Goal: Task Accomplishment & Management: Use online tool/utility

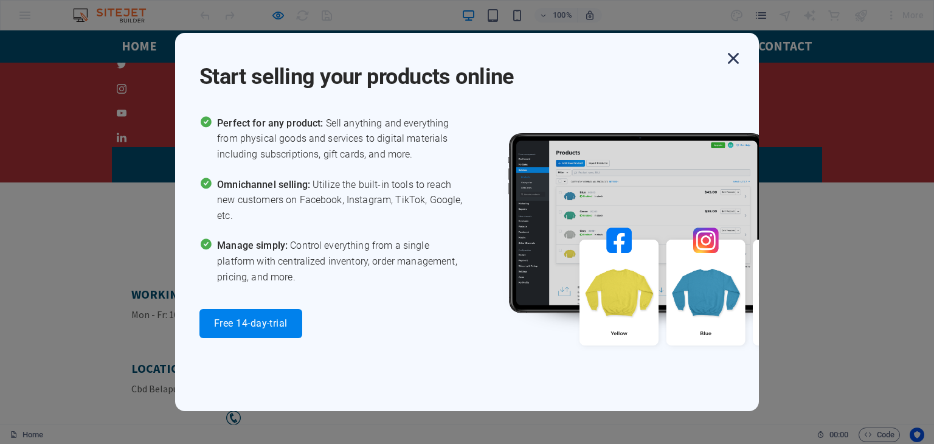
scroll to position [3160, 0]
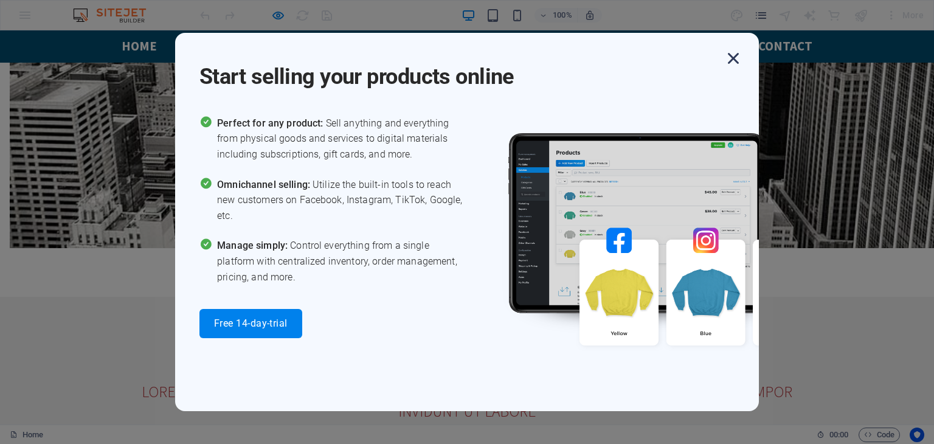
drag, startPoint x: 246, startPoint y: 325, endPoint x: 729, endPoint y: 58, distance: 552.6
click at [729, 58] on icon "button" at bounding box center [733, 58] width 22 height 22
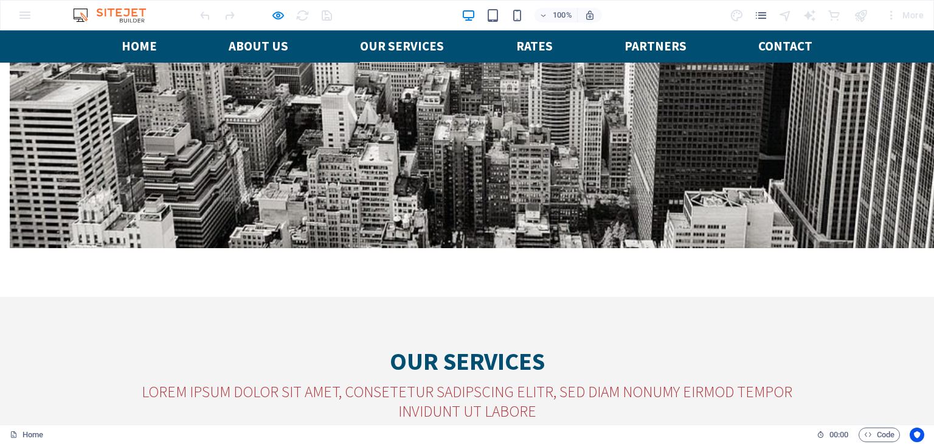
click at [25, 13] on div "100% More" at bounding box center [467, 15] width 933 height 29
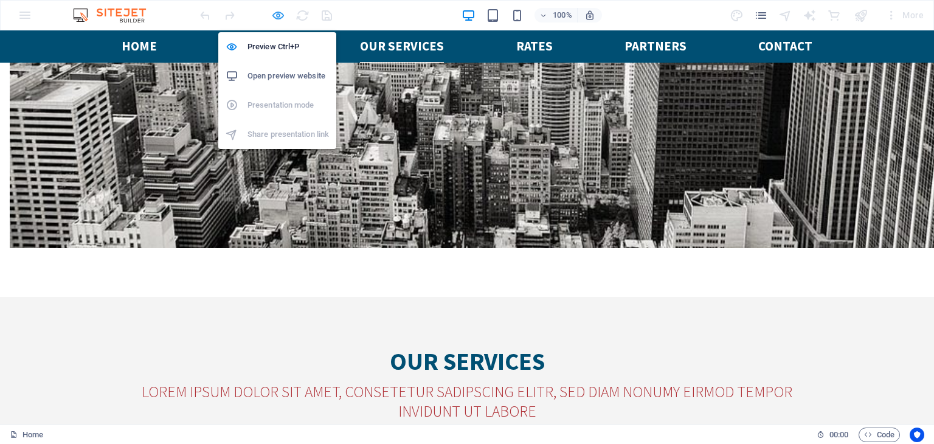
click at [281, 12] on icon "button" at bounding box center [278, 16] width 14 height 14
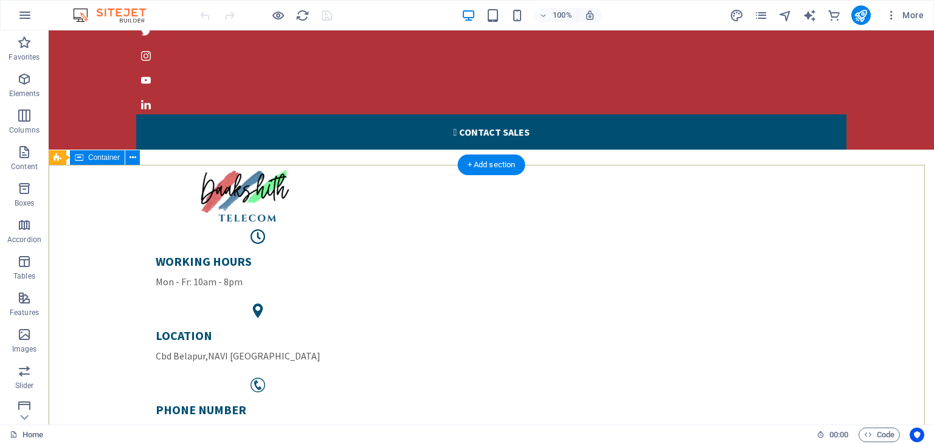
scroll to position [0, 0]
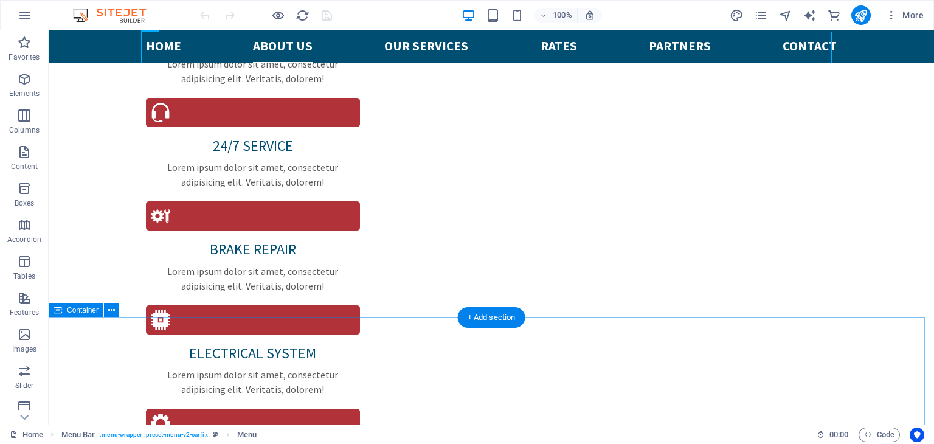
scroll to position [1155, 0]
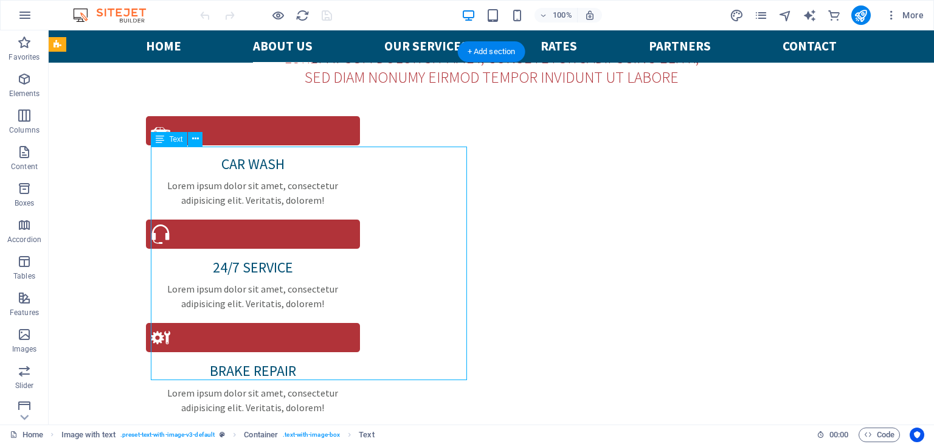
click at [168, 154] on div "Drag here to replace the existing content. Press “Ctrl” if you want to create a…" at bounding box center [491, 227] width 885 height 394
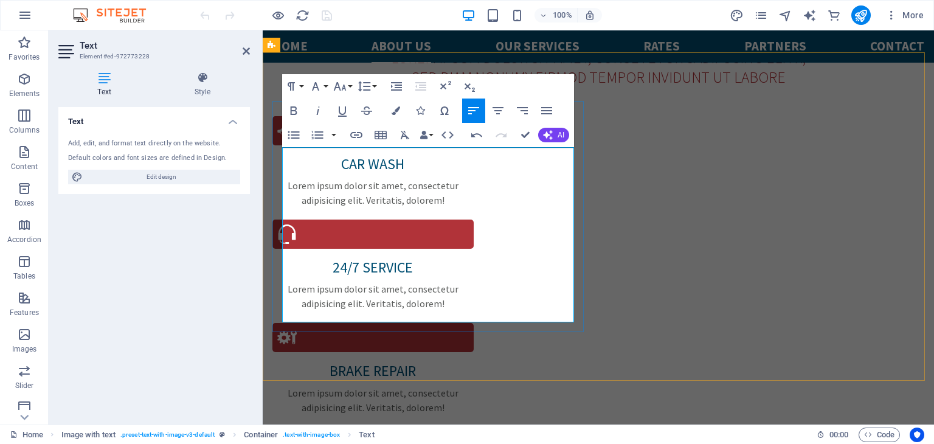
drag, startPoint x: 284, startPoint y: 154, endPoint x: 332, endPoint y: 156, distance: 47.5
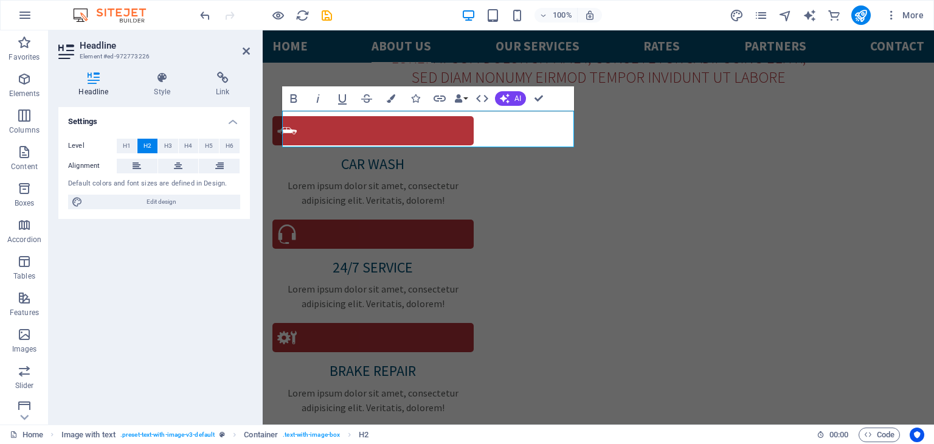
click at [253, 127] on div "Headline Style Link Settings Level H1 H2 H3 H4 H5 H6 Alignment Default colors a…" at bounding box center [154, 243] width 211 height 362
drag, startPoint x: 362, startPoint y: 123, endPoint x: 445, endPoint y: 129, distance: 82.9
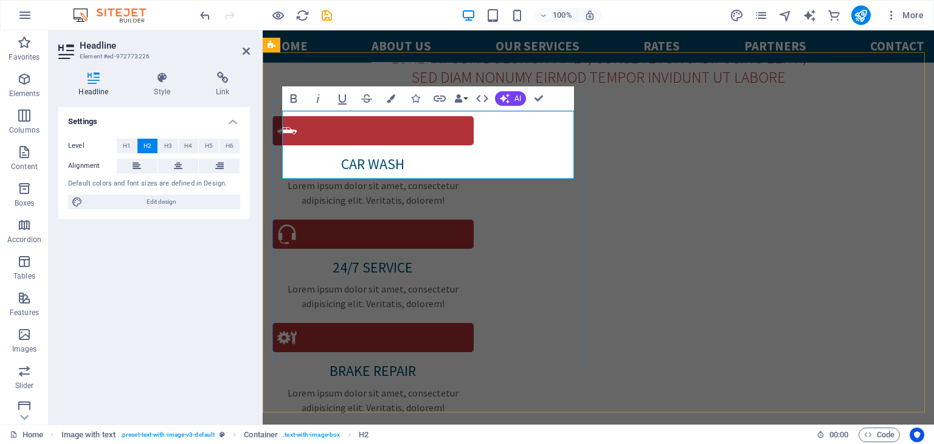
drag, startPoint x: 382, startPoint y: 162, endPoint x: 284, endPoint y: 126, distance: 104.2
click at [464, 99] on button "Data Bindings" at bounding box center [460, 98] width 17 height 24
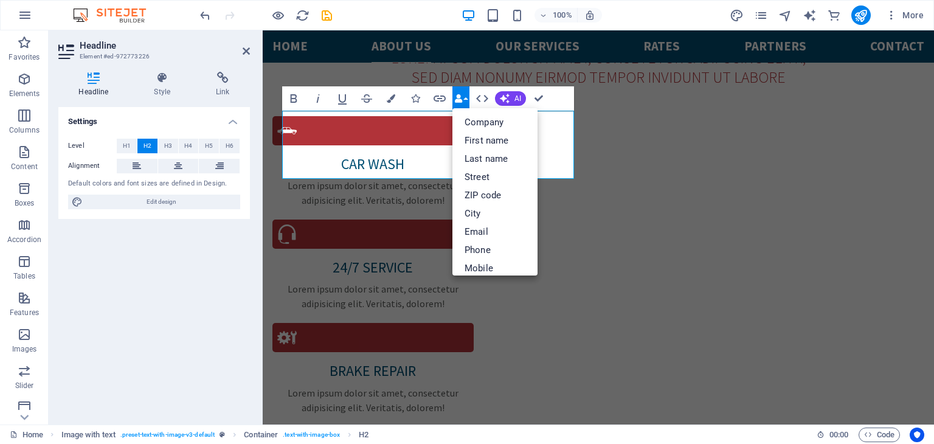
click at [464, 99] on button "Data Bindings" at bounding box center [460, 98] width 17 height 24
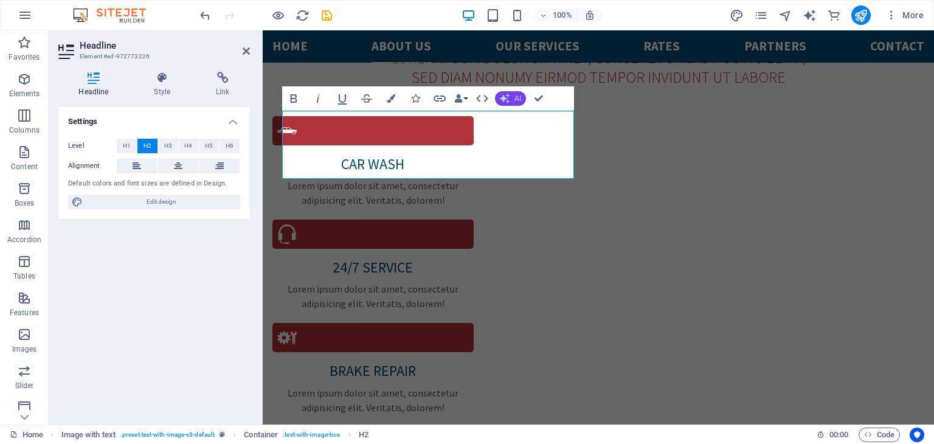
click at [511, 102] on button "AI" at bounding box center [510, 98] width 31 height 15
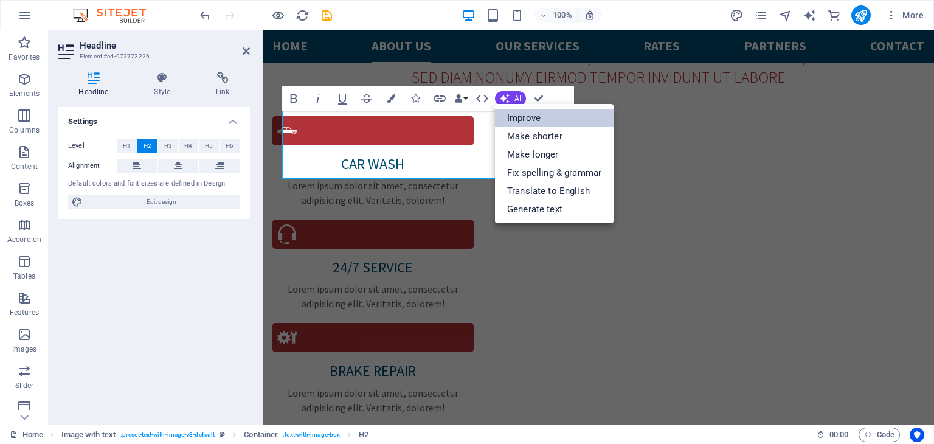
click at [519, 110] on link "Improve" at bounding box center [554, 118] width 119 height 18
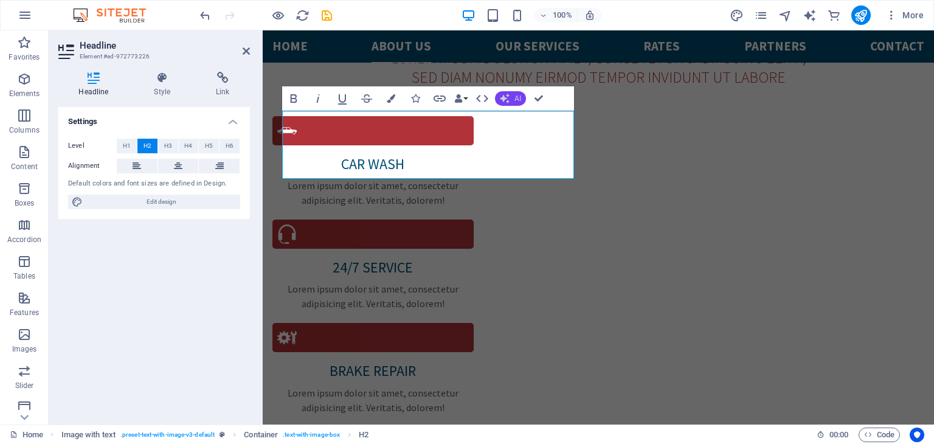
click at [514, 95] on span "AI" at bounding box center [517, 98] width 7 height 7
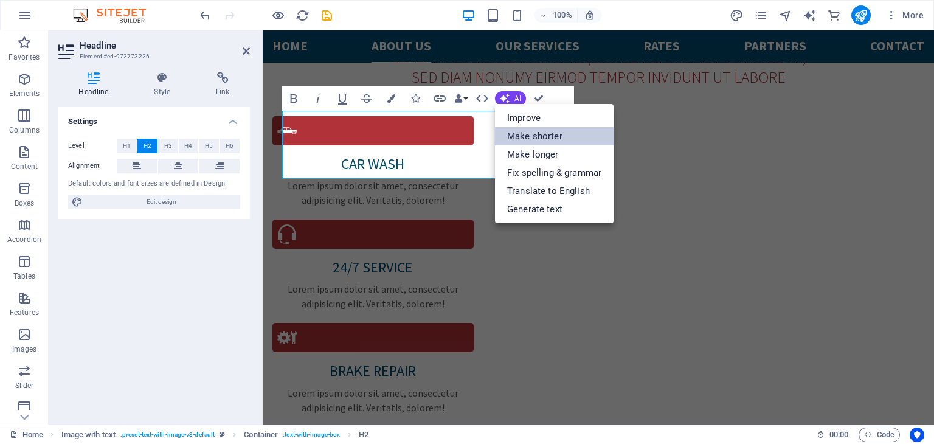
click at [528, 138] on link "Make shorter" at bounding box center [554, 136] width 119 height 18
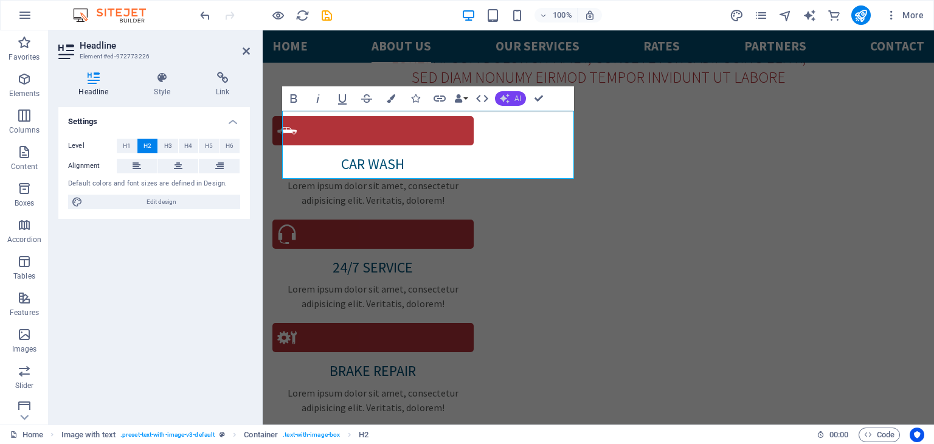
click at [511, 103] on button "AI" at bounding box center [510, 98] width 31 height 15
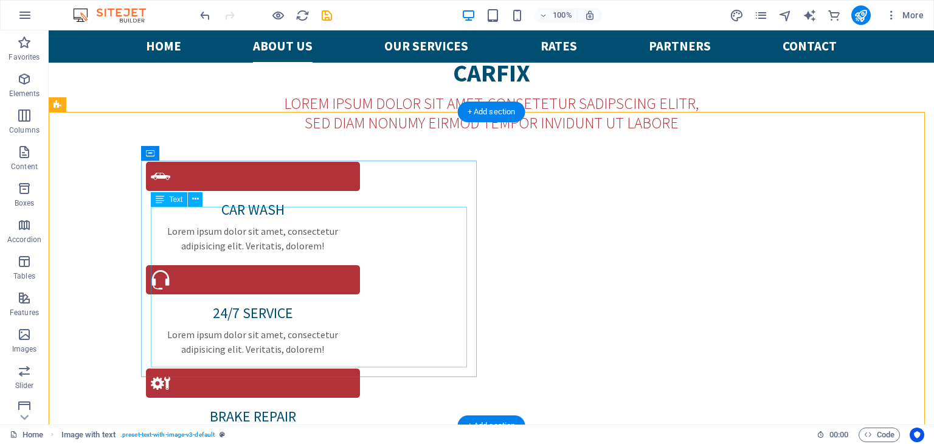
scroll to position [1094, 0]
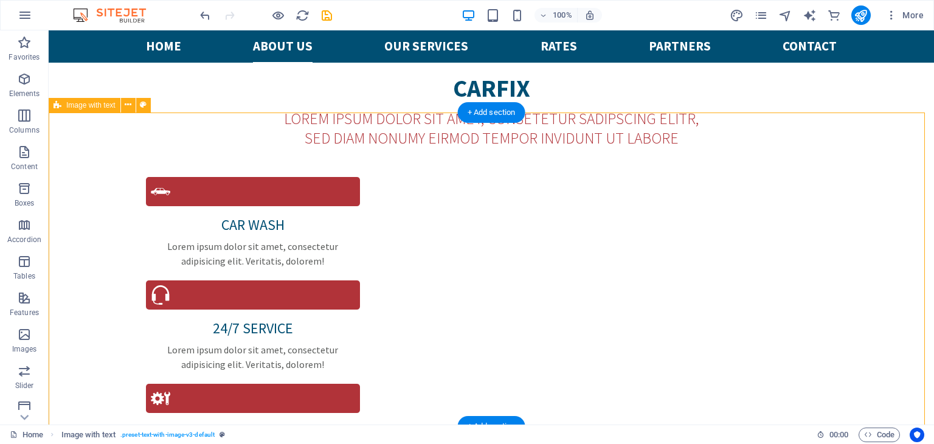
checkbox input "false"
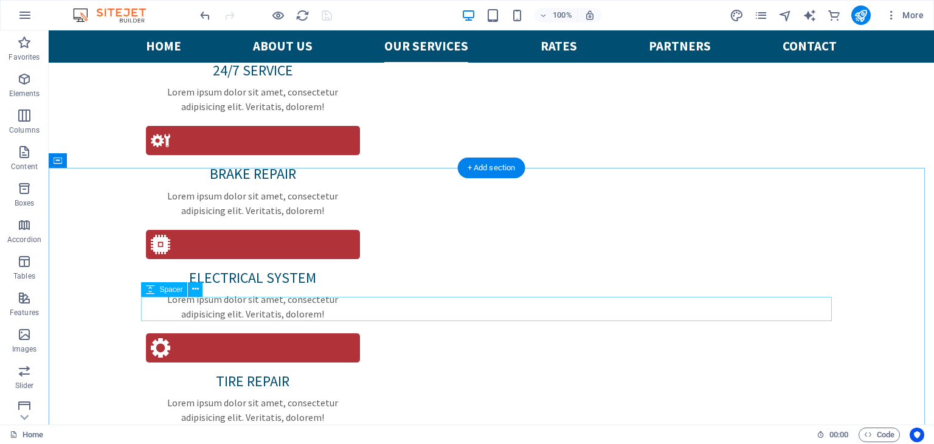
scroll to position [1398, 0]
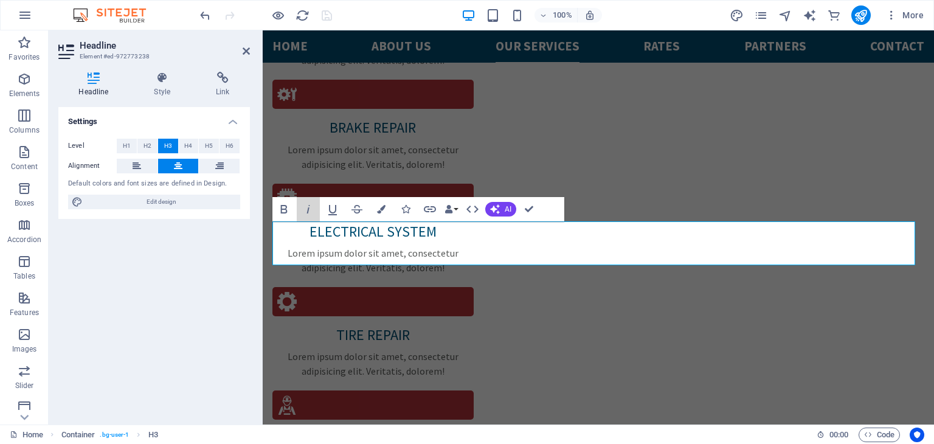
click at [316, 213] on button "Italic" at bounding box center [308, 209] width 23 height 24
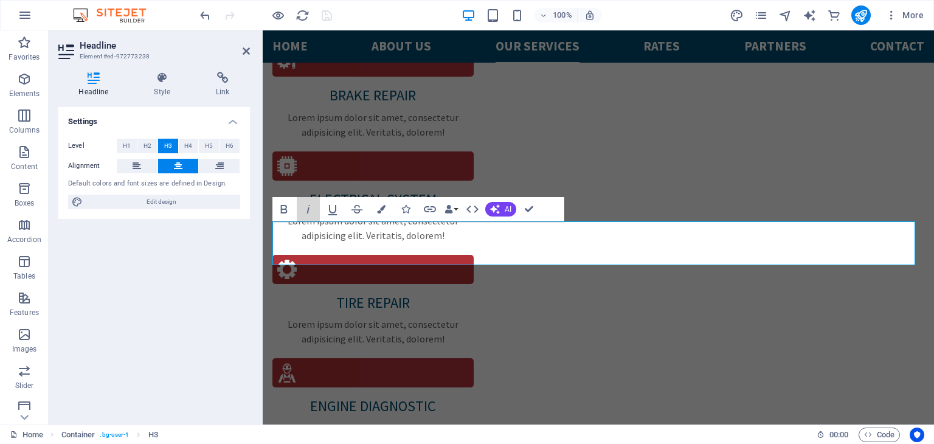
click at [316, 213] on button "Italic" at bounding box center [308, 209] width 23 height 24
drag, startPoint x: 326, startPoint y: 249, endPoint x: 404, endPoint y: 246, distance: 78.5
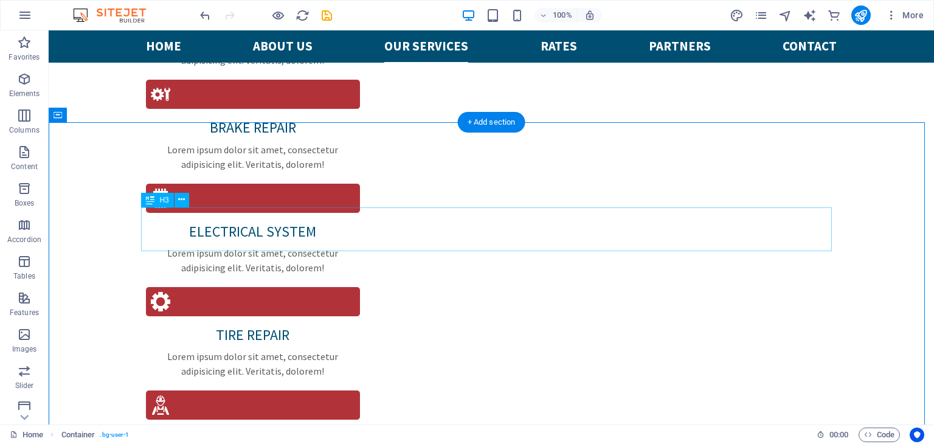
checkbox input "false"
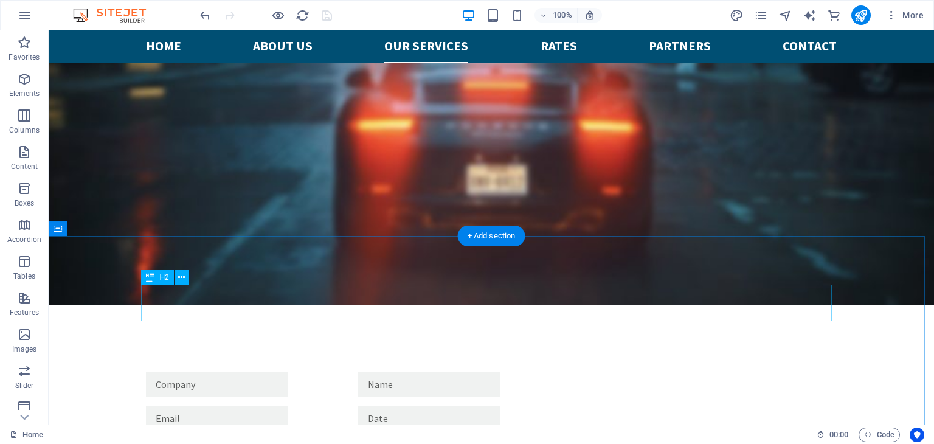
scroll to position [2067, 0]
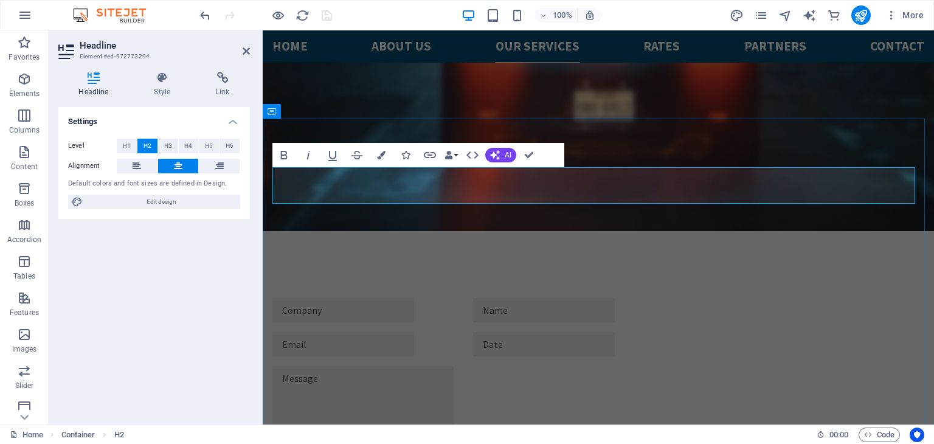
drag, startPoint x: 660, startPoint y: 183, endPoint x: 579, endPoint y: 172, distance: 82.2
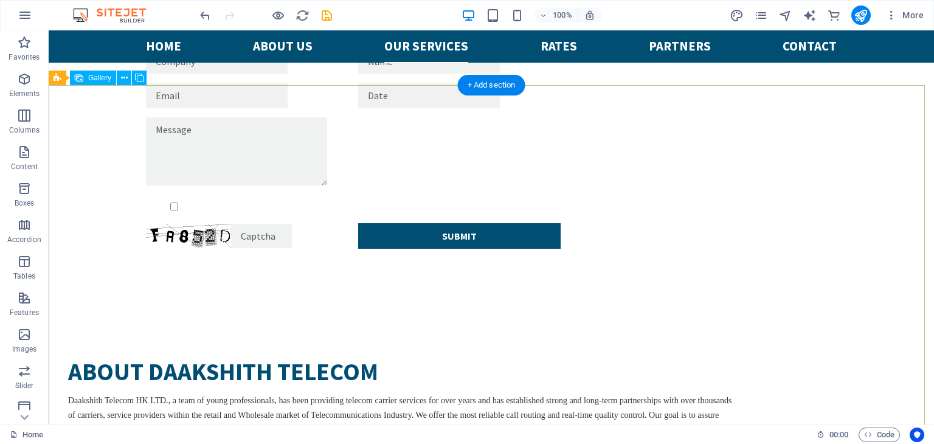
scroll to position [2188, 0]
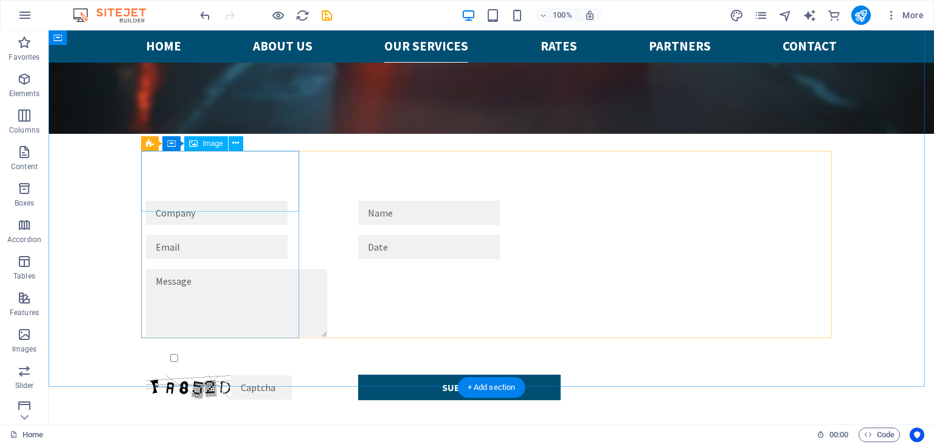
click at [219, 181] on div "H1 Banner Banner Container Button Spacer H2 Menu Menu Bar Container Container C…" at bounding box center [491, 227] width 885 height 394
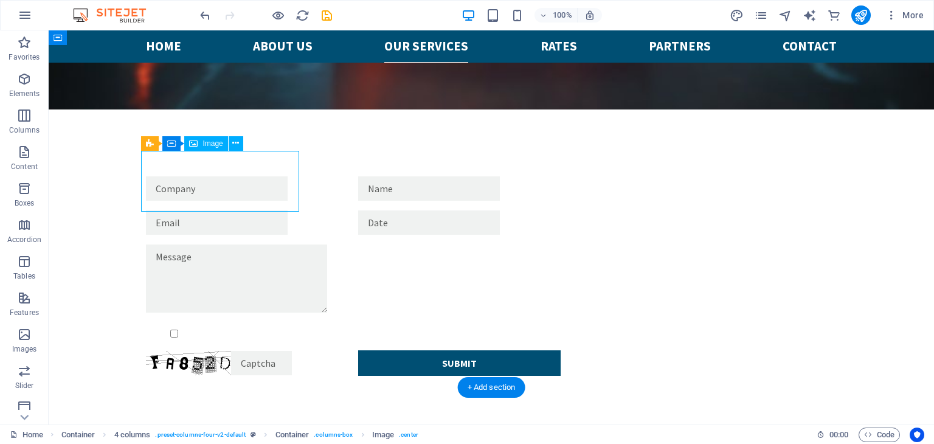
select select "px"
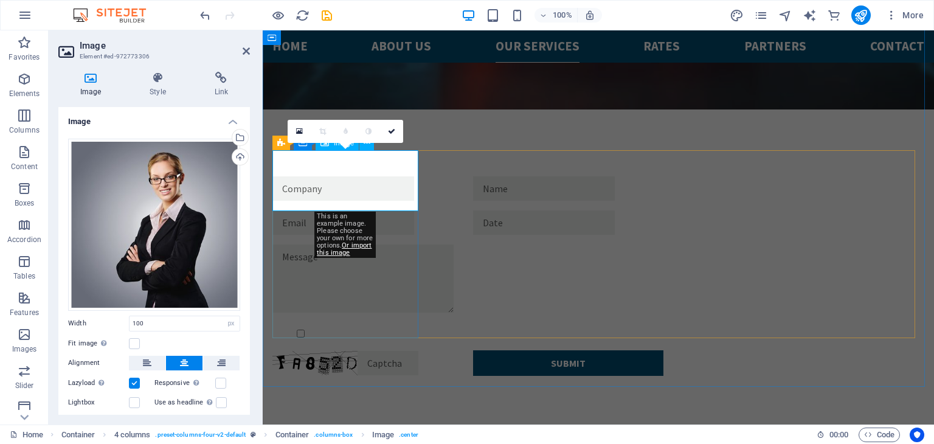
drag, startPoint x: 591, startPoint y: 182, endPoint x: 333, endPoint y: 176, distance: 258.4
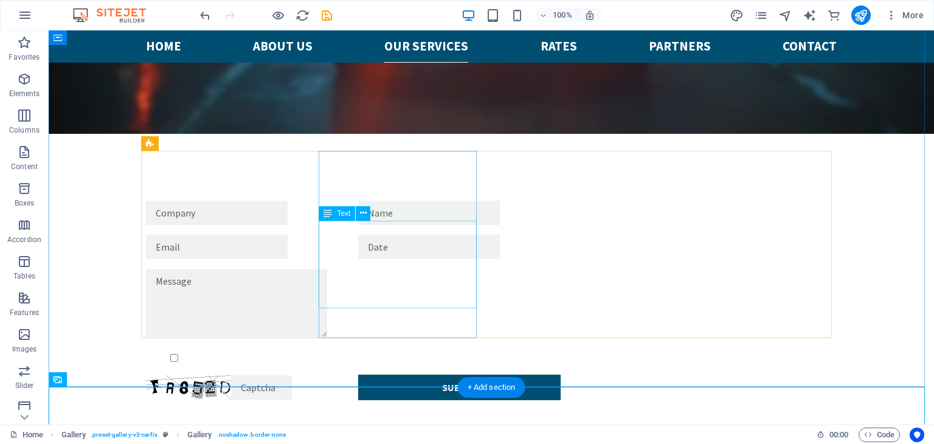
scroll to position [2128, 0]
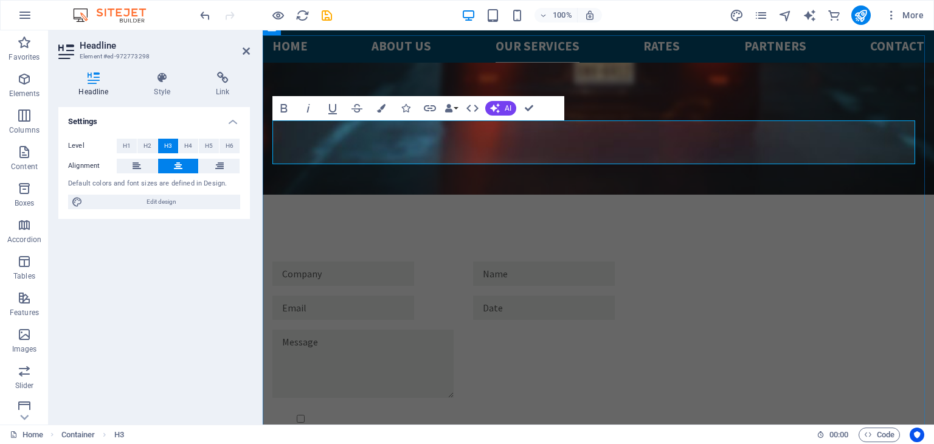
scroll to position [2174, 0]
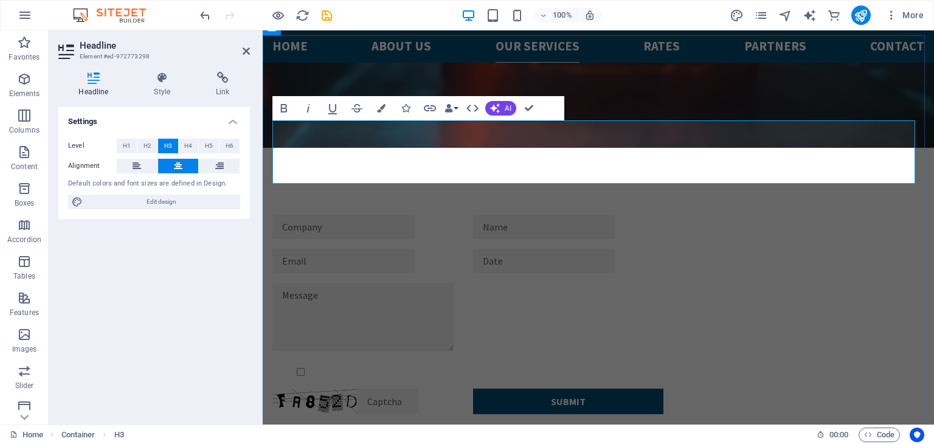
drag, startPoint x: 362, startPoint y: 137, endPoint x: 281, endPoint y: 129, distance: 81.2
drag, startPoint x: 391, startPoint y: 132, endPoint x: 293, endPoint y: 126, distance: 98.7
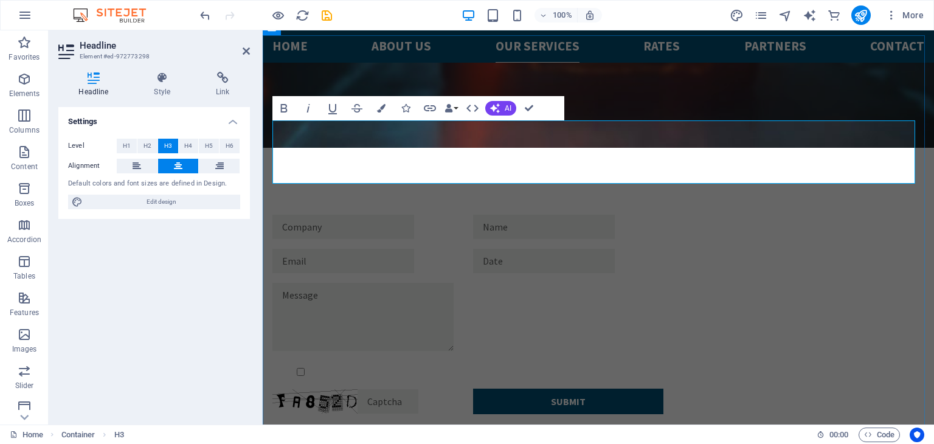
drag, startPoint x: 280, startPoint y: 130, endPoint x: 890, endPoint y: 173, distance: 611.8
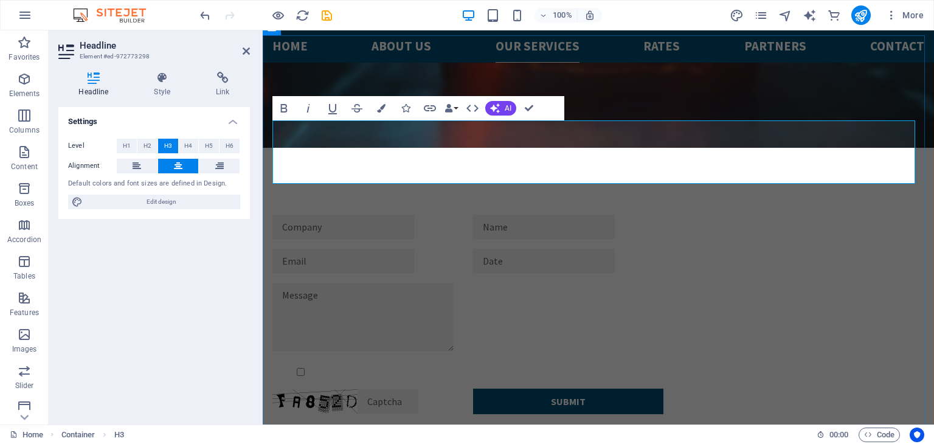
drag, startPoint x: 309, startPoint y: 140, endPoint x: 145, endPoint y: 146, distance: 164.8
click at [145, 146] on span "H2" at bounding box center [147, 146] width 8 height 15
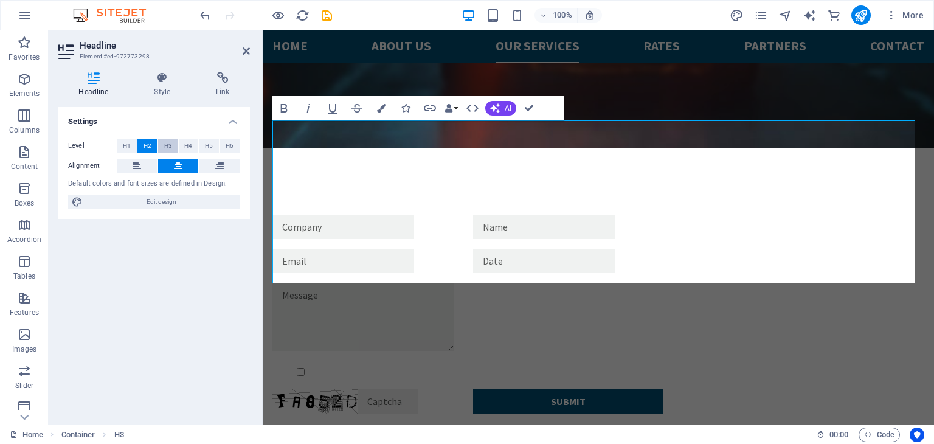
click at [160, 145] on button "H3" at bounding box center [168, 146] width 20 height 15
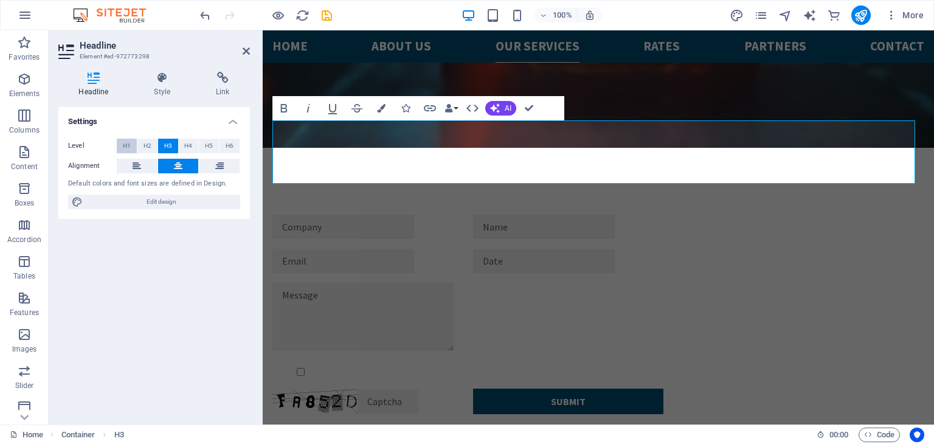
click at [125, 148] on span "H1" at bounding box center [127, 146] width 8 height 15
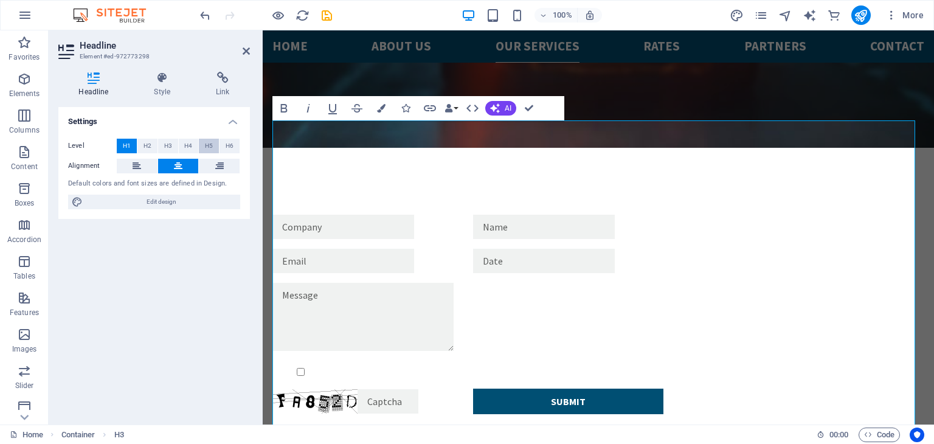
click at [215, 149] on button "H5" at bounding box center [209, 146] width 20 height 15
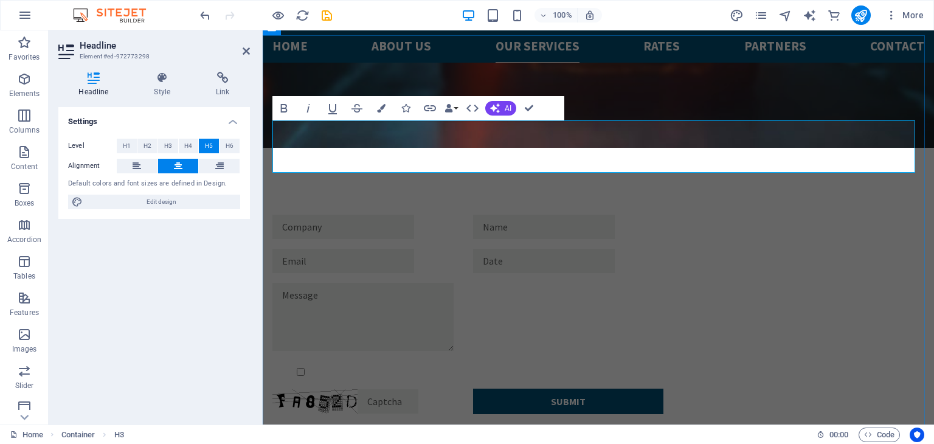
drag, startPoint x: 882, startPoint y: 124, endPoint x: 893, endPoint y: 156, distance: 34.0
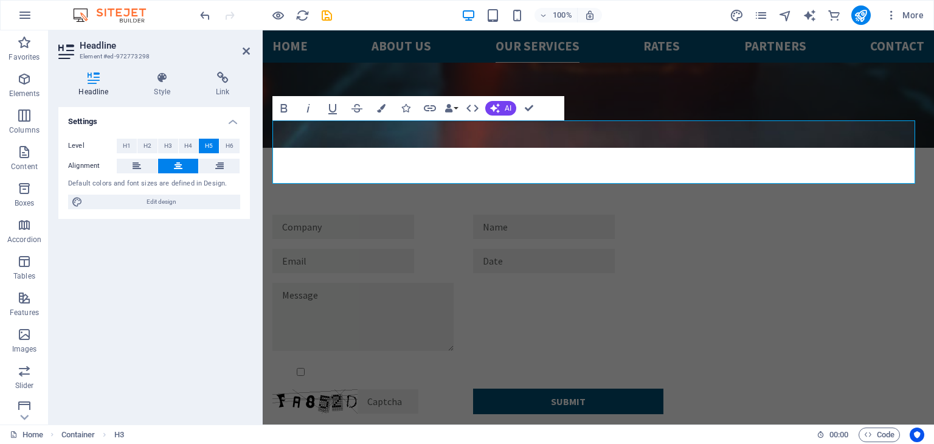
drag, startPoint x: 868, startPoint y: 173, endPoint x: 477, endPoint y: 159, distance: 391.1
click at [210, 145] on span "H5" at bounding box center [209, 146] width 8 height 15
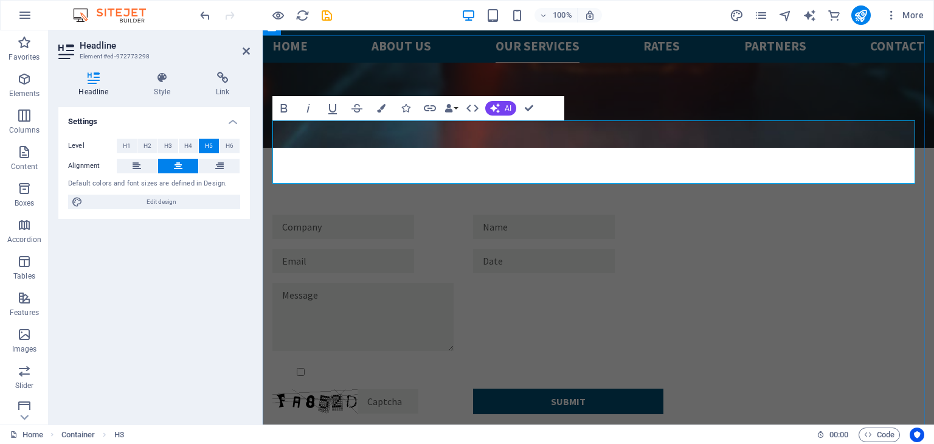
click at [159, 80] on icon at bounding box center [162, 78] width 57 height 12
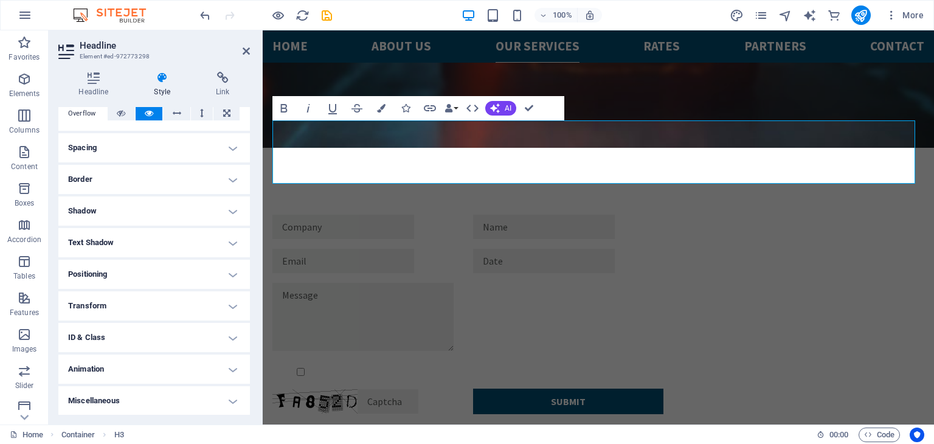
scroll to position [0, 0]
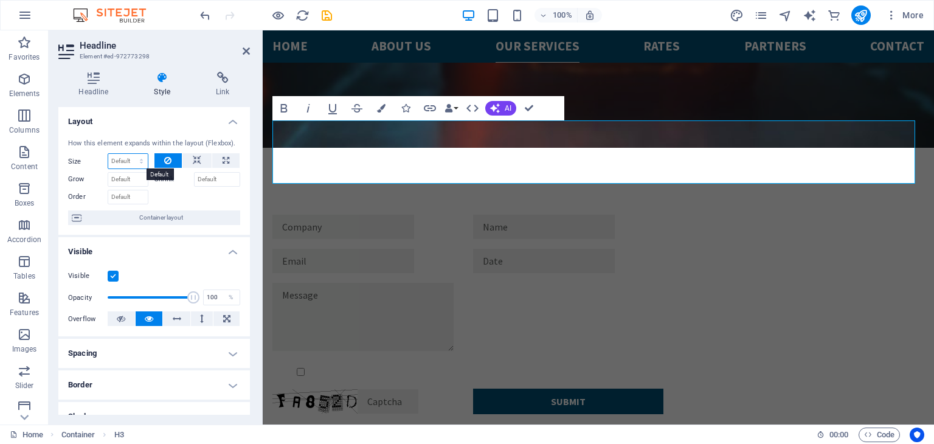
click at [129, 164] on select "Default auto px % 1/1 1/2 1/3 1/4 1/5 1/6 1/7 1/8 1/9 1/10" at bounding box center [128, 161] width 40 height 15
select select "1/1"
click at [129, 154] on select "Default auto px % 1/1 1/2 1/3 1/4 1/5 1/6 1/7 1/8 1/9 1/10" at bounding box center [128, 161] width 40 height 15
type input "100"
select select "%"
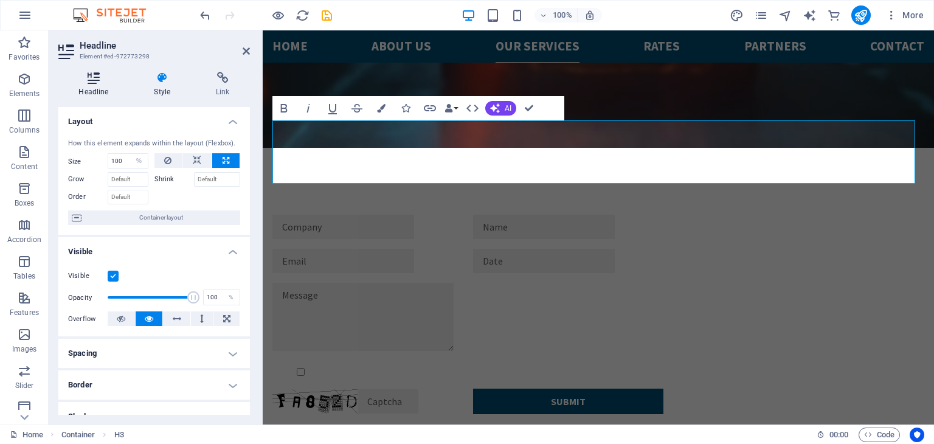
click at [103, 87] on h4 "Headline" at bounding box center [95, 85] width 75 height 26
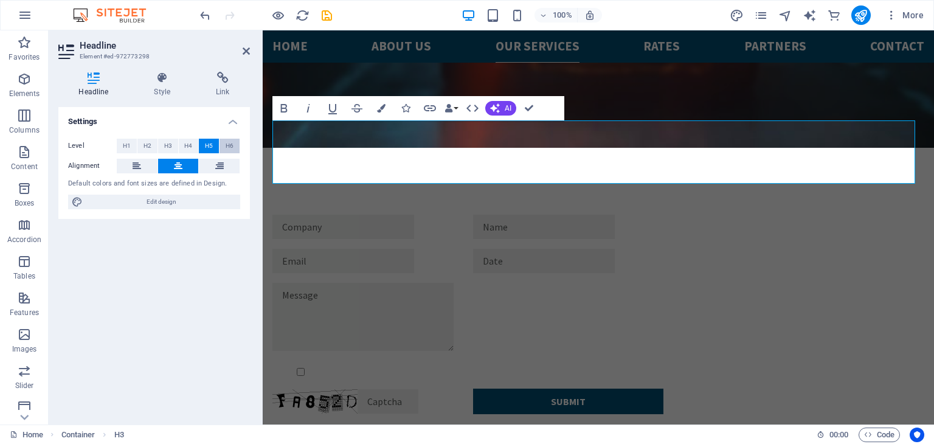
click at [226, 148] on span "H6" at bounding box center [230, 146] width 8 height 15
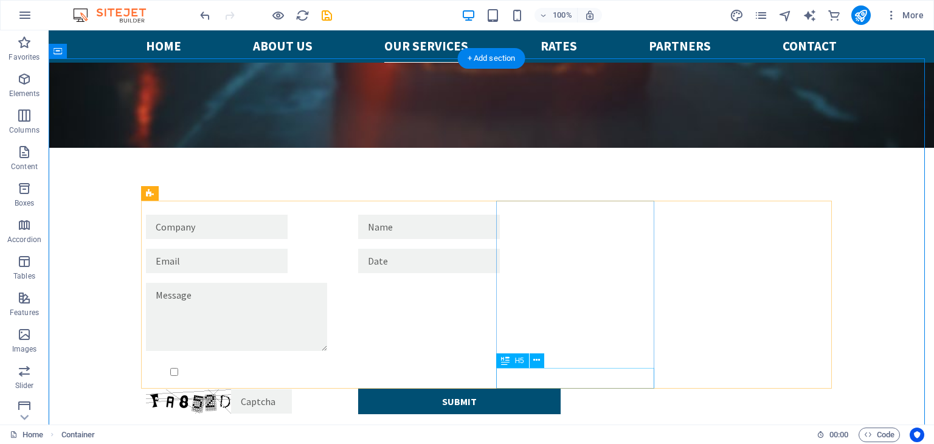
scroll to position [2128, 0]
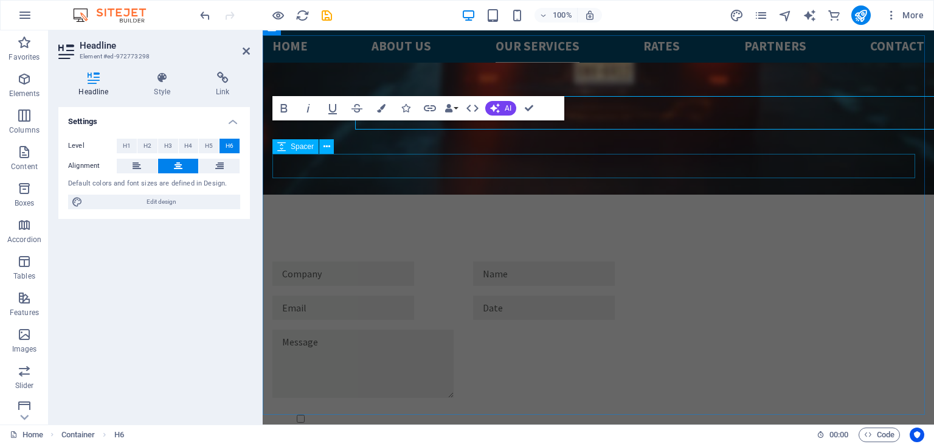
scroll to position [2174, 0]
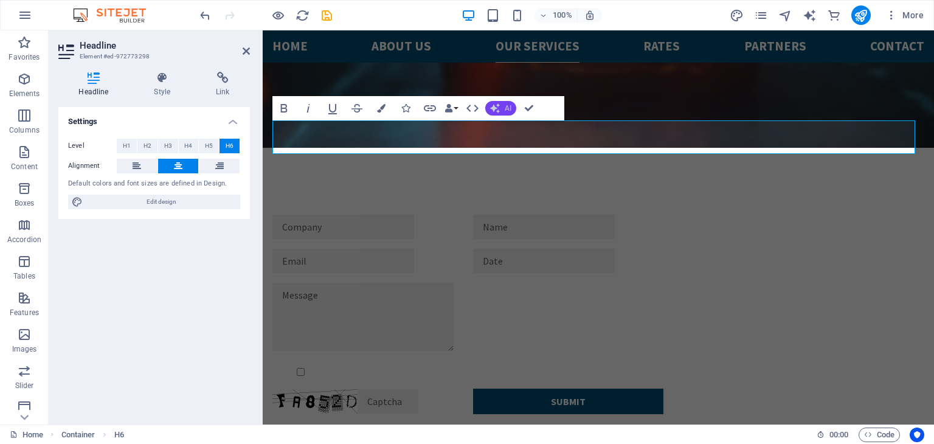
click at [505, 105] on span "AI" at bounding box center [508, 108] width 7 height 7
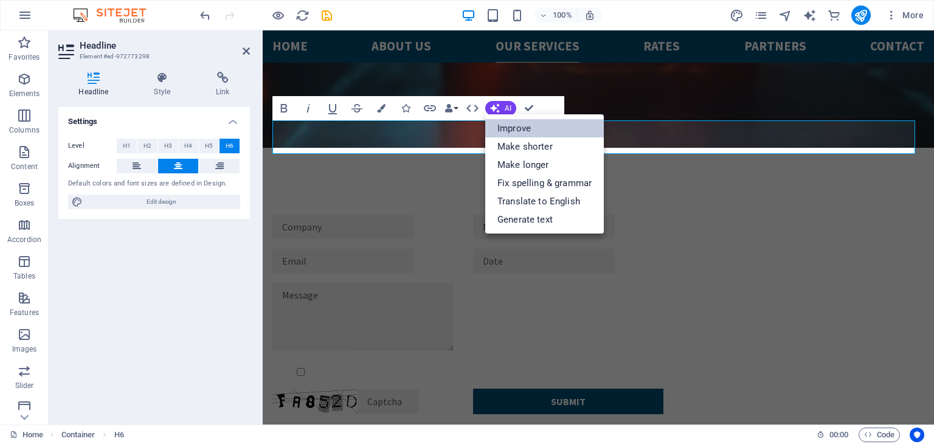
click at [518, 126] on link "Improve" at bounding box center [544, 128] width 119 height 18
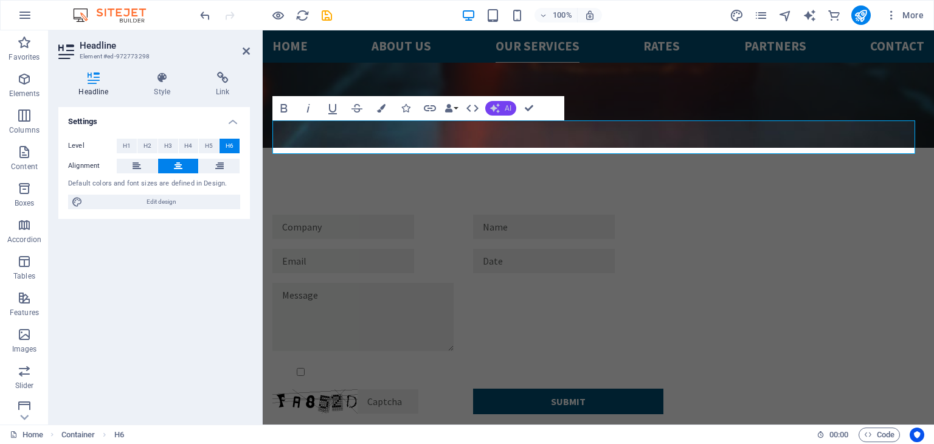
click at [508, 110] on span "AI" at bounding box center [508, 108] width 7 height 7
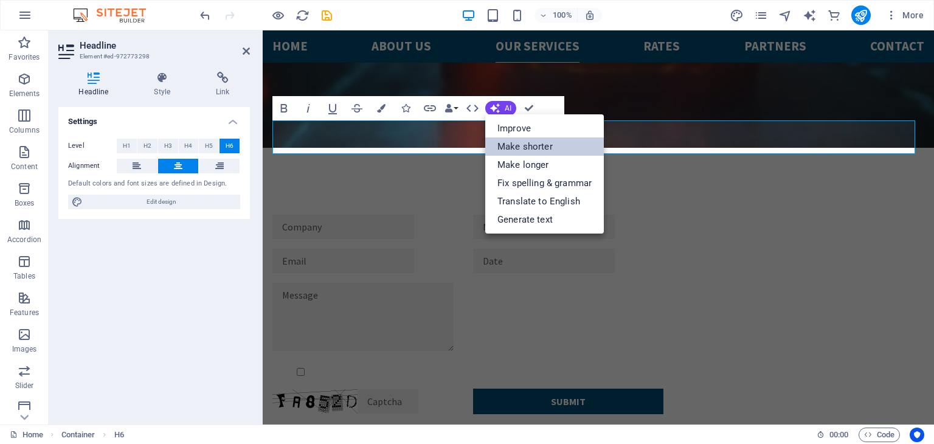
click at [540, 150] on link "Make shorter" at bounding box center [544, 146] width 119 height 18
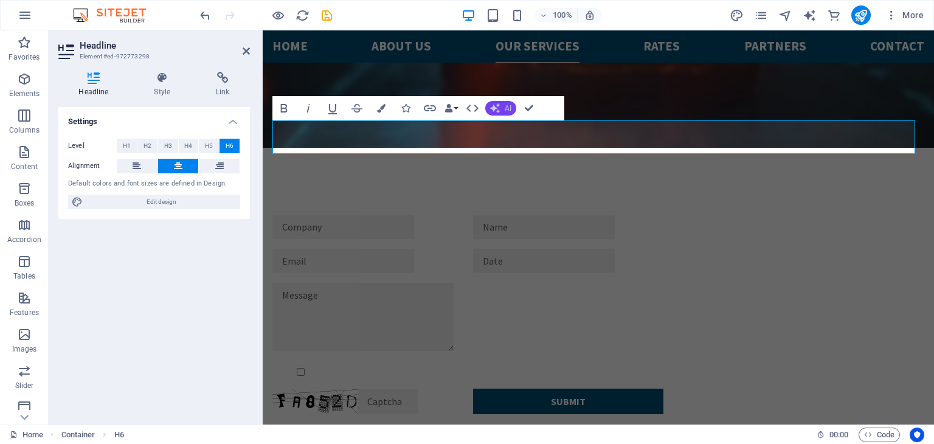
click at [502, 109] on button "AI" at bounding box center [500, 108] width 31 height 15
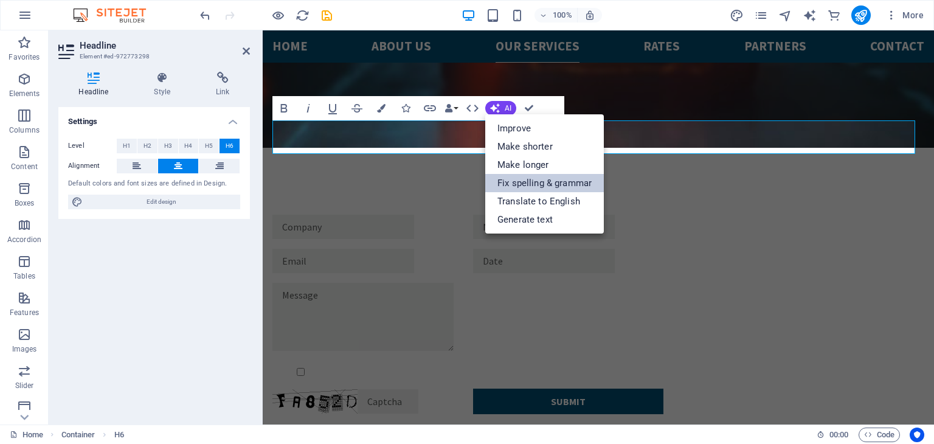
click at [522, 183] on link "Fix spelling & grammar" at bounding box center [544, 183] width 119 height 18
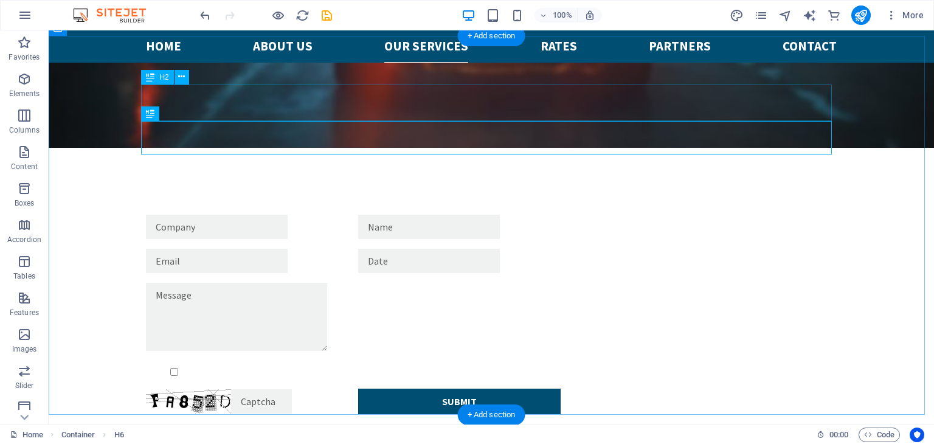
scroll to position [2149, 0]
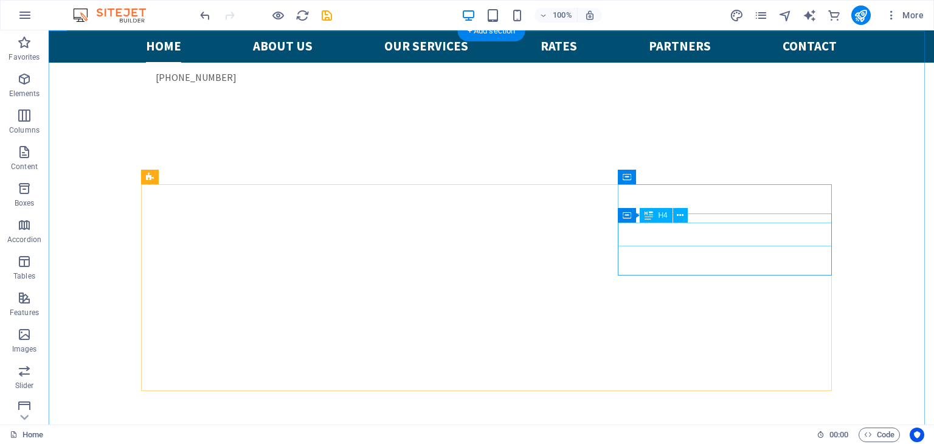
scroll to position [447, 0]
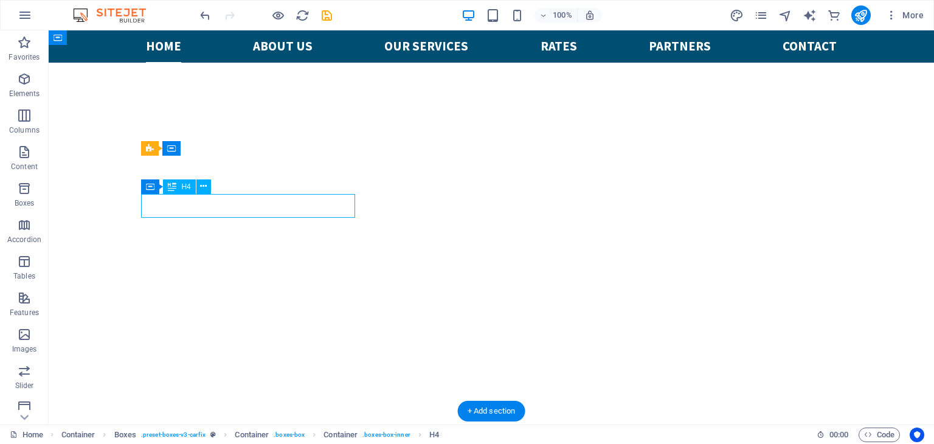
click at [261, 201] on div "H1 Banner Banner Container Button Spacer H2 Menu Menu Bar Container Container C…" at bounding box center [491, 227] width 885 height 394
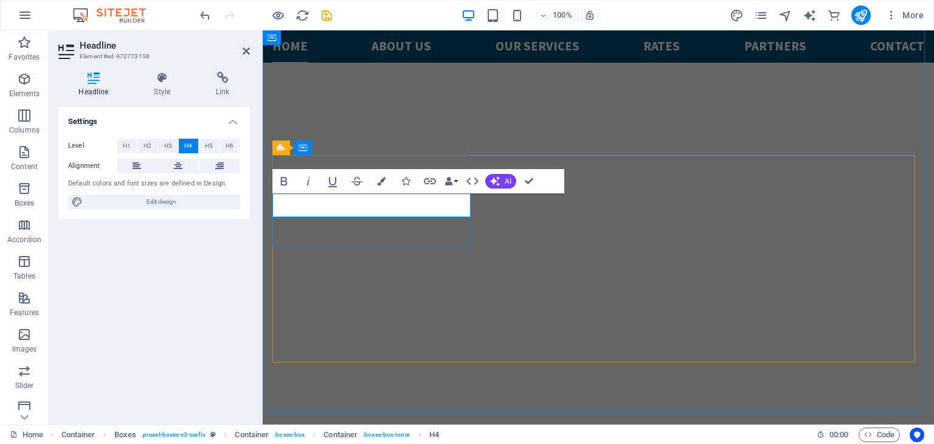
drag, startPoint x: 426, startPoint y: 209, endPoint x: 343, endPoint y: 198, distance: 83.3
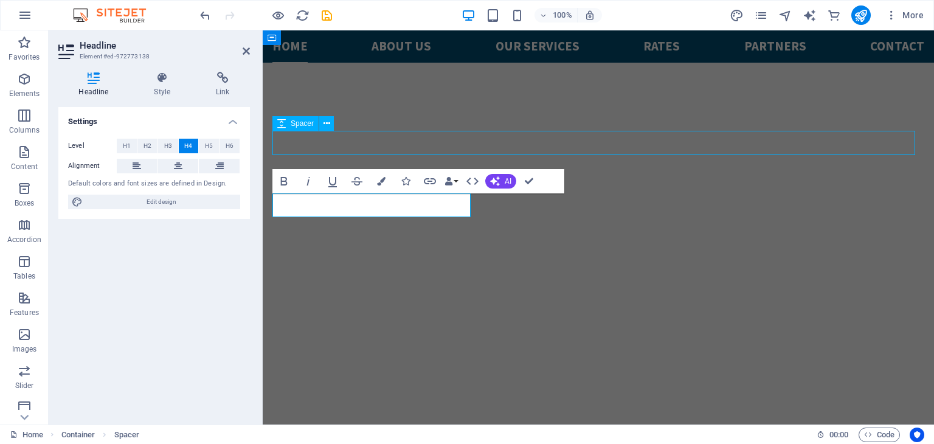
scroll to position [447, 0]
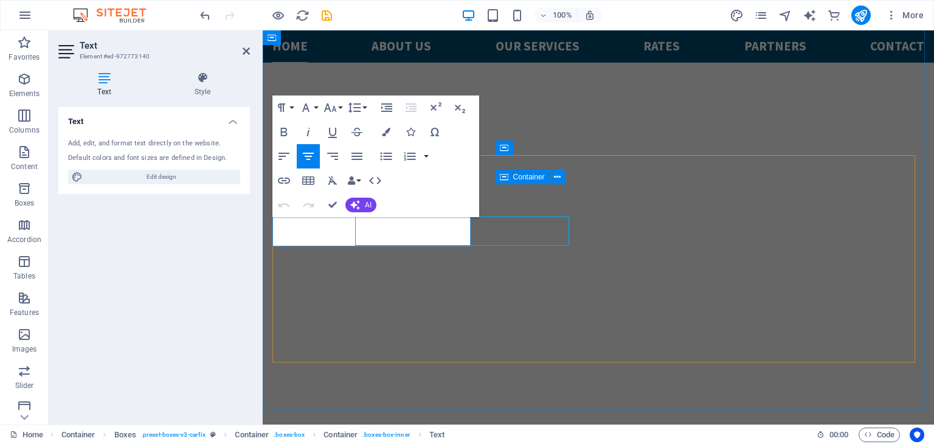
scroll to position [449, 0]
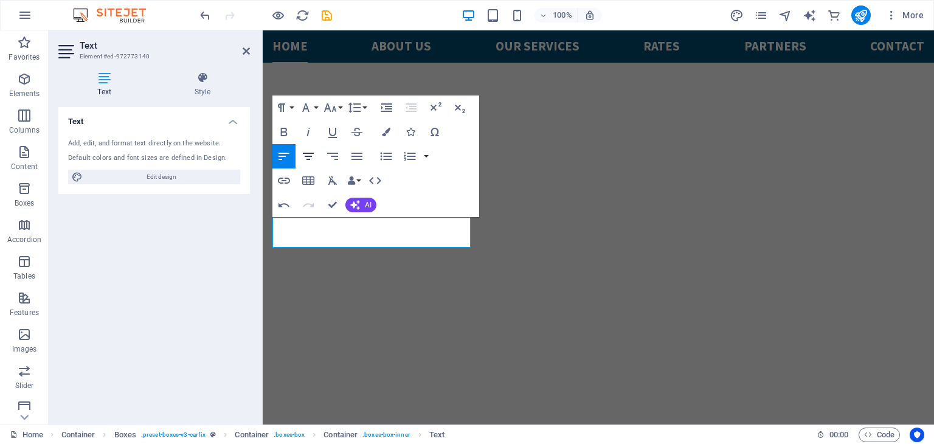
click at [303, 154] on icon "button" at bounding box center [308, 156] width 15 height 15
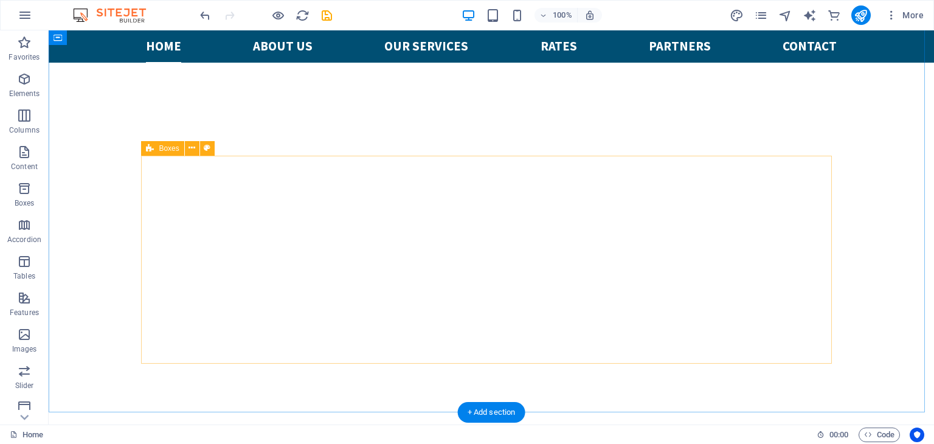
scroll to position [326, 0]
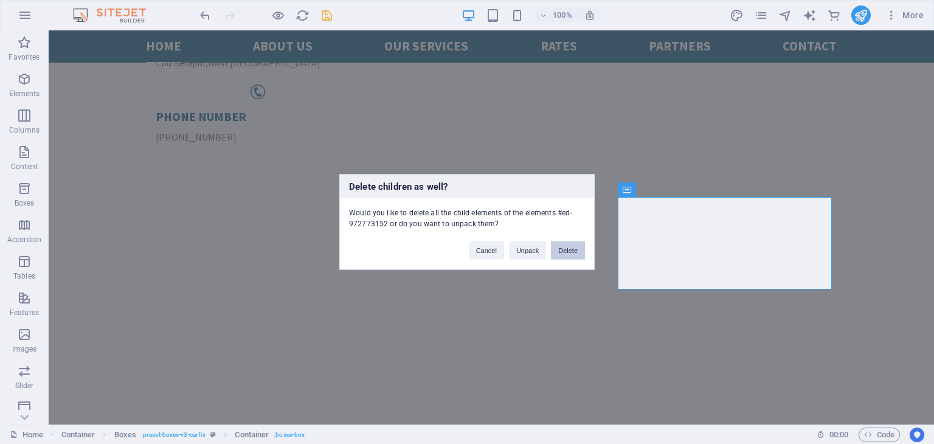
click at [562, 244] on button "Delete" at bounding box center [568, 250] width 34 height 18
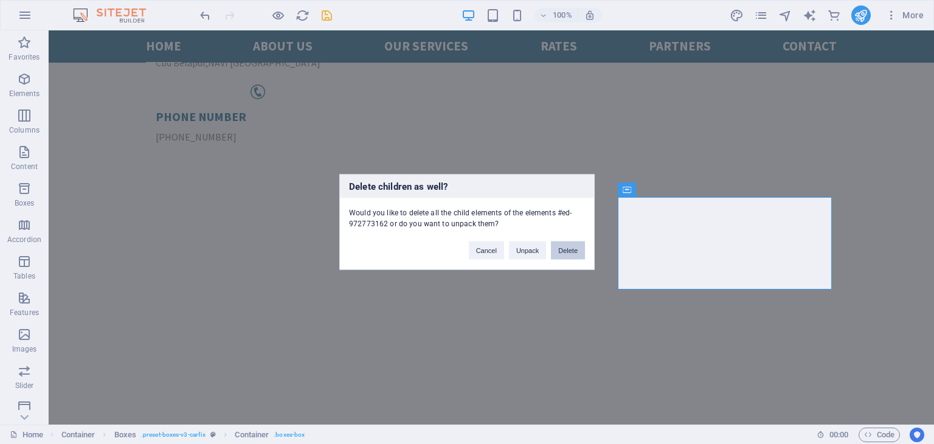
click at [573, 247] on button "Delete" at bounding box center [568, 250] width 34 height 18
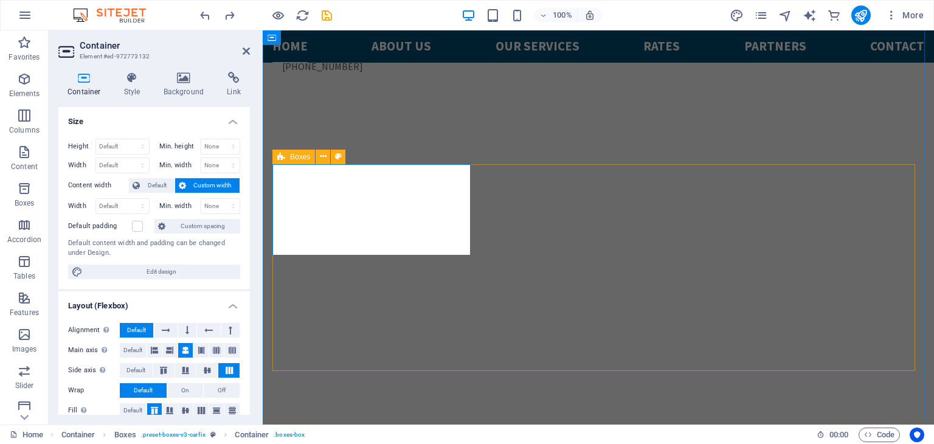
scroll to position [447, 0]
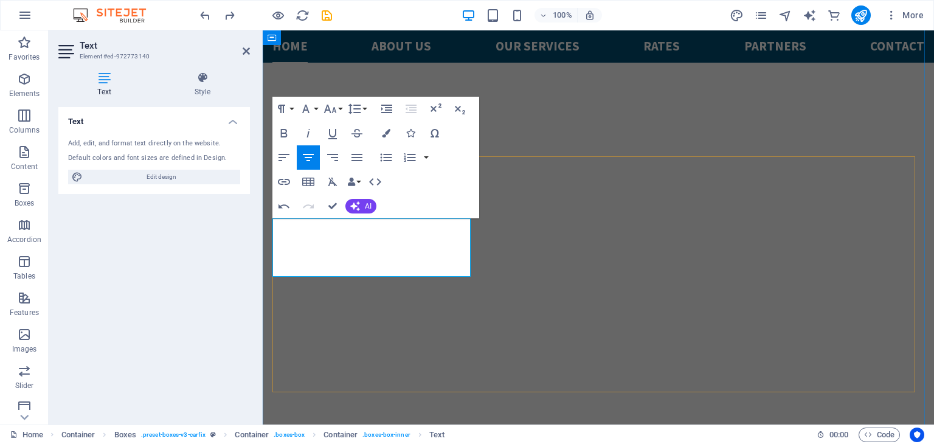
drag, startPoint x: 393, startPoint y: 255, endPoint x: 306, endPoint y: 229, distance: 90.2
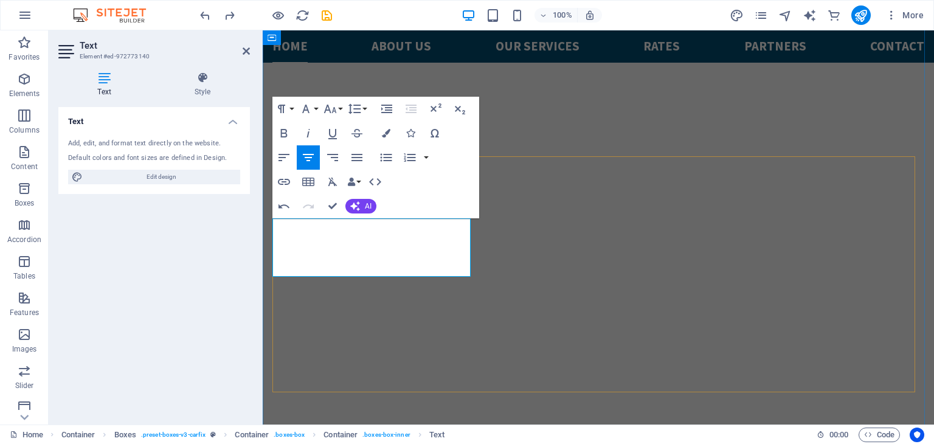
drag, startPoint x: 455, startPoint y: 271, endPoint x: 508, endPoint y: 205, distance: 84.8
click at [387, 140] on button "Colors" at bounding box center [385, 133] width 23 height 24
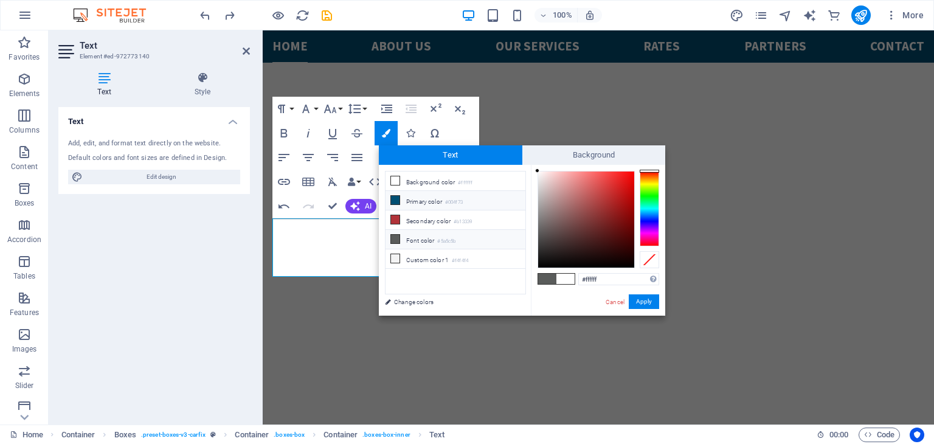
click at [392, 198] on icon at bounding box center [395, 200] width 9 height 9
type input "#004f73"
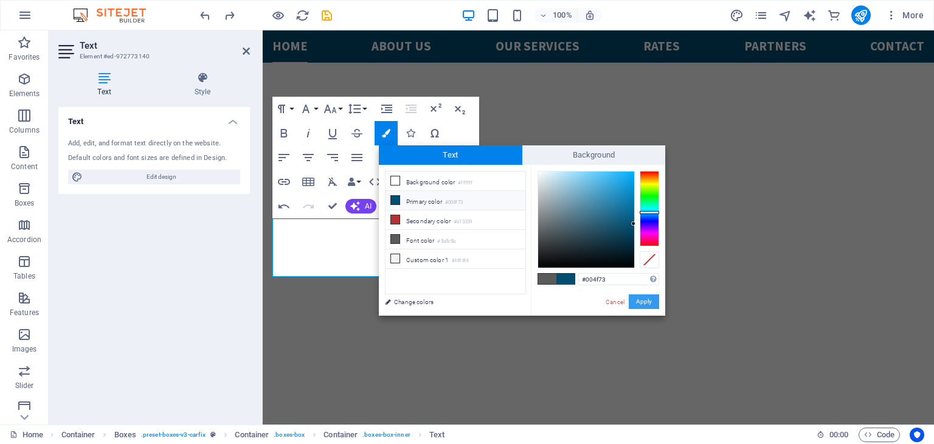
click at [638, 300] on button "Apply" at bounding box center [644, 301] width 30 height 15
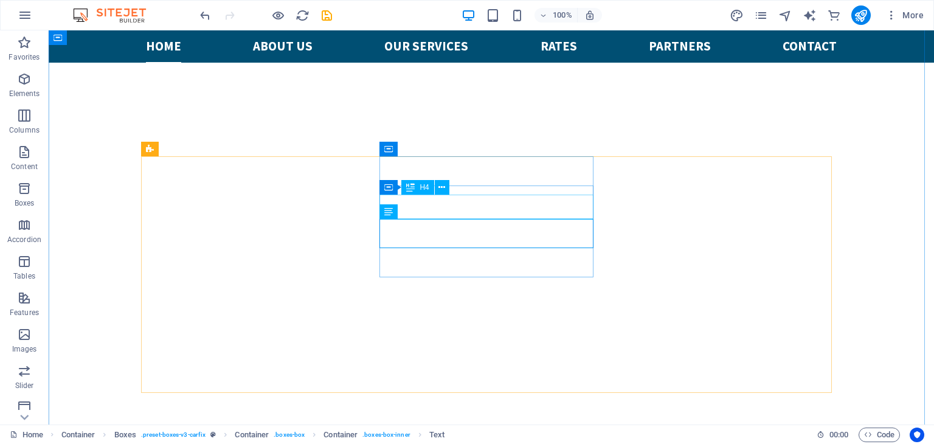
scroll to position [447, 0]
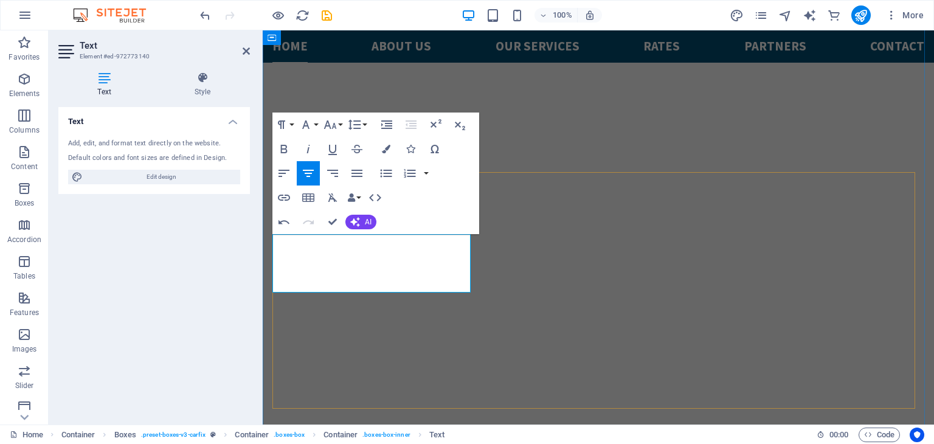
scroll to position [387, 0]
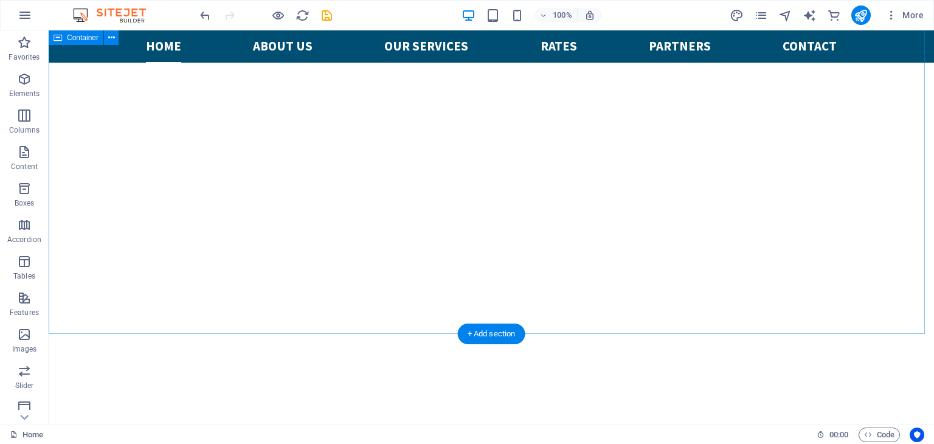
scroll to position [447, 0]
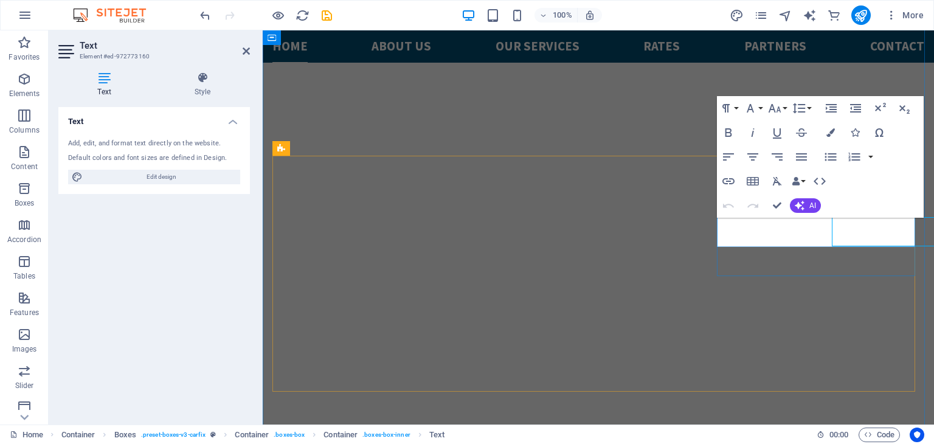
scroll to position [448, 0]
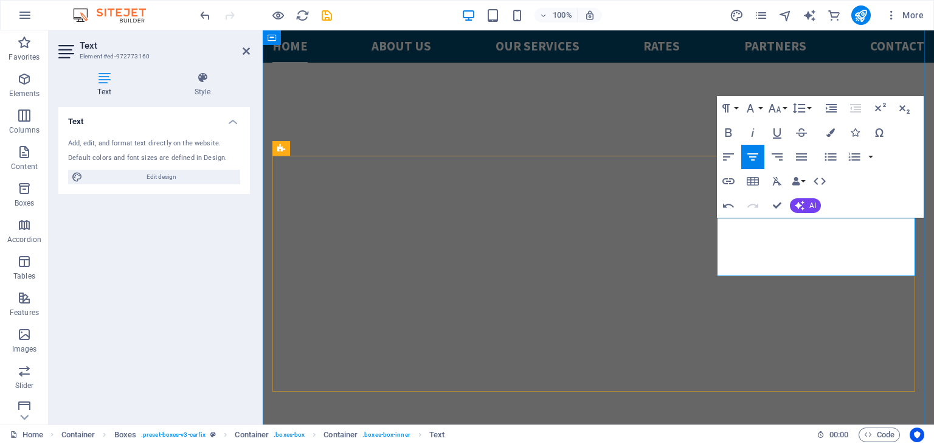
checkbox input "false"
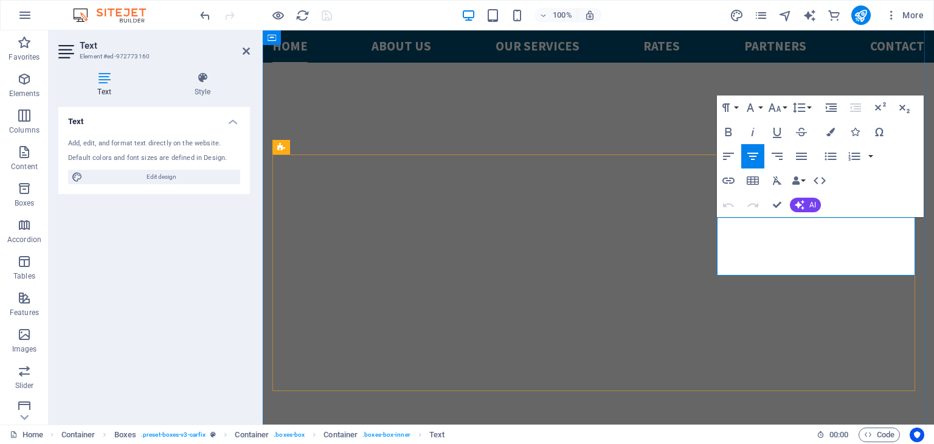
drag, startPoint x: 875, startPoint y: 268, endPoint x: 991, endPoint y: 243, distance: 118.3
click at [826, 134] on icon "button" at bounding box center [830, 132] width 9 height 9
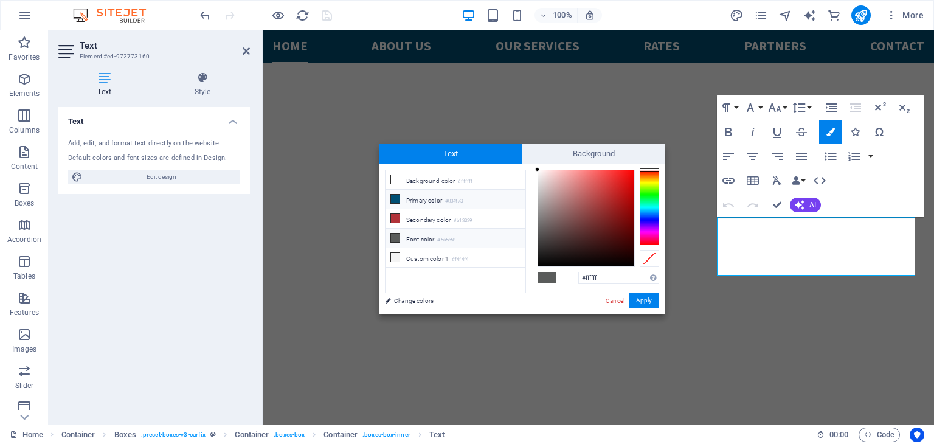
click at [396, 199] on icon at bounding box center [395, 199] width 9 height 9
type input "#004f73"
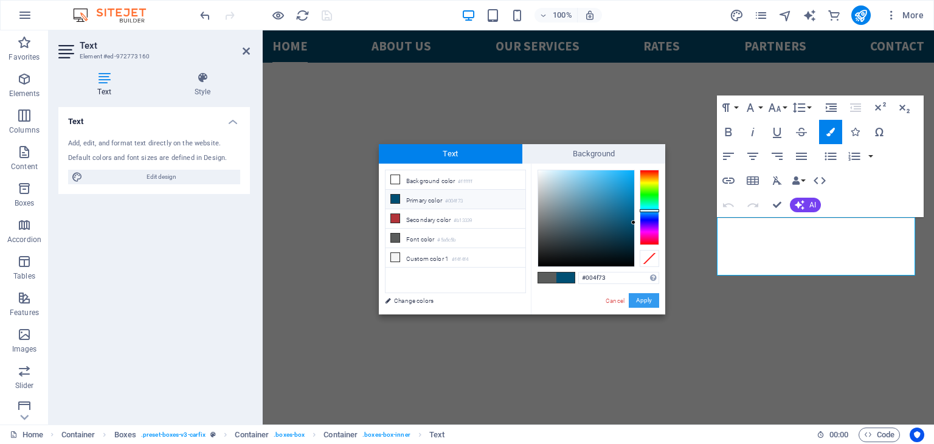
click at [646, 301] on button "Apply" at bounding box center [644, 300] width 30 height 15
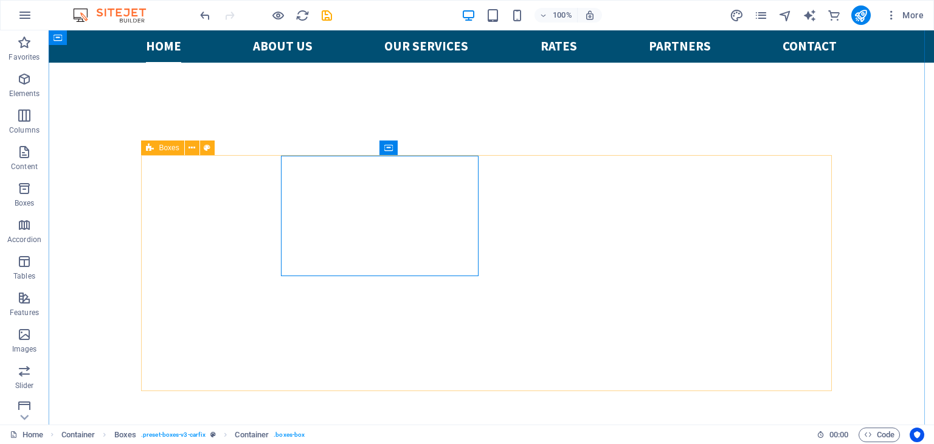
scroll to position [448, 0]
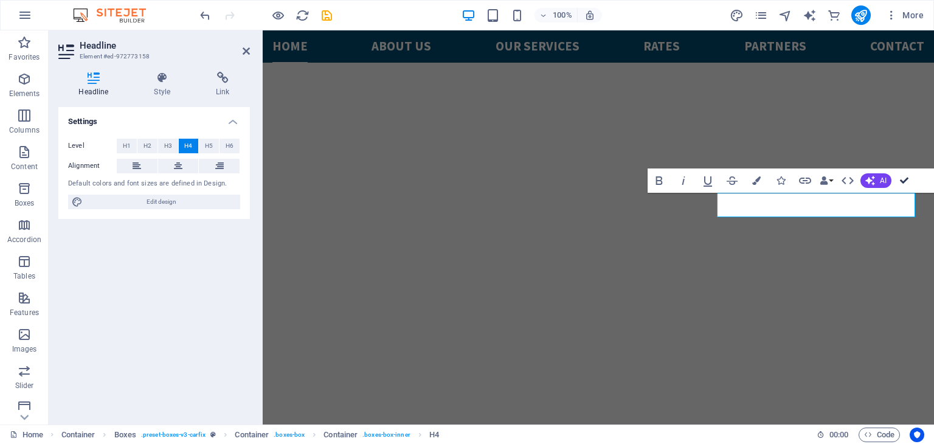
scroll to position [449, 0]
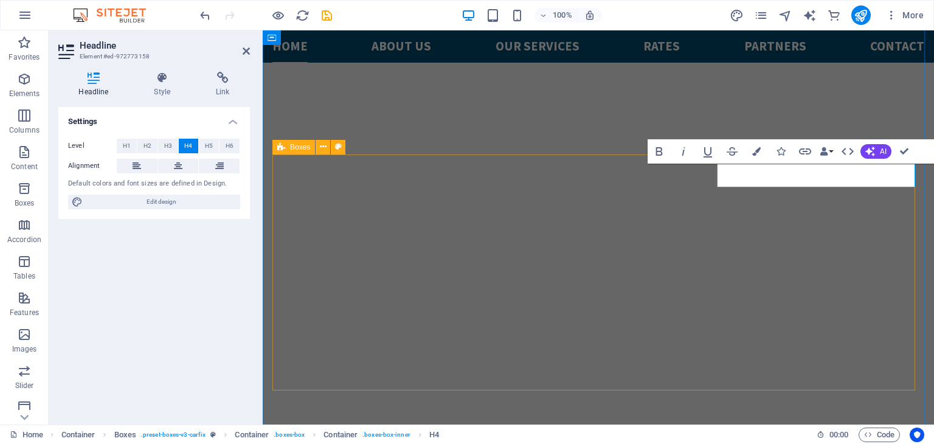
scroll to position [450, 0]
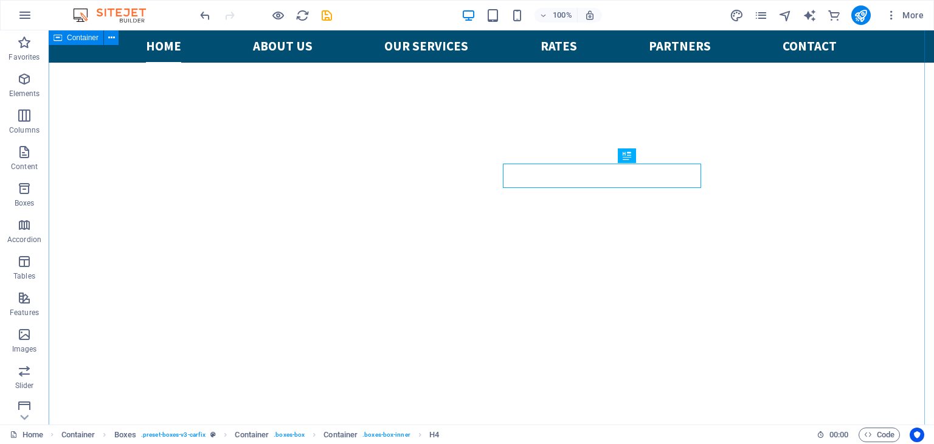
scroll to position [449, 0]
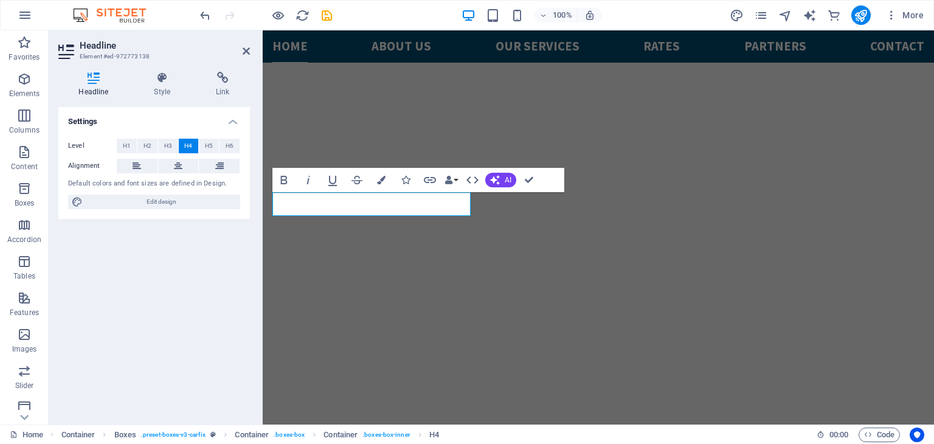
click at [234, 198] on span "Edit design" at bounding box center [161, 202] width 150 height 15
select select "px"
select select "400"
select select "px"
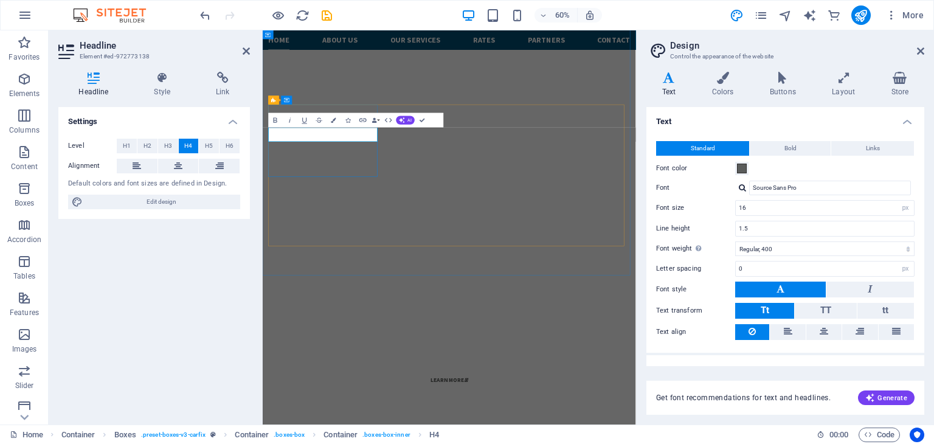
scroll to position [601, 0]
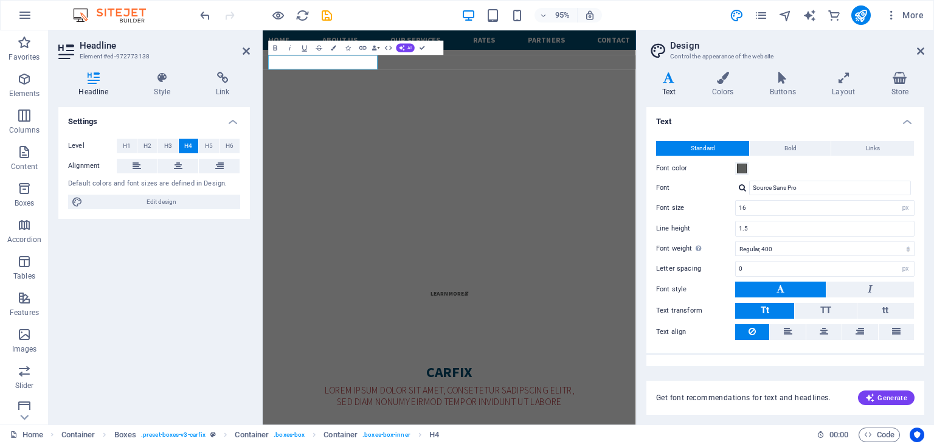
scroll to position [782, 0]
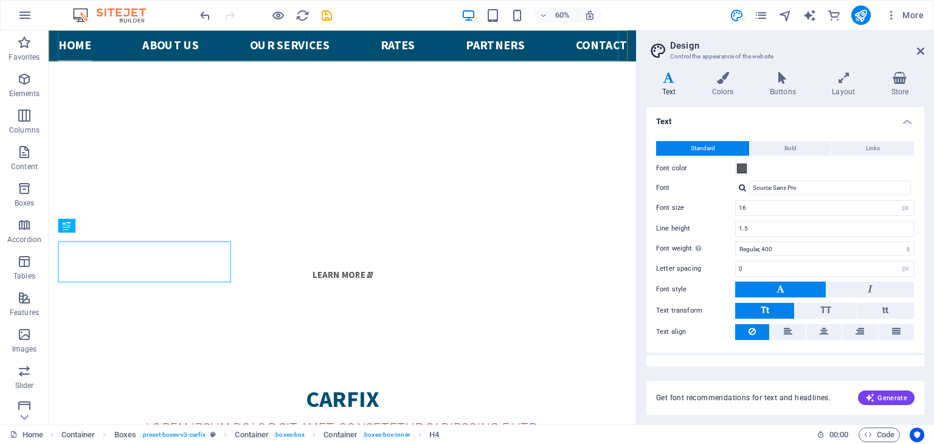
scroll to position [601, 0]
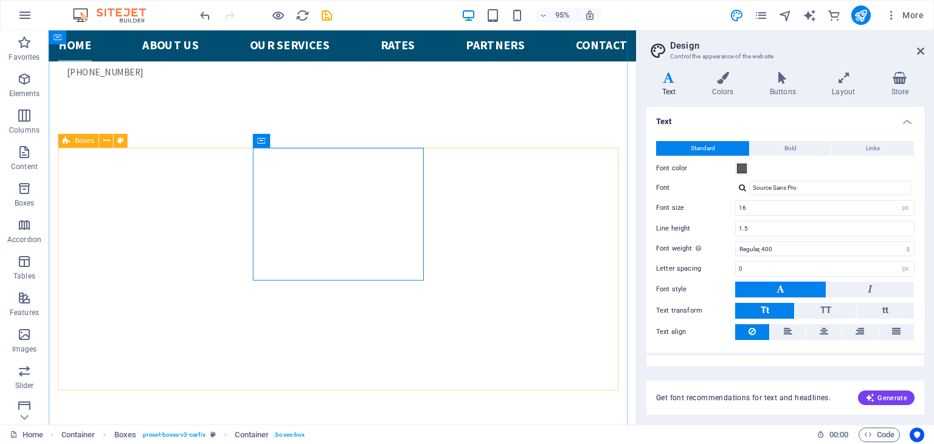
scroll to position [357, 0]
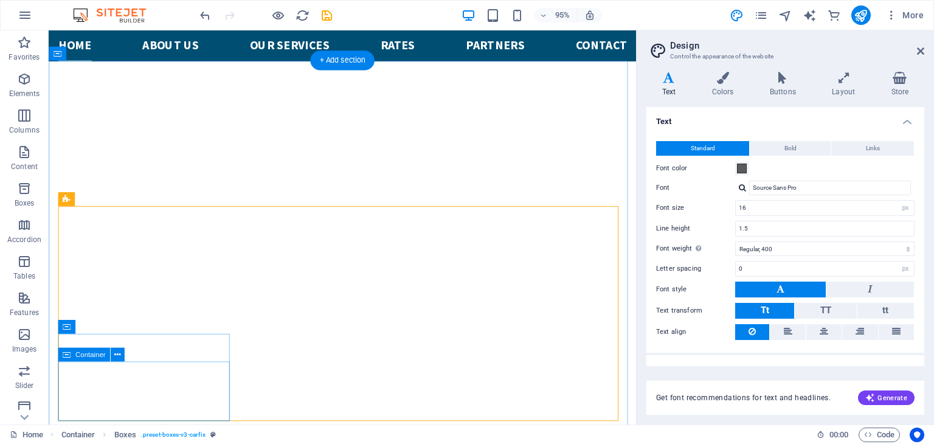
scroll to position [661, 0]
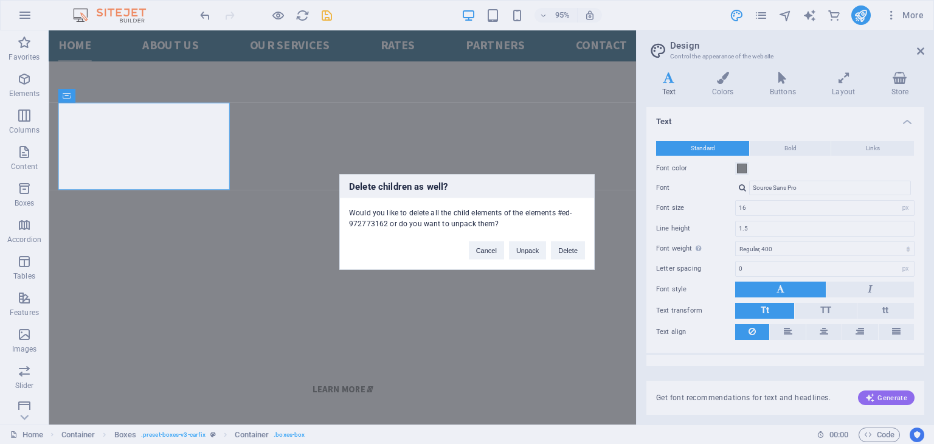
click at [575, 239] on div "Cancel Unpack Delete" at bounding box center [527, 244] width 134 height 31
drag, startPoint x: 571, startPoint y: 247, endPoint x: 387, endPoint y: 170, distance: 200.5
click at [571, 247] on button "Delete" at bounding box center [568, 250] width 34 height 18
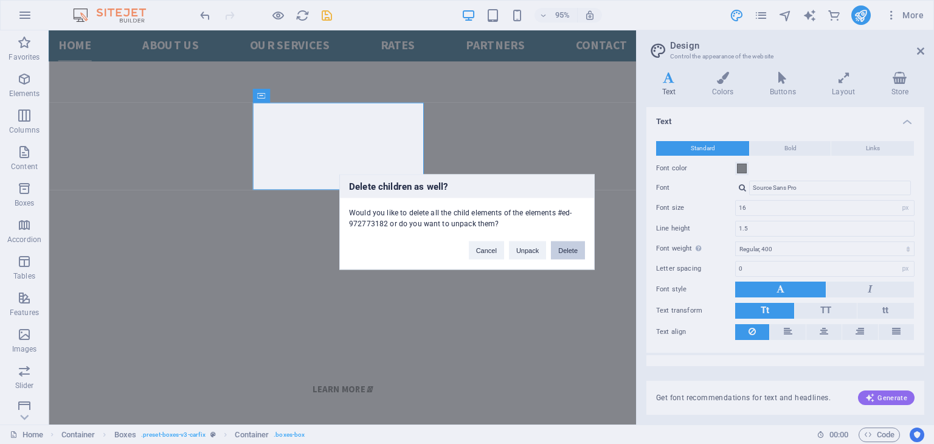
click at [573, 255] on button "Delete" at bounding box center [568, 250] width 34 height 18
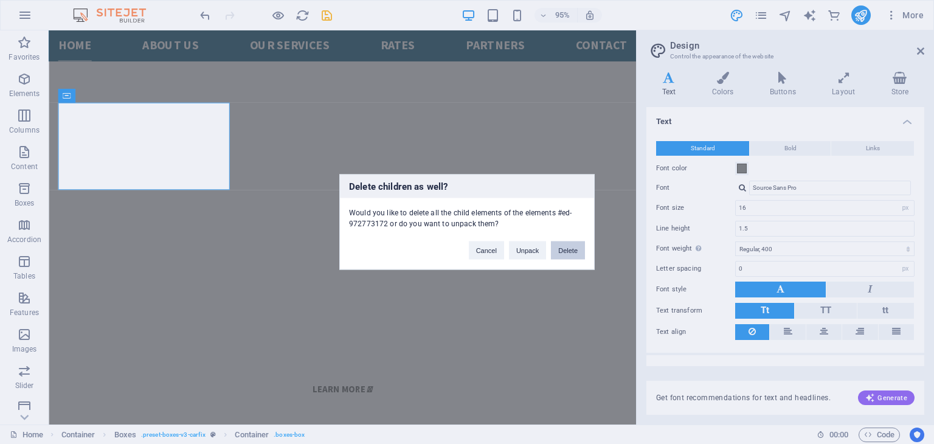
click at [557, 252] on button "Delete" at bounding box center [568, 250] width 34 height 18
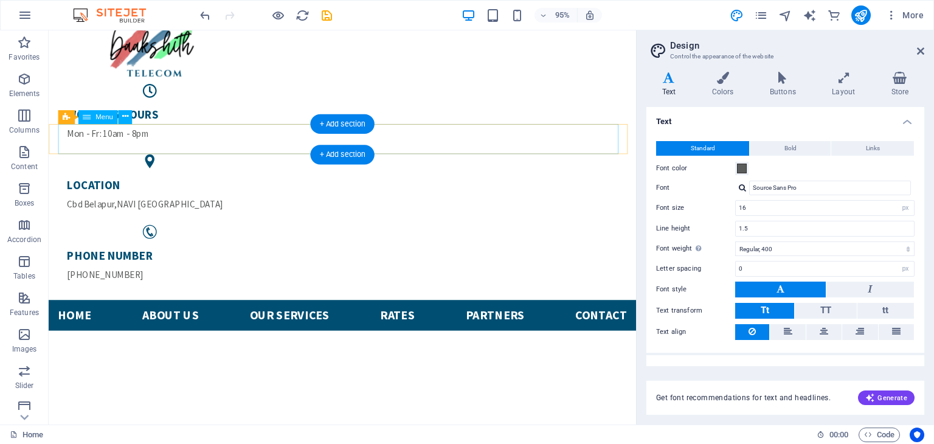
scroll to position [0, 0]
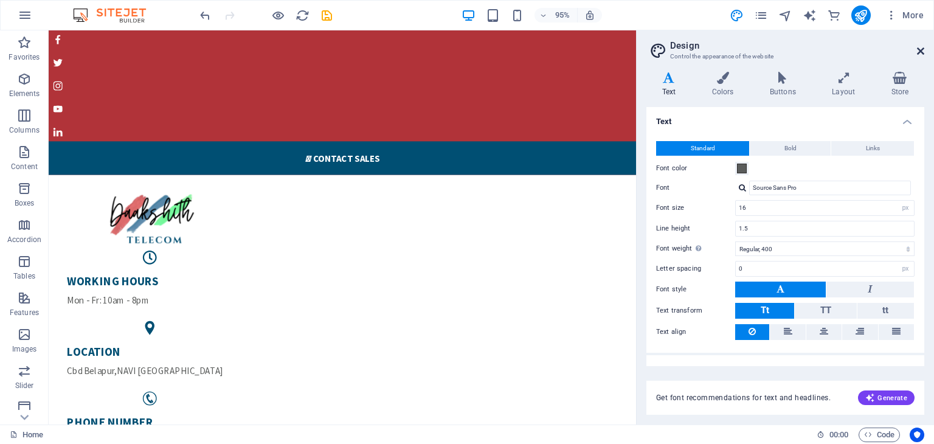
click at [923, 50] on icon at bounding box center [920, 51] width 7 height 10
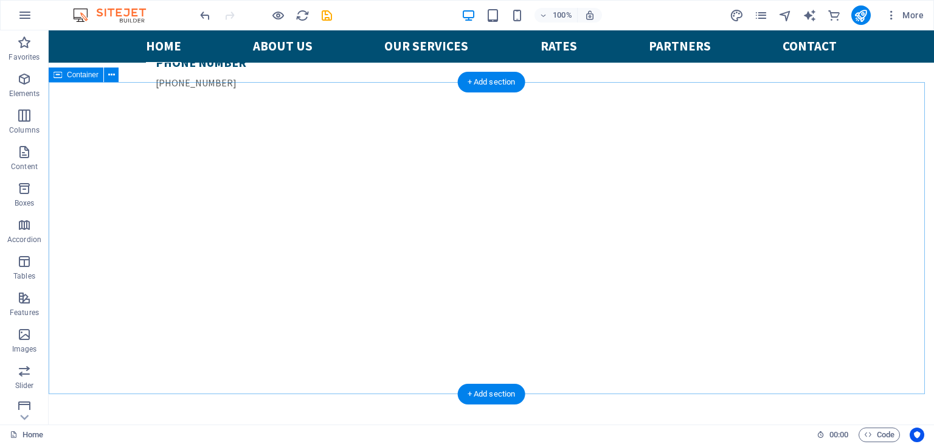
scroll to position [365, 0]
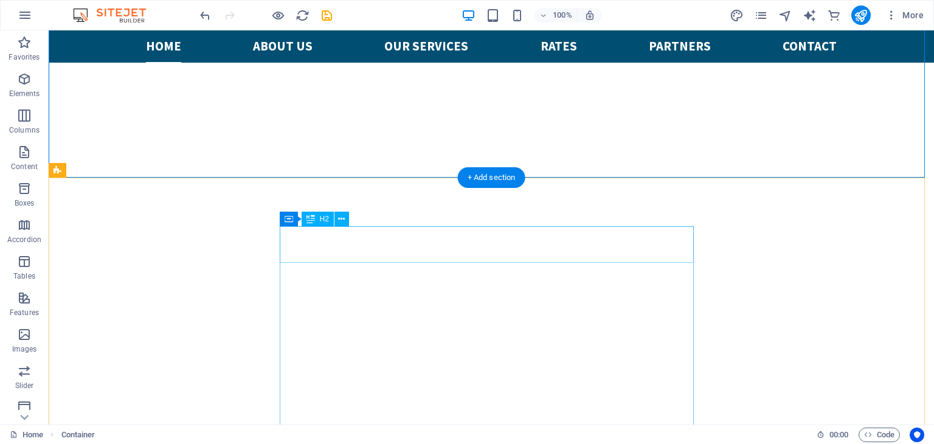
scroll to position [608, 0]
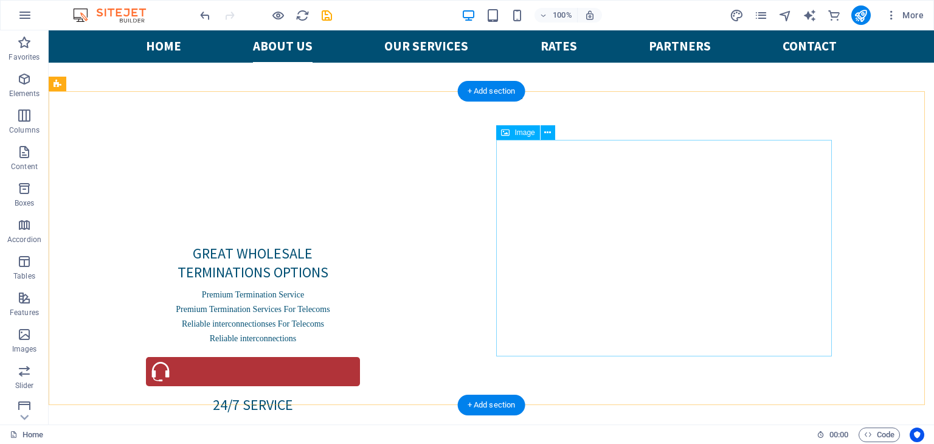
scroll to position [973, 0]
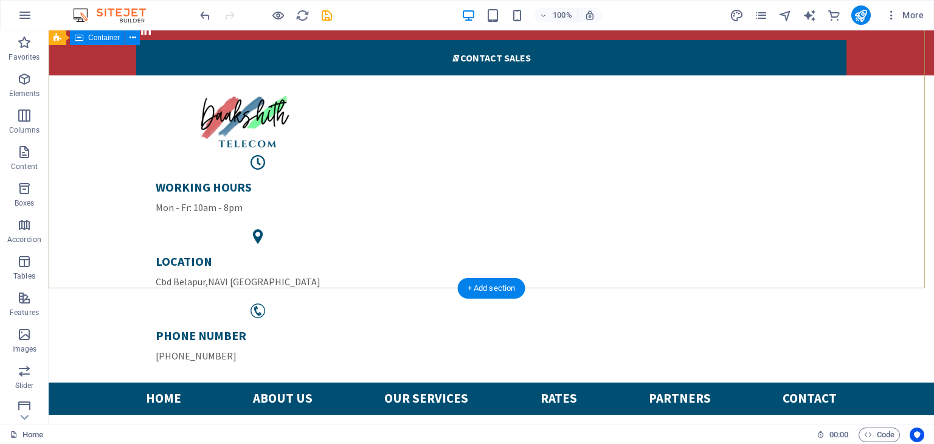
scroll to position [182, 0]
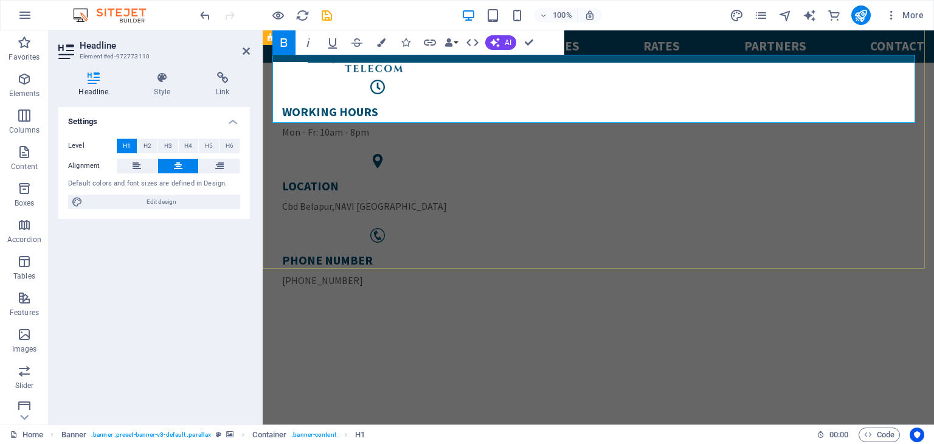
click at [212, 147] on span "H5" at bounding box center [209, 146] width 8 height 15
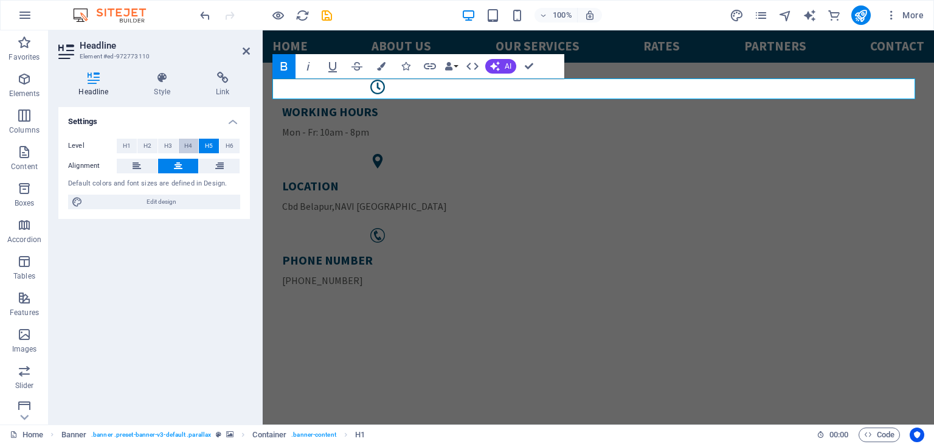
click at [192, 144] on span "H4" at bounding box center [188, 146] width 8 height 15
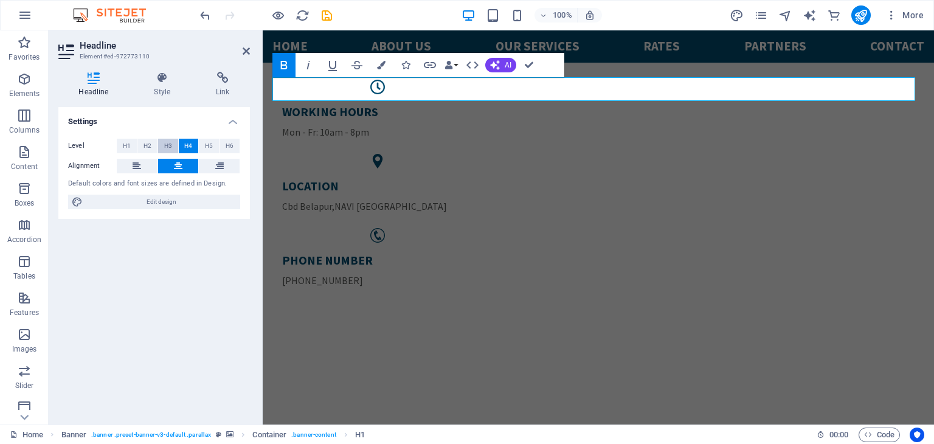
click at [167, 147] on span "H3" at bounding box center [168, 146] width 8 height 15
click at [145, 145] on span "H2" at bounding box center [147, 146] width 8 height 15
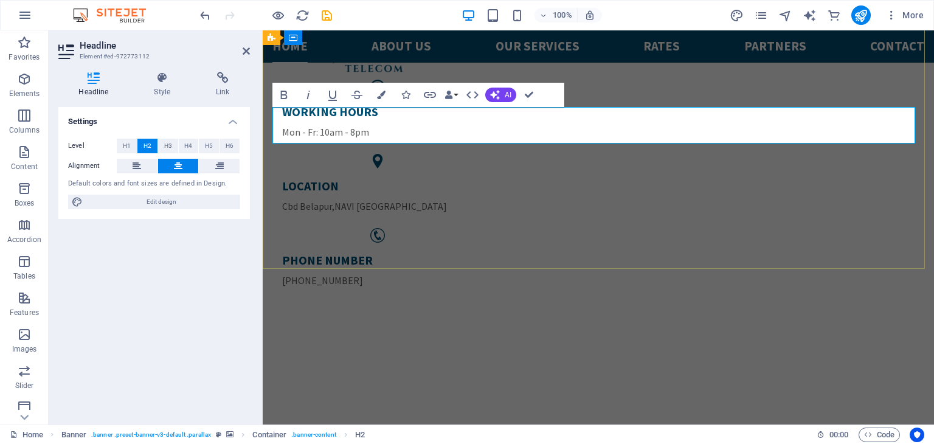
click at [127, 147] on span "H1" at bounding box center [127, 146] width 8 height 15
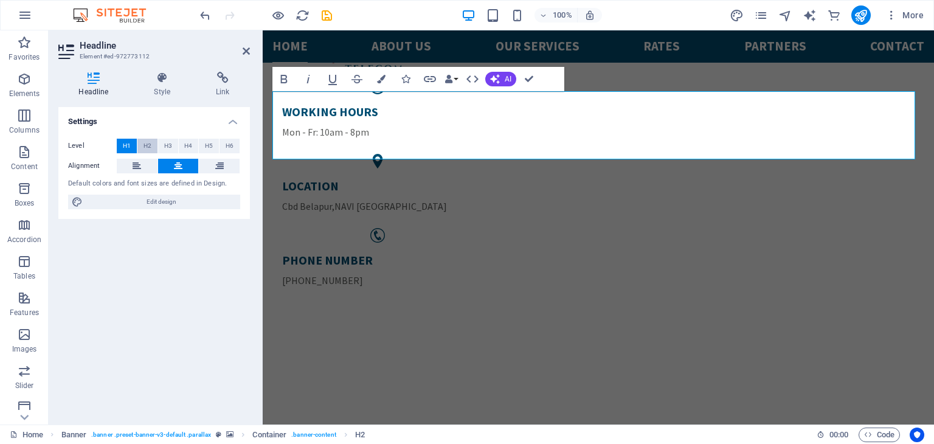
click at [142, 147] on button "H2" at bounding box center [147, 146] width 20 height 15
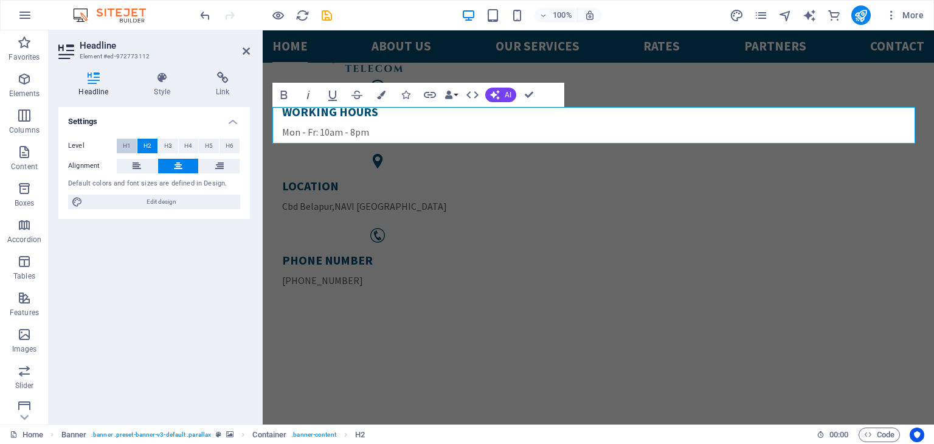
click at [123, 142] on span "H1" at bounding box center [127, 146] width 8 height 15
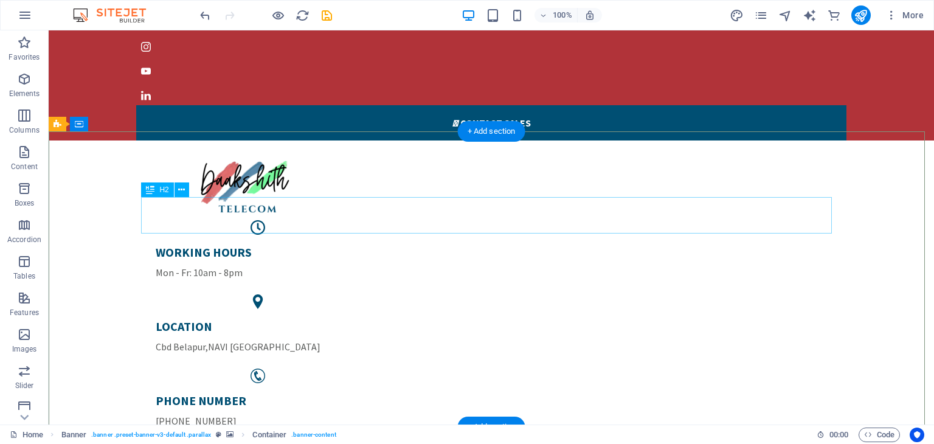
scroll to position [61, 0]
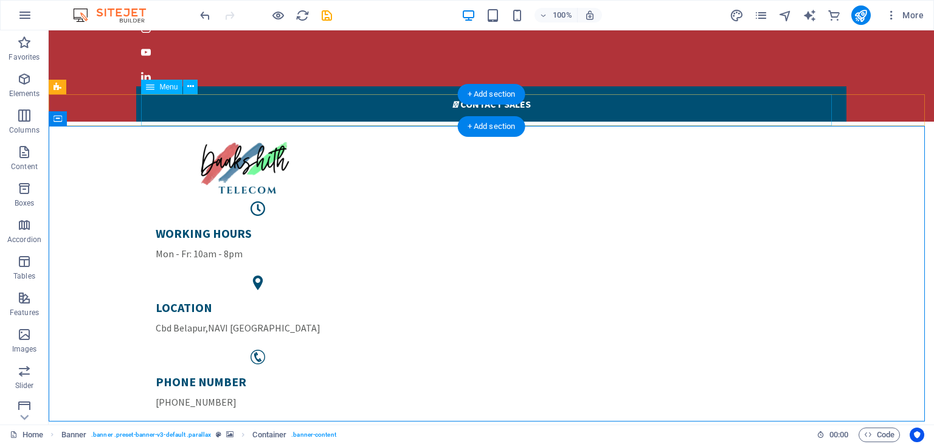
click at [678, 429] on nav "Home About us Our services RATES PARTNERS Contact" at bounding box center [491, 445] width 691 height 32
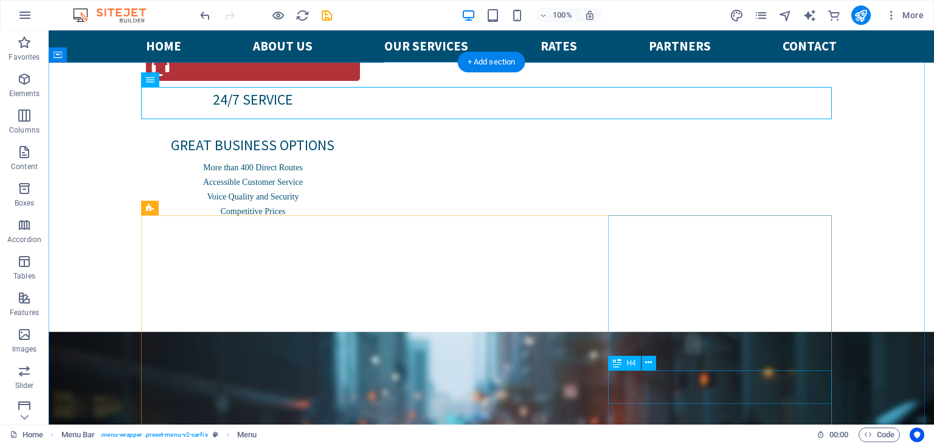
scroll to position [1216, 0]
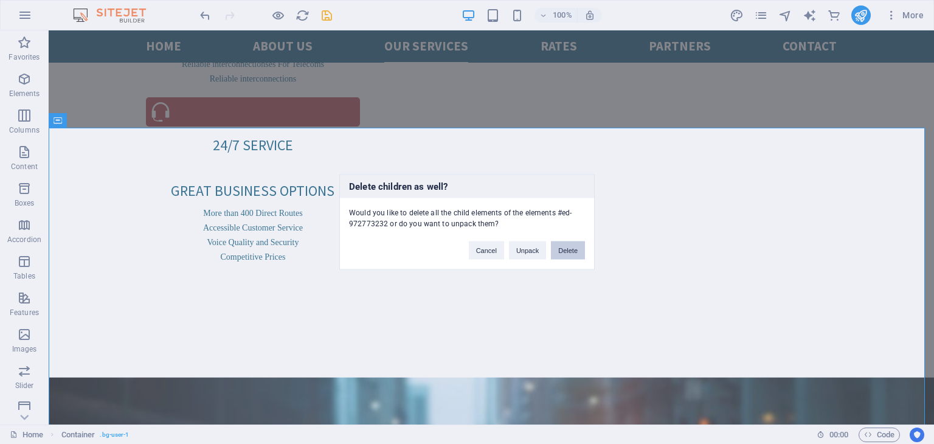
click at [571, 246] on button "Delete" at bounding box center [568, 250] width 34 height 18
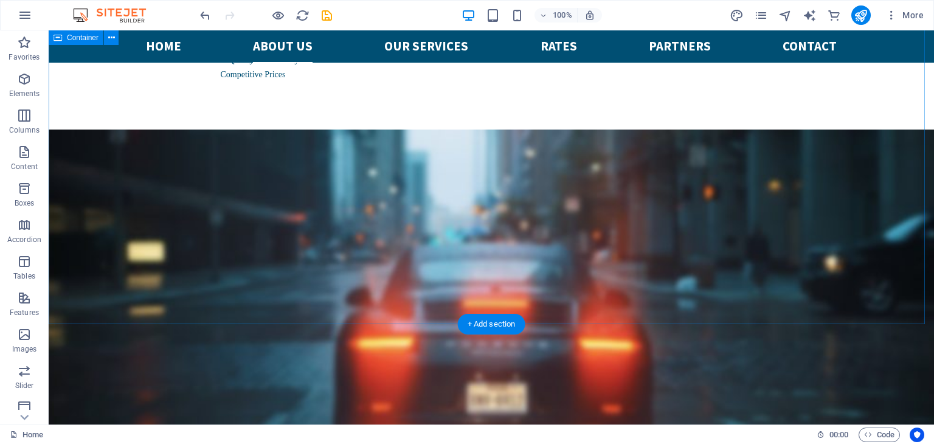
scroll to position [1641, 0]
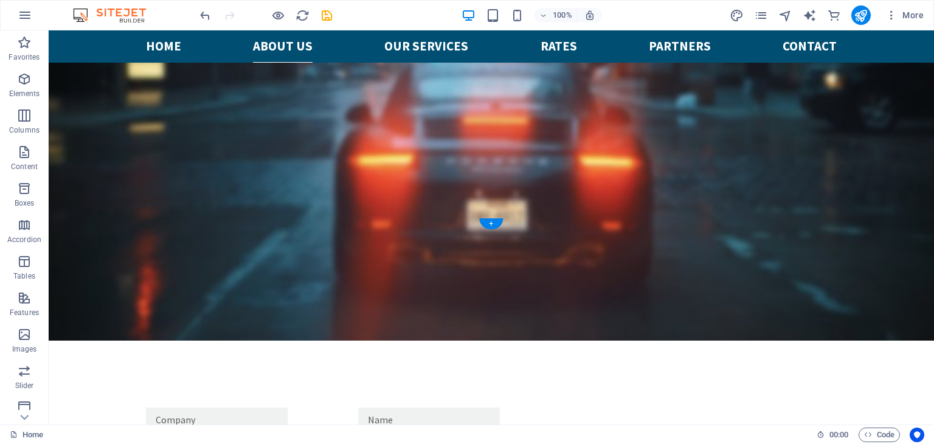
scroll to position [1566, 0]
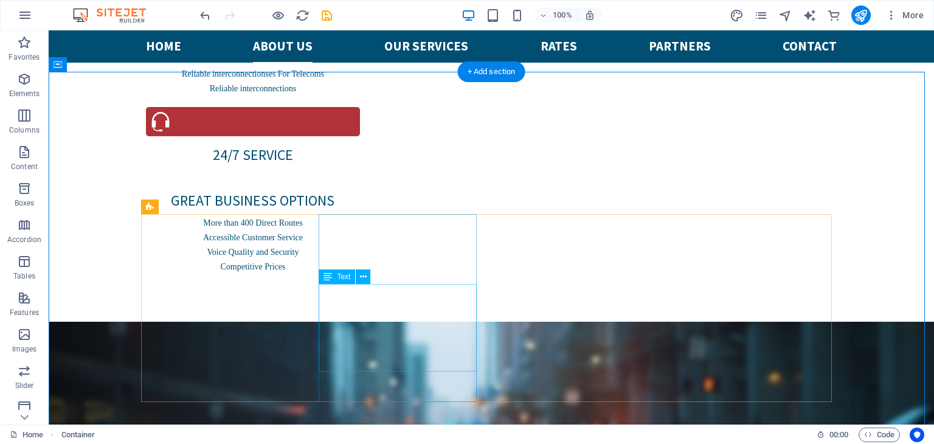
scroll to position [1201, 0]
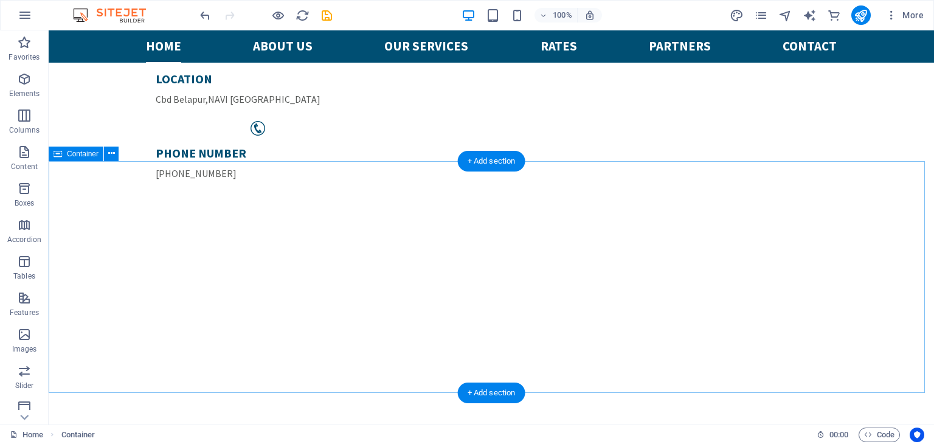
scroll to position [0, 0]
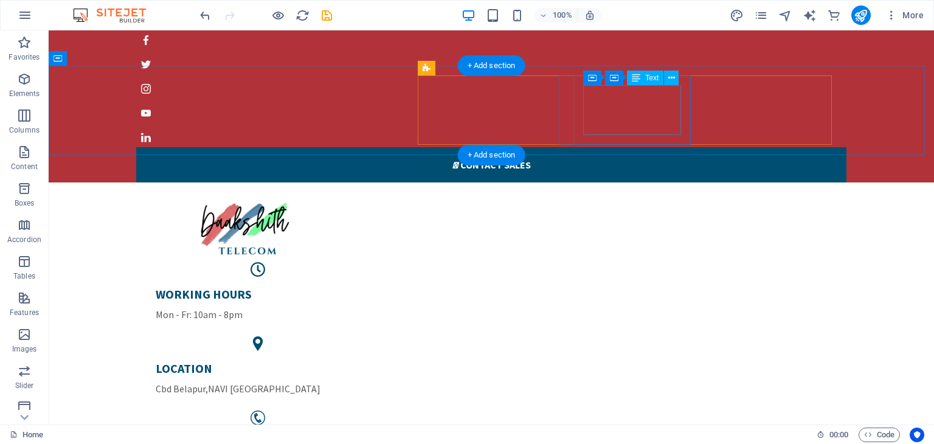
click at [205, 382] on span "Cbd Belapur" at bounding box center [181, 388] width 50 height 12
click at [360, 286] on div "WORKING HOURS Mon - Fr: 10am - 8pm" at bounding box center [258, 303] width 204 height 35
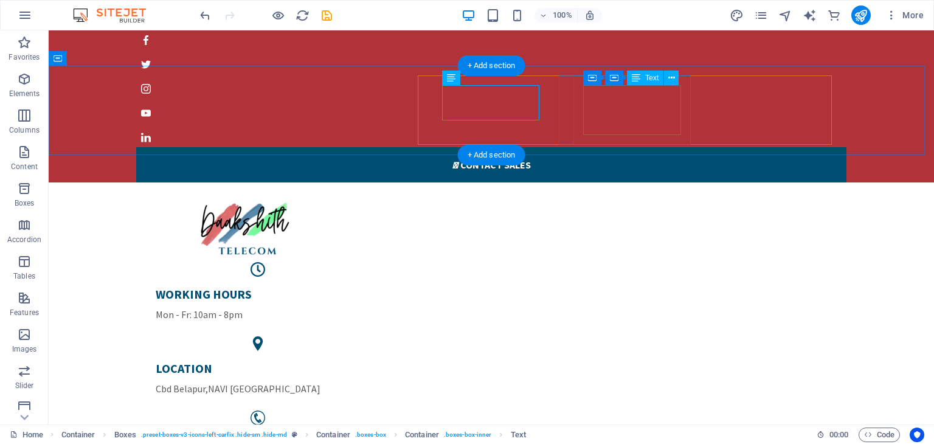
click at [360, 360] on div "LOCATION Cbd Belapur , NAVI MUMBAI" at bounding box center [258, 377] width 204 height 35
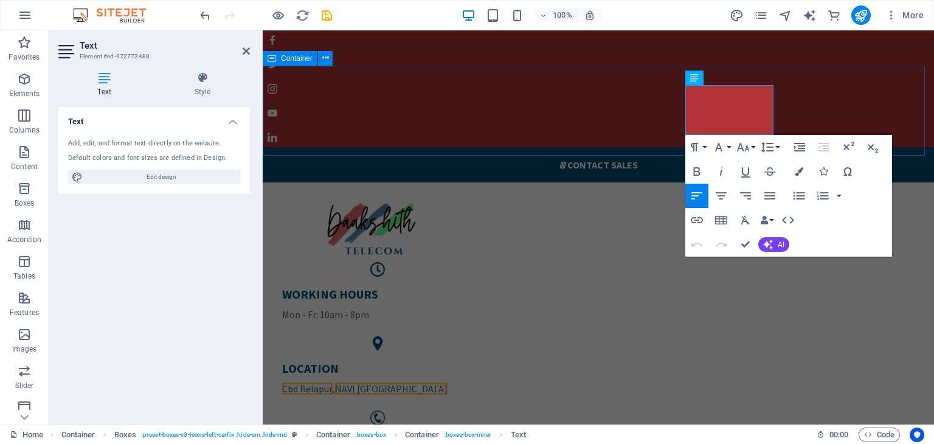
click at [484, 182] on div "WORKING HOURS Mon - Fr: 10am - 8pm LOCATION Cbd Belapur , NAVI MUMBAI PHONE NUM…" at bounding box center [598, 335] width 671 height 307
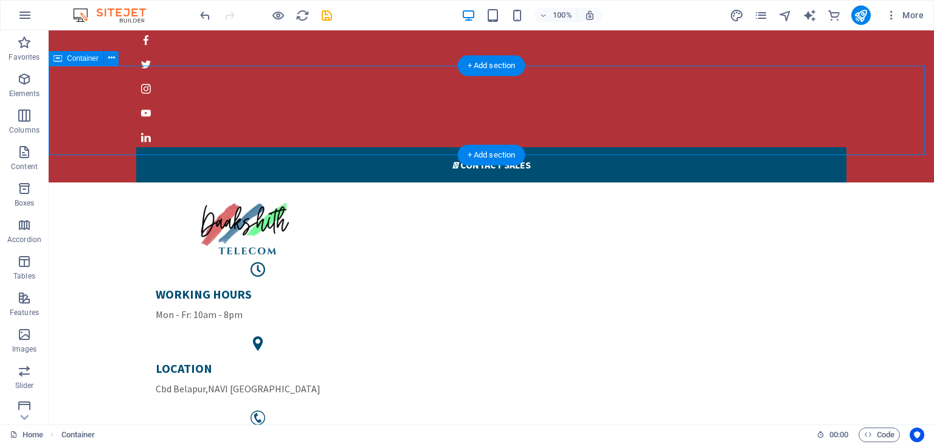
click at [890, 182] on div "WORKING HOURS Mon - Fr: 10am - 8pm LOCATION Cbd Belapur , NAVI MUMBAI PHONE NUM…" at bounding box center [491, 335] width 885 height 307
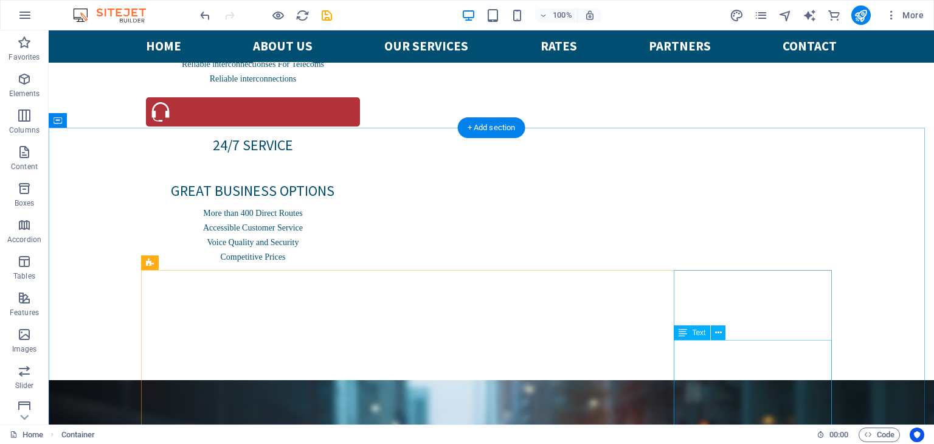
scroll to position [1627, 0]
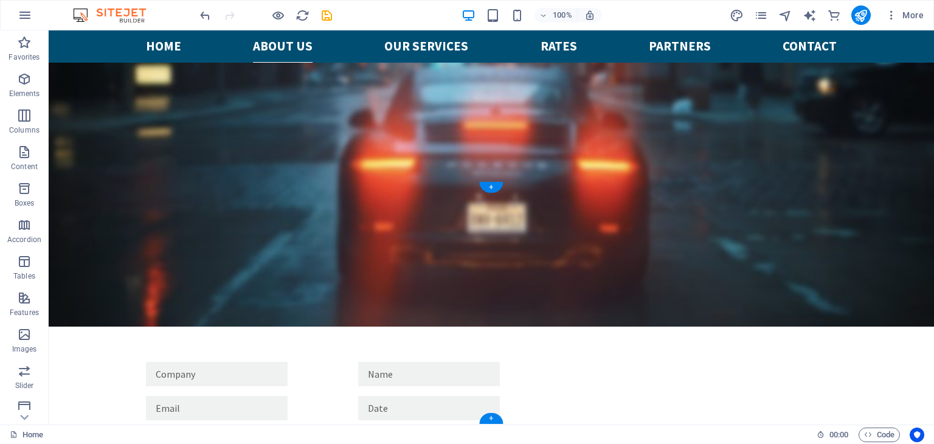
select select "px"
select select "footer"
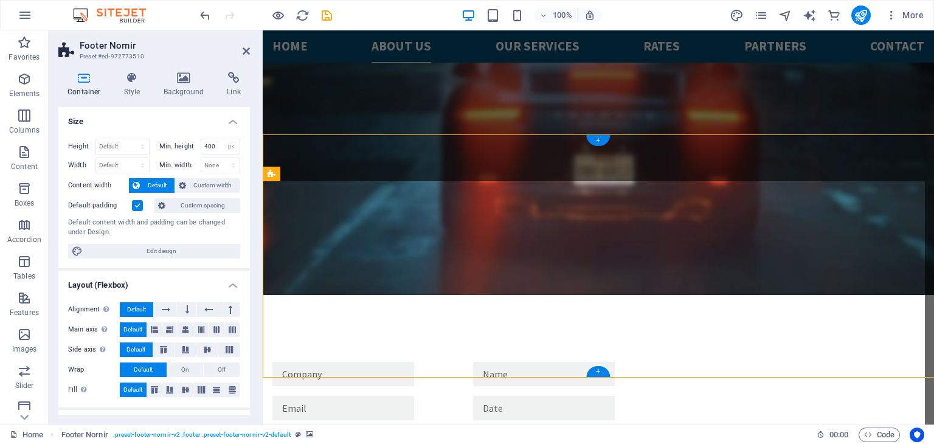
scroll to position [1673, 0]
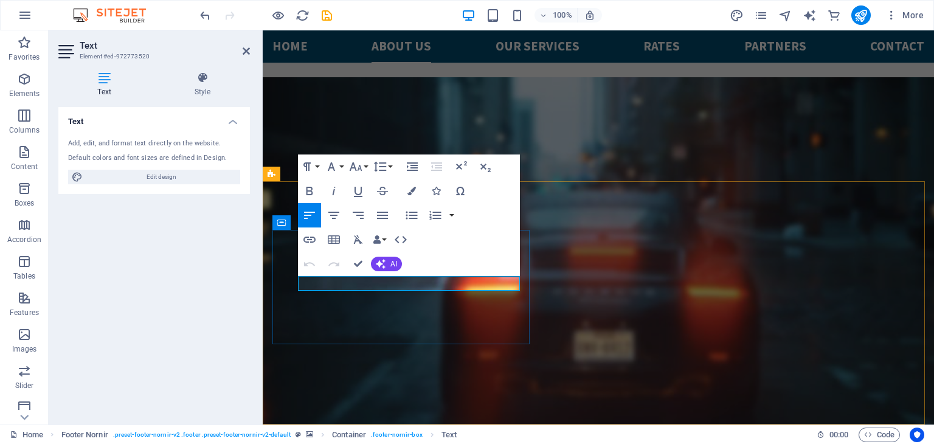
scroll to position [1666, 0]
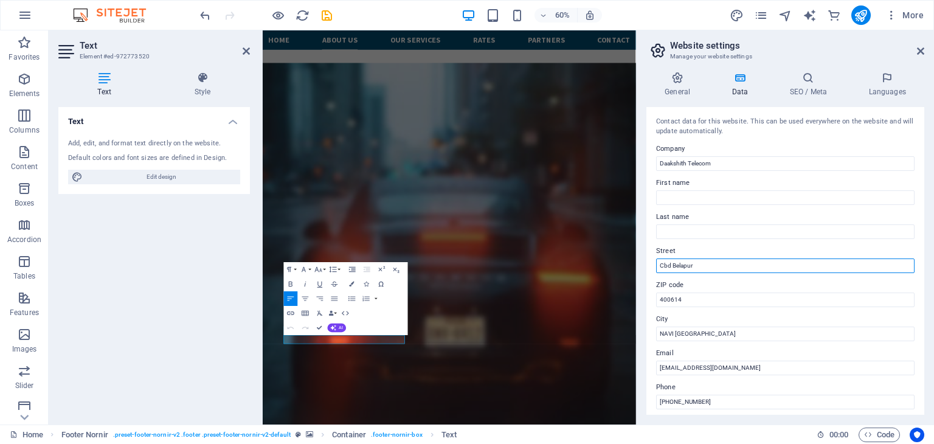
click at [708, 264] on input "Cbd Belapur" at bounding box center [785, 265] width 258 height 15
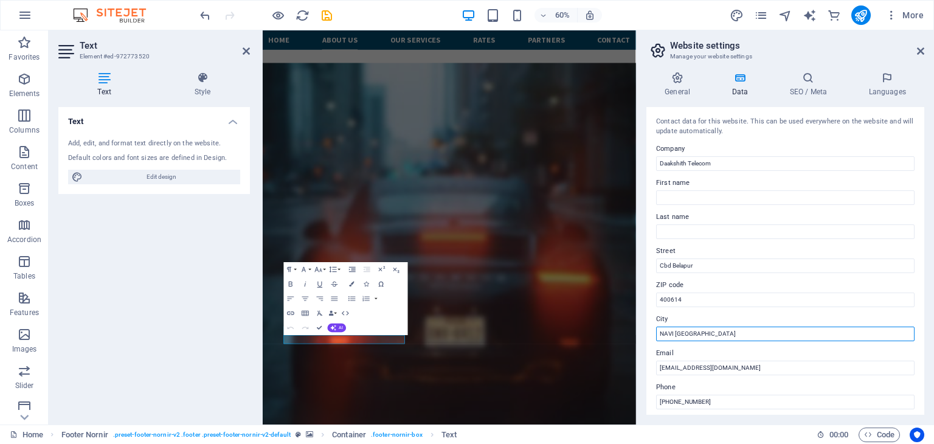
click at [707, 333] on input "NAVI MUMBAI" at bounding box center [785, 333] width 258 height 15
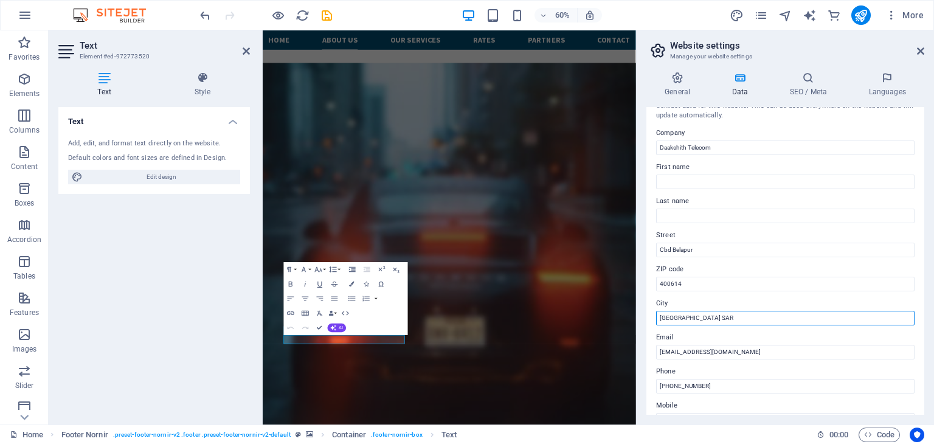
scroll to position [0, 0]
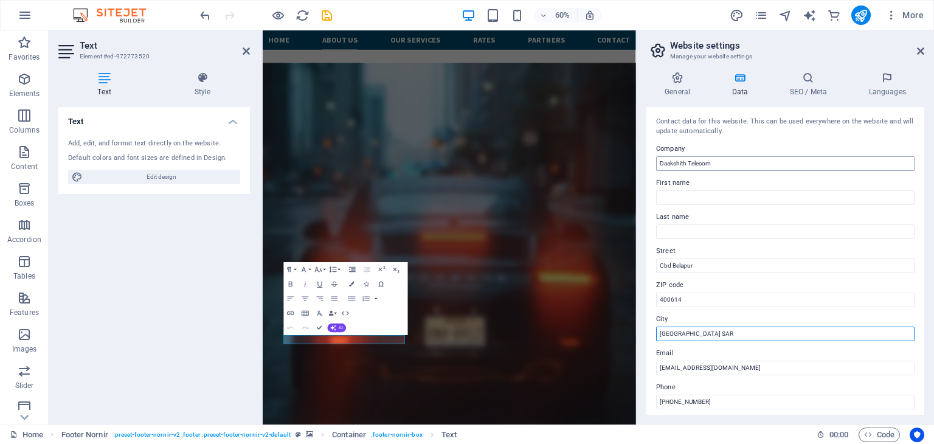
type input "[GEOGRAPHIC_DATA] SAR"
click at [729, 168] on input "Daakshith Telecom" at bounding box center [785, 163] width 258 height 15
type input "Daakshith Telecom HK LTD"
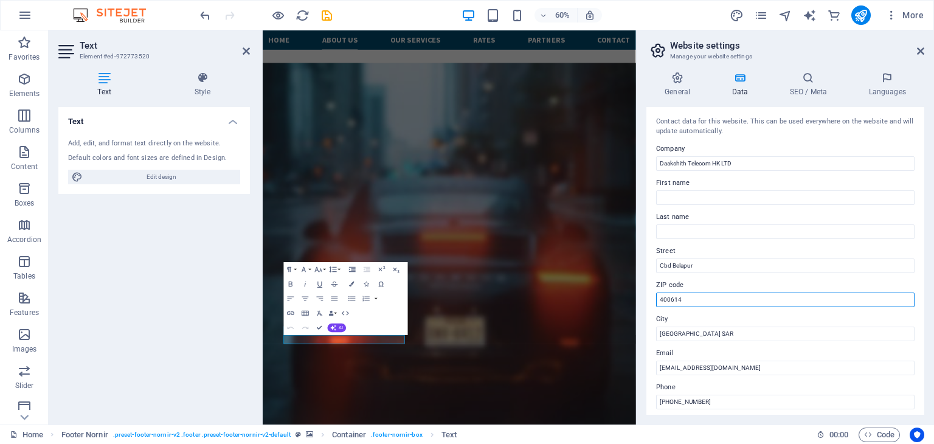
click at [705, 301] on input "400614" at bounding box center [785, 299] width 258 height 15
click at [859, 19] on icon "publish" at bounding box center [860, 16] width 14 height 14
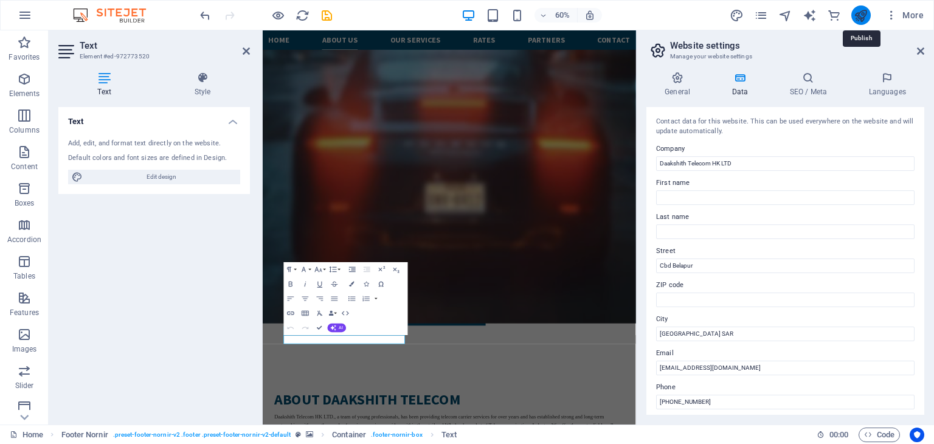
checkbox input "false"
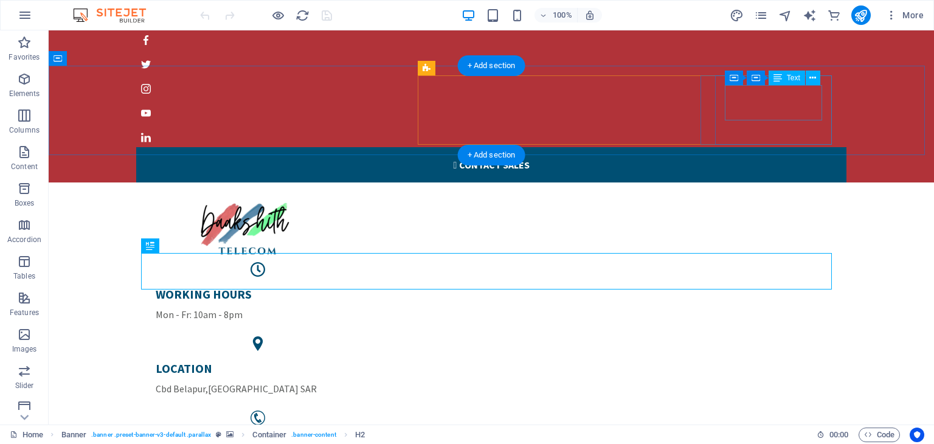
click at [360, 435] on div "PHONE NUMBER +91 9888889769" at bounding box center [258, 452] width 204 height 35
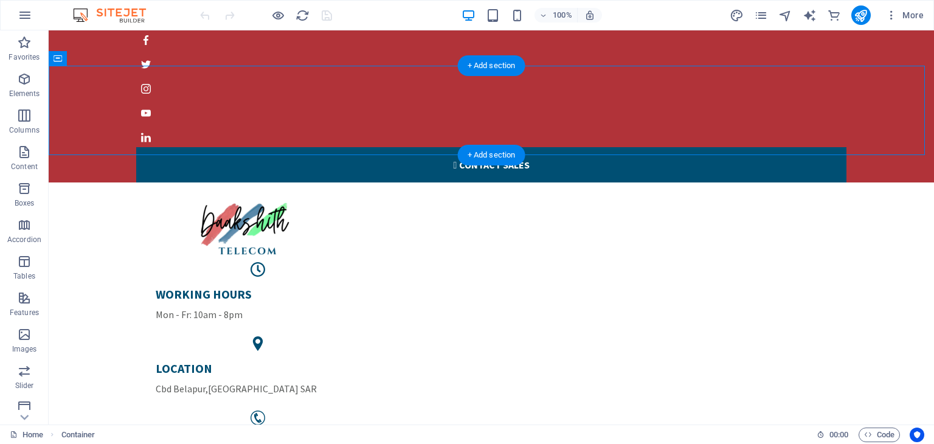
drag, startPoint x: 874, startPoint y: 78, endPoint x: 741, endPoint y: 132, distance: 143.7
click at [741, 182] on div "WORKING HOURS Mon - Fr: 10am - 8pm LOCATION Cbd Belapur , Hong Kong SAR PHONE N…" at bounding box center [491, 335] width 885 height 307
click at [360, 435] on div "PHONE NUMBER +91 9888889769" at bounding box center [258, 452] width 204 height 35
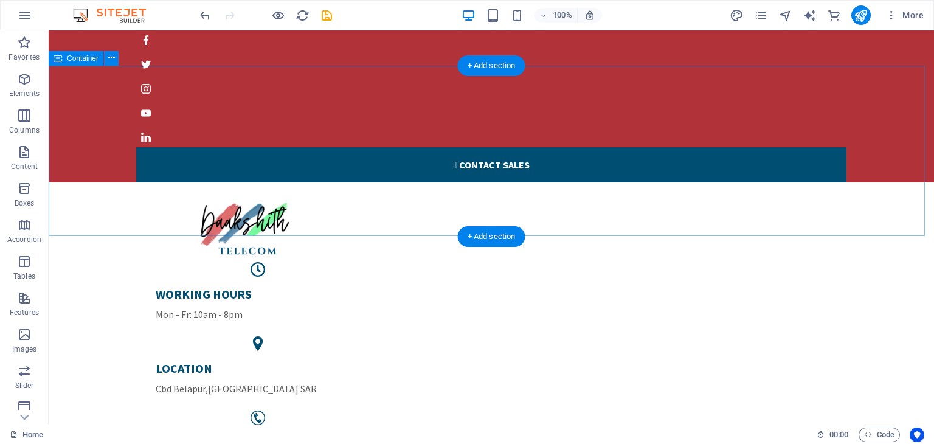
click at [880, 182] on div "WORKING HOURS Mon - Fr: 10am - 8pm LOCATION Cbd Belapur , Hong Kong SAR Drop co…" at bounding box center [491, 361] width 885 height 358
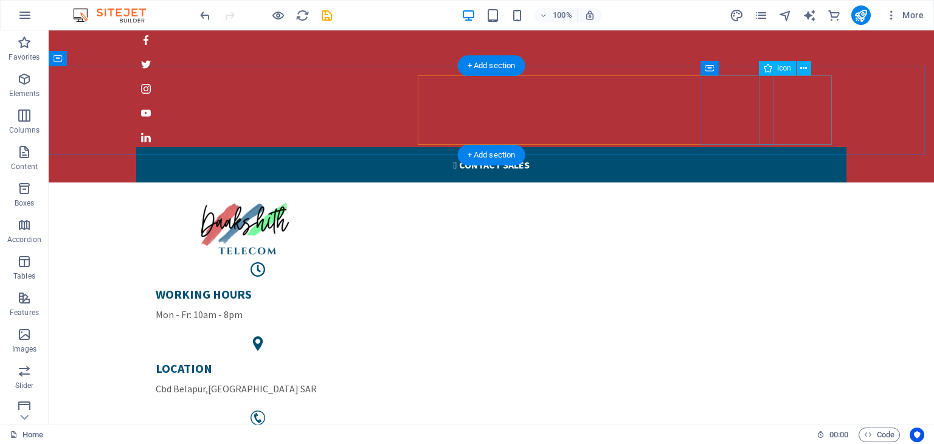
click at [370, 410] on figure at bounding box center [258, 417] width 224 height 15
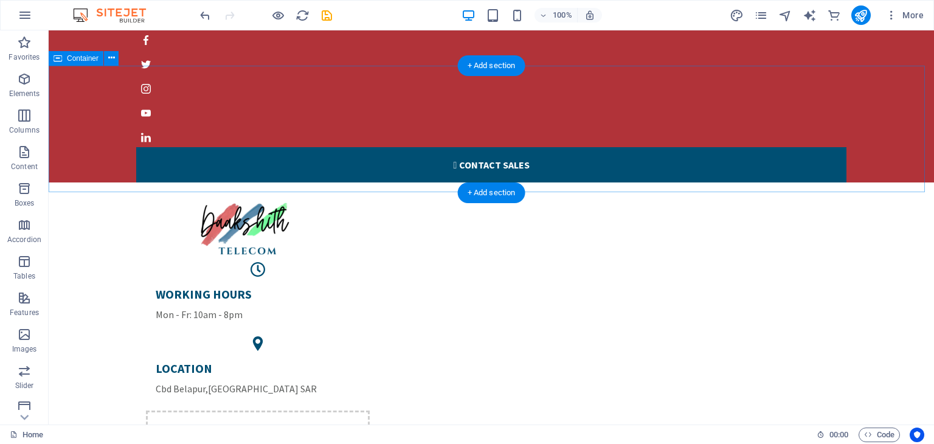
click at [878, 182] on div "WORKING HOURS Mon - Fr: 10am - 8pm LOCATION Cbd Belapur , Hong Kong SAR Drop co…" at bounding box center [491, 344] width 885 height 324
click at [370, 336] on figure at bounding box center [258, 343] width 224 height 15
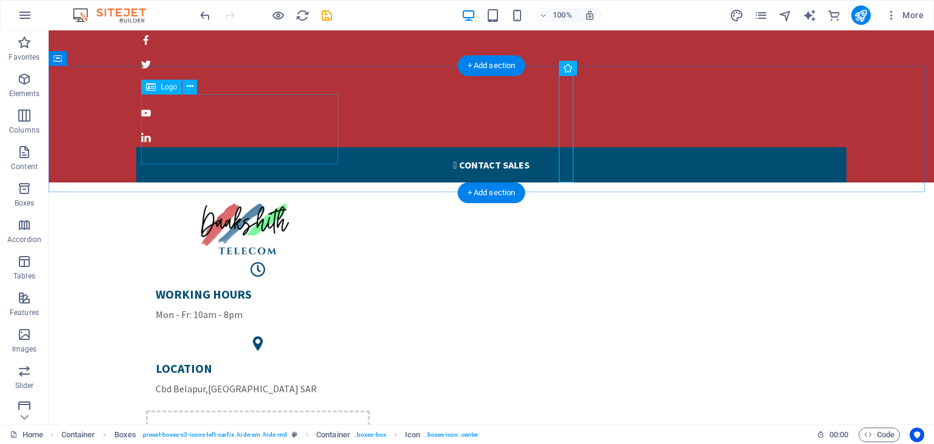
click at [343, 182] on div "WORKING HOURS Mon - Fr: 10am - 8pm LOCATION Cbd Belapur , Hong Kong SAR Drop co…" at bounding box center [491, 344] width 885 height 324
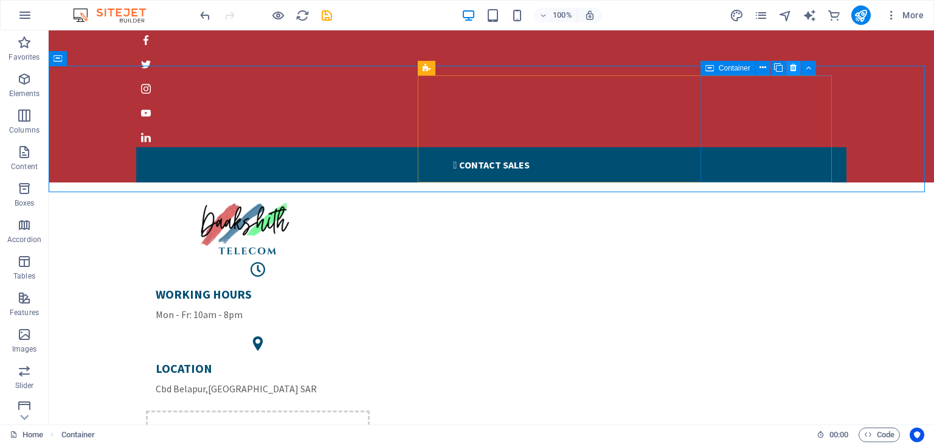
click at [793, 67] on icon at bounding box center [793, 67] width 7 height 13
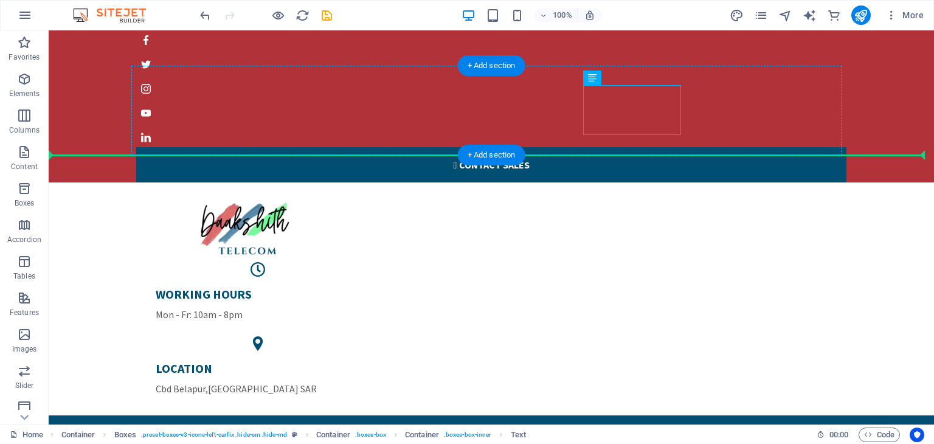
drag, startPoint x: 629, startPoint y: 119, endPoint x: 740, endPoint y: 127, distance: 111.5
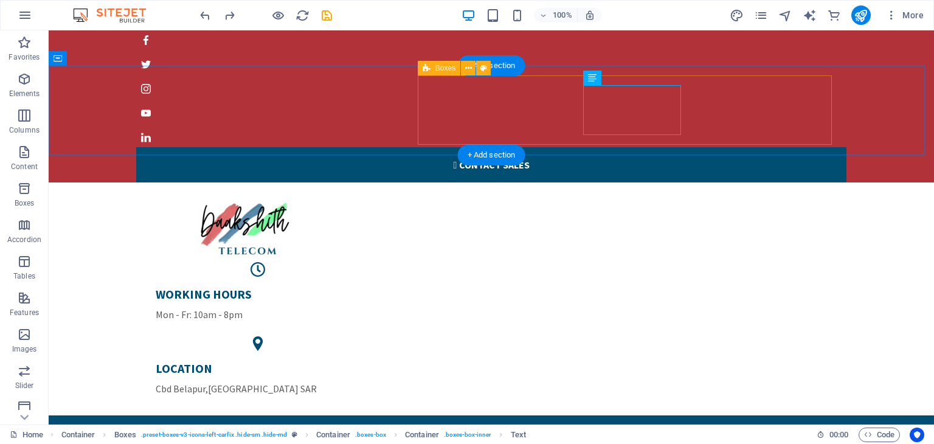
click at [800, 262] on div "WORKING HOURS Mon - Fr: 10am - 8pm LOCATION [GEOGRAPHIC_DATA] , [GEOGRAPHIC_DAT…" at bounding box center [491, 333] width 691 height 143
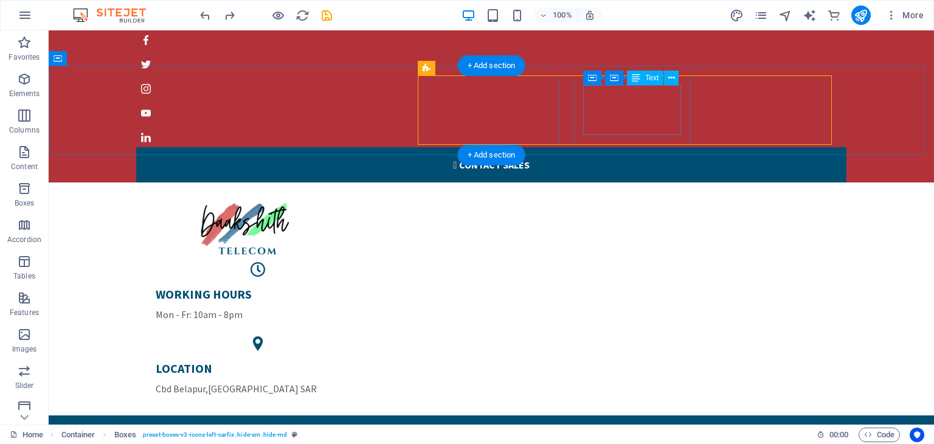
click at [360, 360] on div "LOCATION Cbd Belapur , Hong Kong SAR" at bounding box center [258, 377] width 204 height 35
click at [205, 382] on span "Cbd Belapur" at bounding box center [181, 388] width 50 height 12
click at [360, 286] on div "WORKING HOURS Mon - Fr: 10am - 8pm" at bounding box center [258, 303] width 204 height 35
click at [360, 360] on div "LOCATION Cbd Belapur , Hong Kong SAR" at bounding box center [258, 377] width 204 height 35
click at [205, 382] on span "Cbd Belapur" at bounding box center [181, 388] width 50 height 12
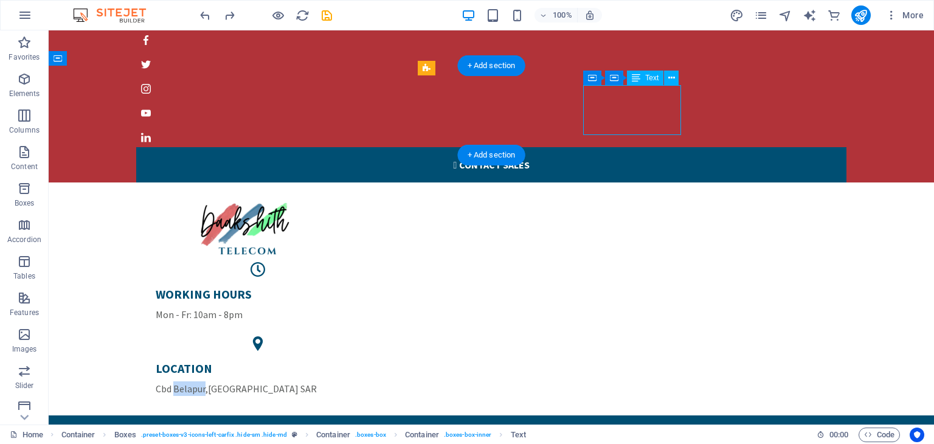
click at [205, 382] on span "Cbd Belapur" at bounding box center [181, 388] width 50 height 12
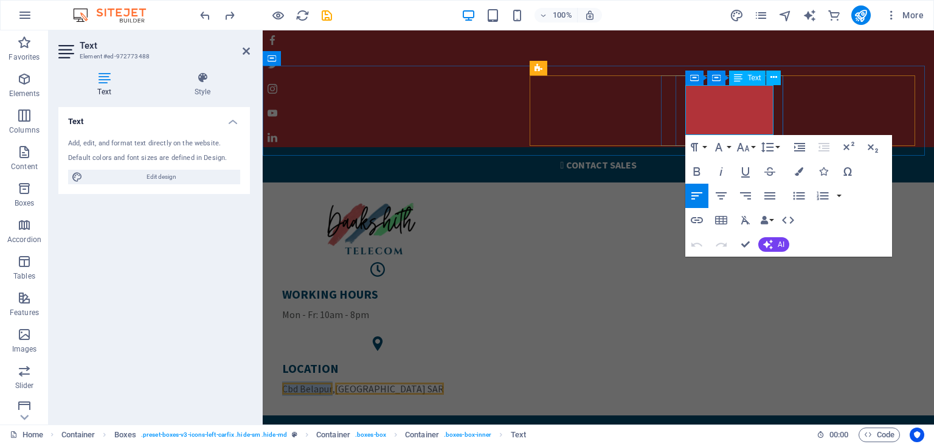
drag, startPoint x: 736, startPoint y: 115, endPoint x: 686, endPoint y: 111, distance: 50.0
click at [474, 381] on p "Cbd Belapur , Hong Kong SAR" at bounding box center [377, 388] width 191 height 15
drag, startPoint x: 737, startPoint y: 114, endPoint x: 710, endPoint y: 113, distance: 26.8
click at [474, 381] on p "Cbd Belapur Hong Kong SAR" at bounding box center [377, 388] width 191 height 15
click at [333, 382] on span "Cbd Belapur" at bounding box center [307, 388] width 50 height 12
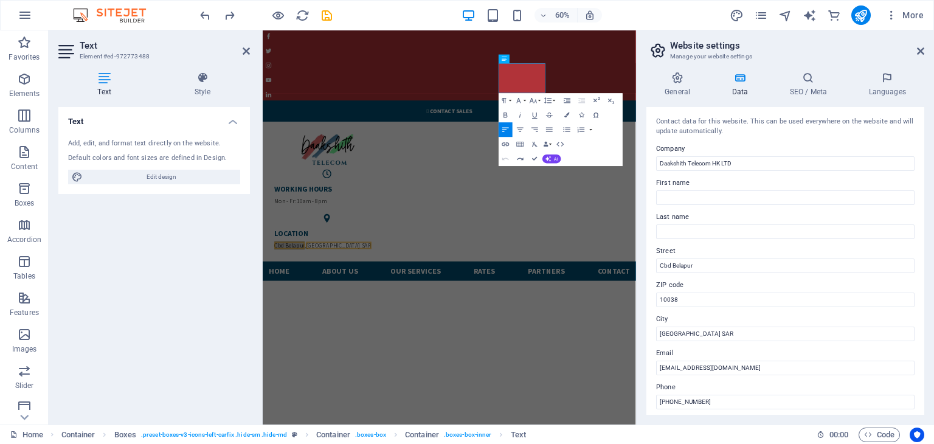
click at [746, 78] on icon at bounding box center [739, 78] width 53 height 12
click at [667, 89] on h4 "General" at bounding box center [679, 85] width 67 height 26
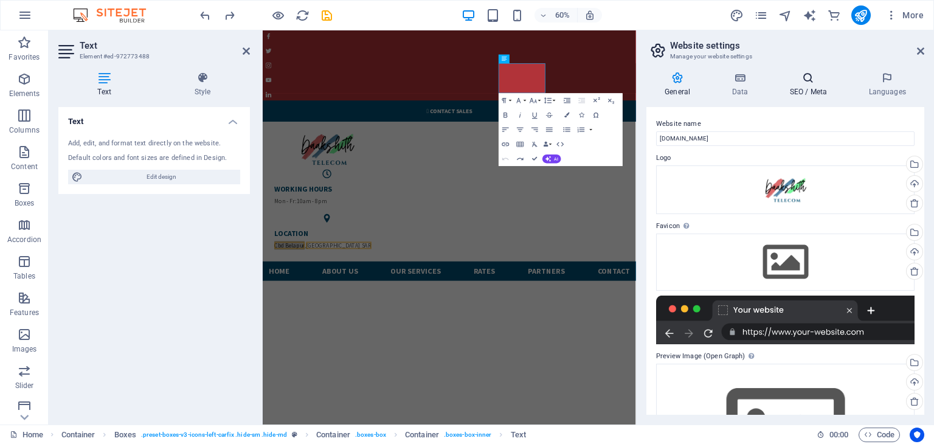
click at [807, 76] on icon at bounding box center [808, 78] width 74 height 12
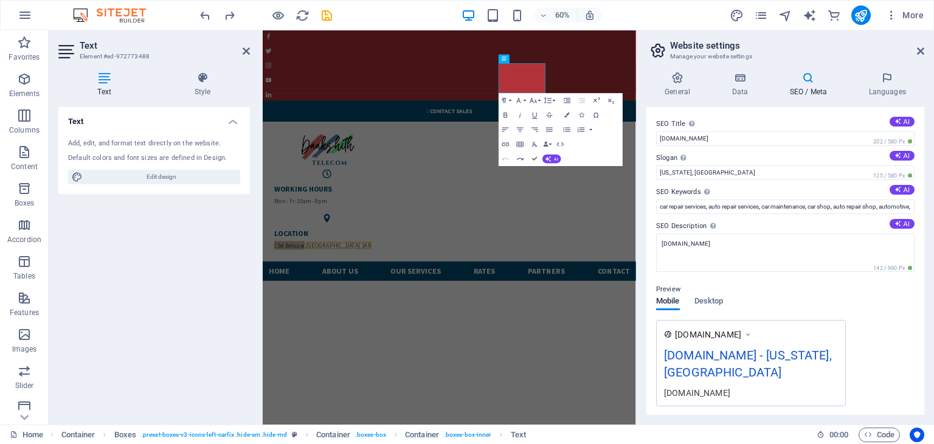
click at [726, 350] on div "daakshithtelecom.com - New York, NY" at bounding box center [751, 366] width 174 height 41
click at [807, 353] on div "daakshithtelecom.com - New York, NY" at bounding box center [751, 366] width 174 height 41
click at [807, 353] on div "[DOMAIN_NAME] - [US_STATE], [GEOGRAPHIC_DATA]" at bounding box center [751, 366] width 174 height 41
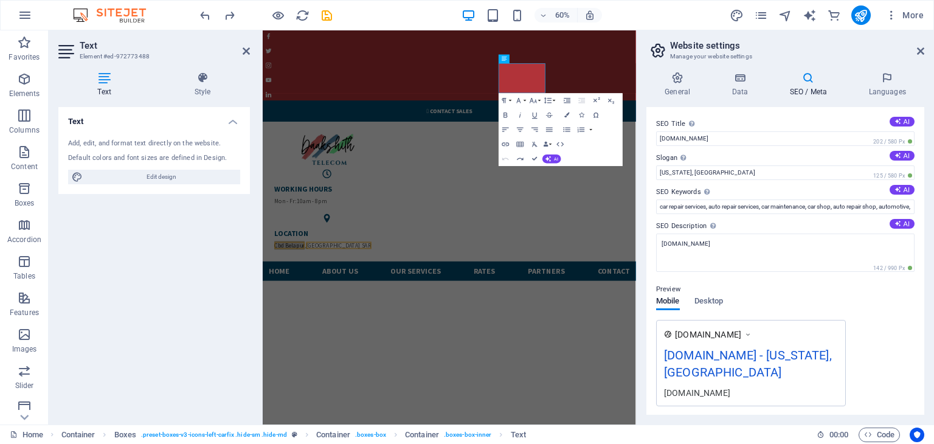
click at [807, 353] on div "[DOMAIN_NAME] - [US_STATE], [GEOGRAPHIC_DATA]" at bounding box center [751, 366] width 174 height 41
click at [720, 170] on input "New York, NY" at bounding box center [785, 172] width 258 height 15
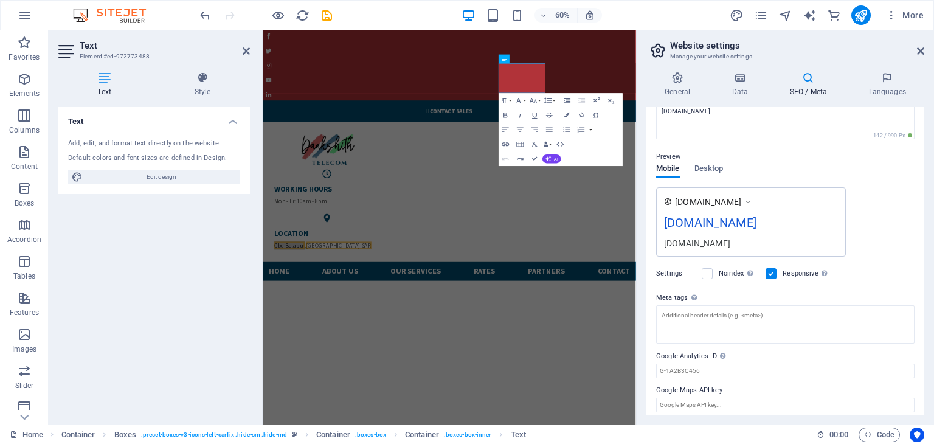
scroll to position [139, 0]
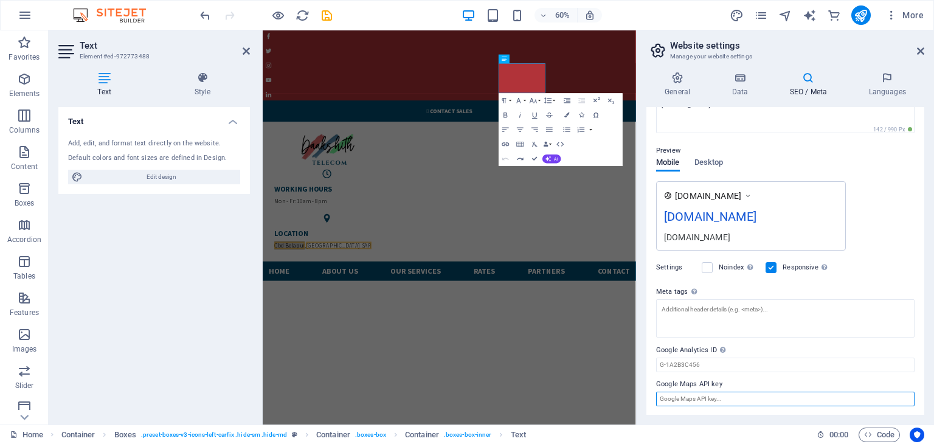
click at [702, 397] on input "Google Maps API key" at bounding box center [785, 398] width 258 height 15
type input "Hong Kong SAR"
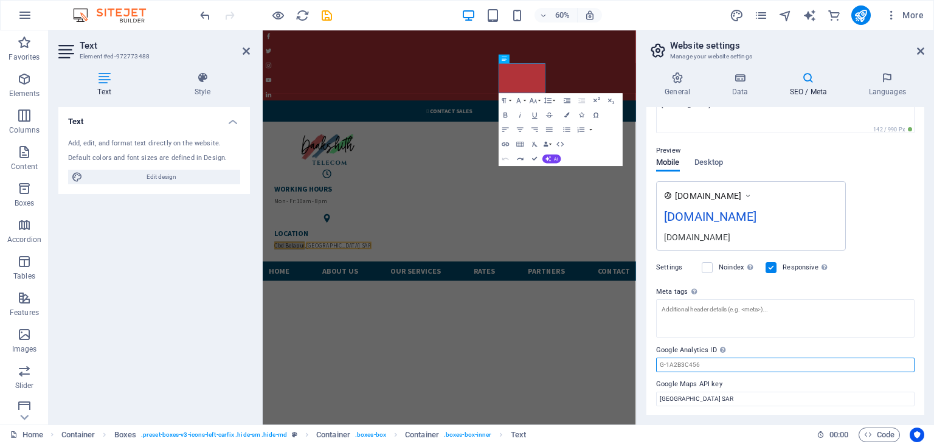
click at [695, 361] on input "Google Analytics ID Please only add the Google Analytics ID. We automatically i…" at bounding box center [785, 364] width 258 height 15
type input "10038"
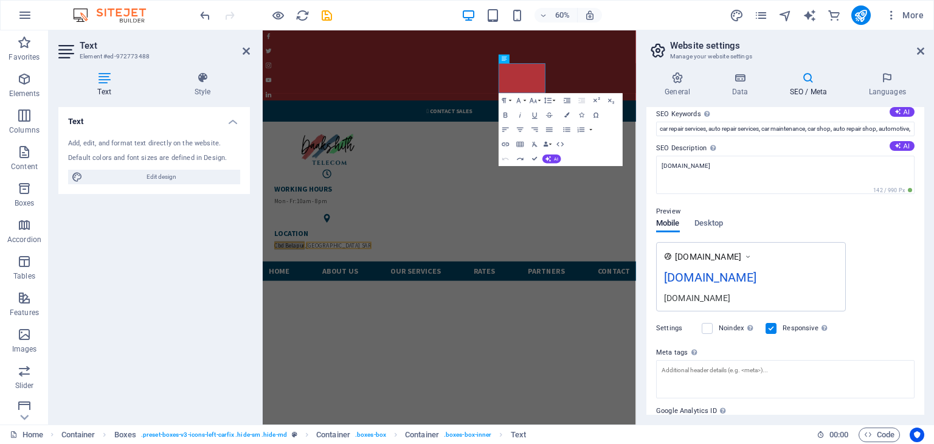
scroll to position [0, 0]
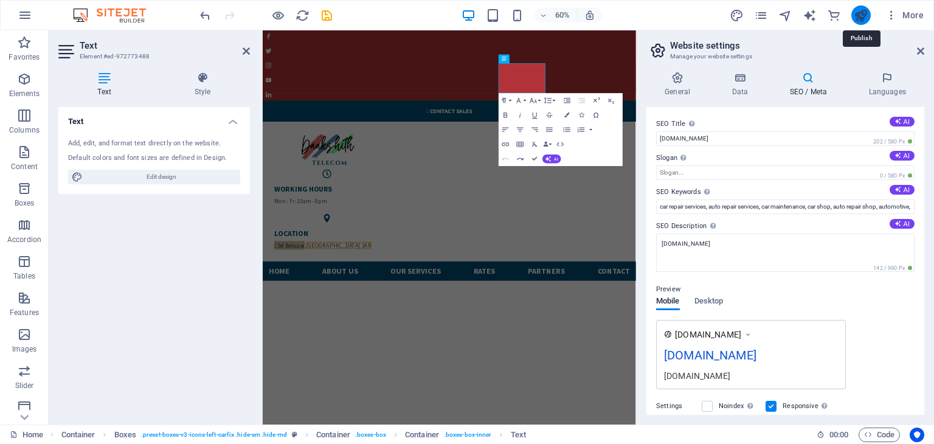
click at [858, 18] on icon "publish" at bounding box center [860, 16] width 14 height 14
checkbox input "false"
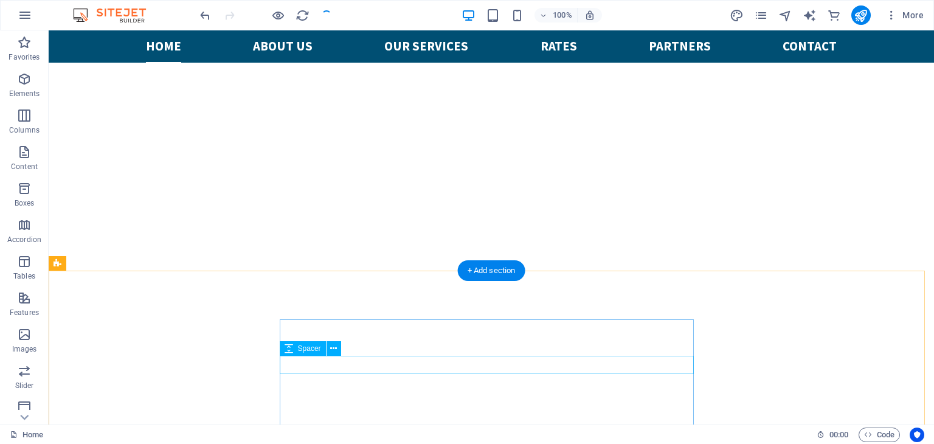
scroll to position [304, 0]
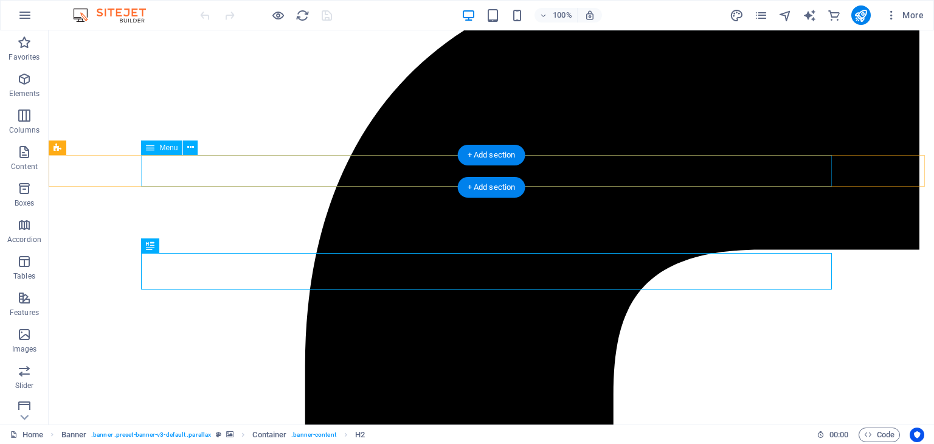
scroll to position [182, 0]
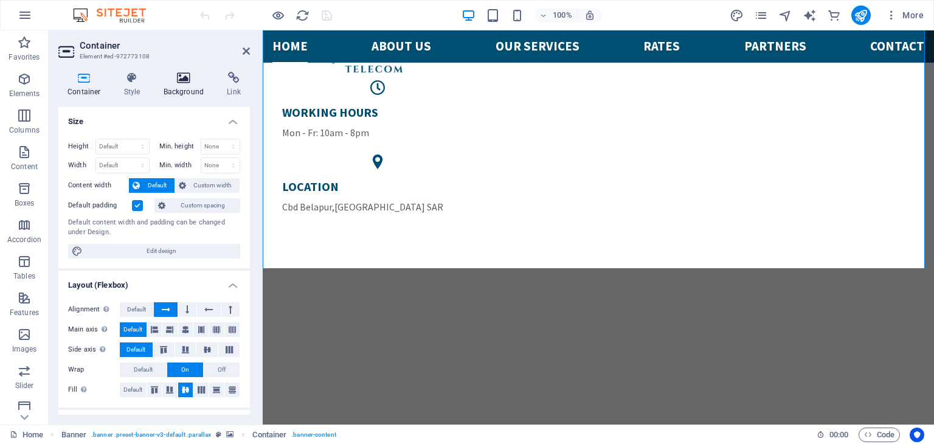
click at [198, 96] on h4 "Background" at bounding box center [186, 85] width 64 height 26
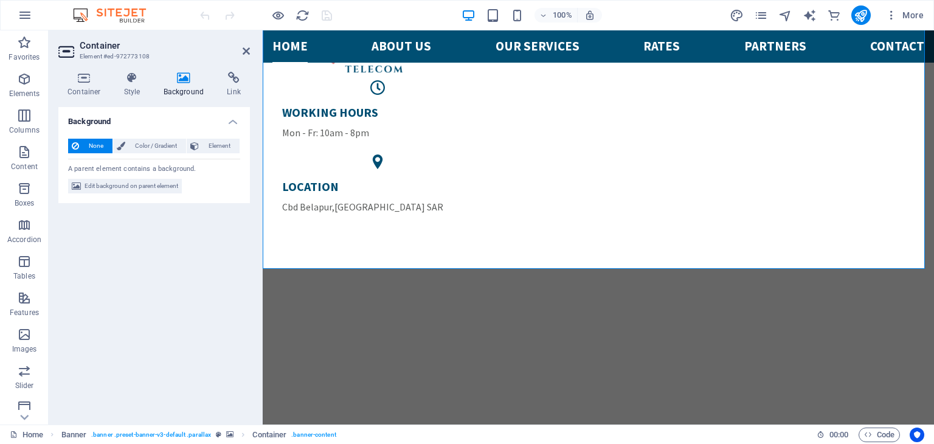
click at [94, 147] on span "None" at bounding box center [96, 146] width 26 height 15
click at [218, 143] on span "Element" at bounding box center [218, 146] width 33 height 15
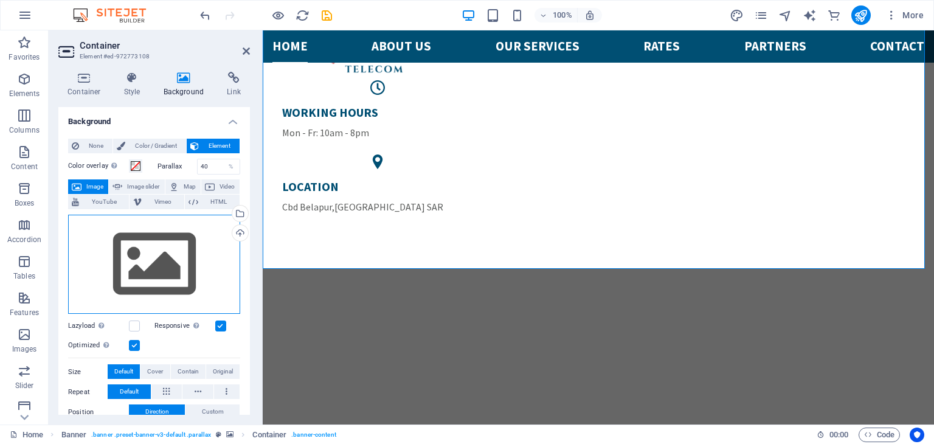
click at [134, 272] on div "Drag files here, click to choose files or select files from Files or our free s…" at bounding box center [154, 265] width 172 height 100
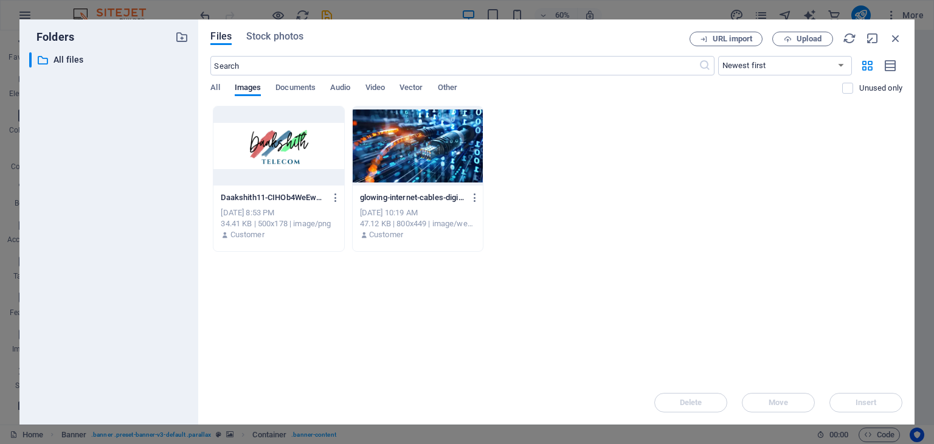
click at [407, 150] on div at bounding box center [418, 145] width 130 height 79
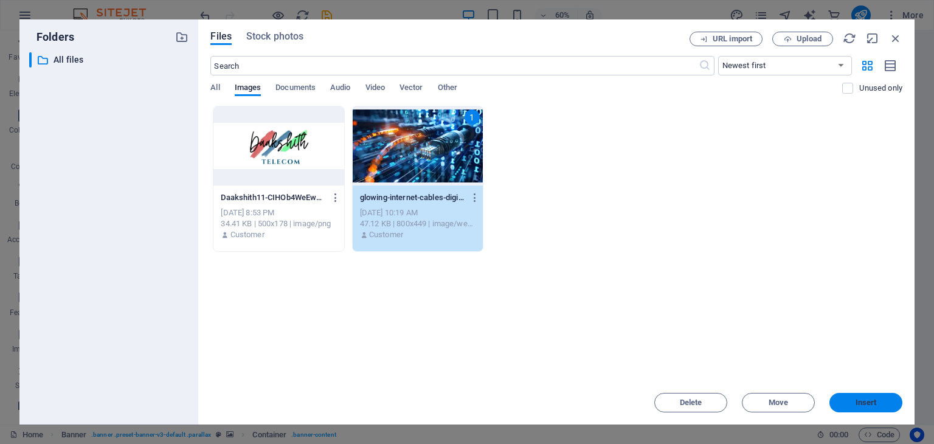
click at [866, 399] on span "Insert" at bounding box center [865, 402] width 21 height 7
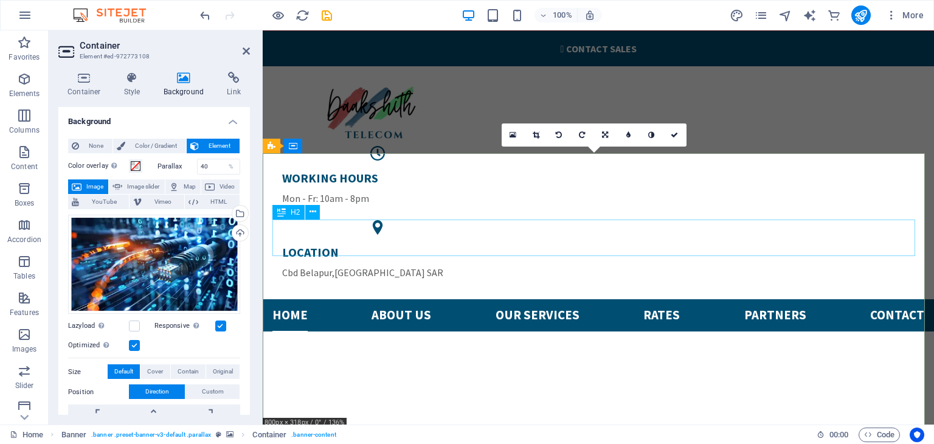
scroll to position [122, 0]
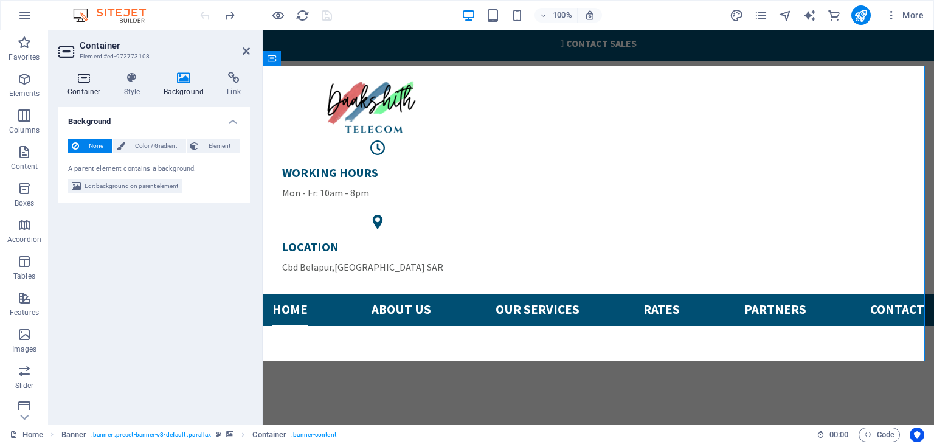
click at [89, 83] on icon at bounding box center [84, 78] width 52 height 12
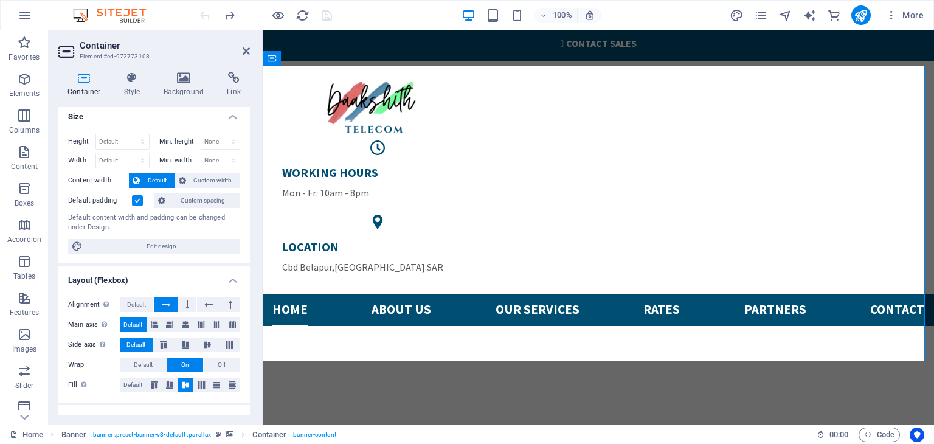
scroll to position [0, 0]
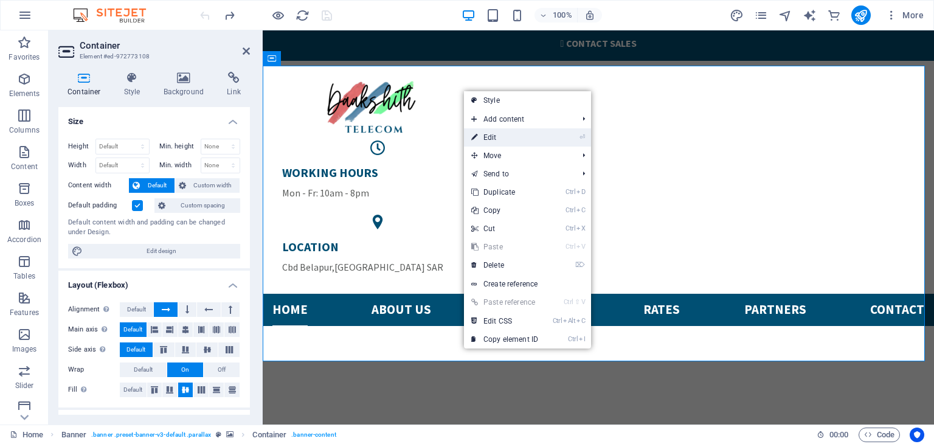
drag, startPoint x: 517, startPoint y: 140, endPoint x: 257, endPoint y: 109, distance: 262.6
click at [517, 140] on link "⏎ Edit" at bounding box center [504, 137] width 81 height 18
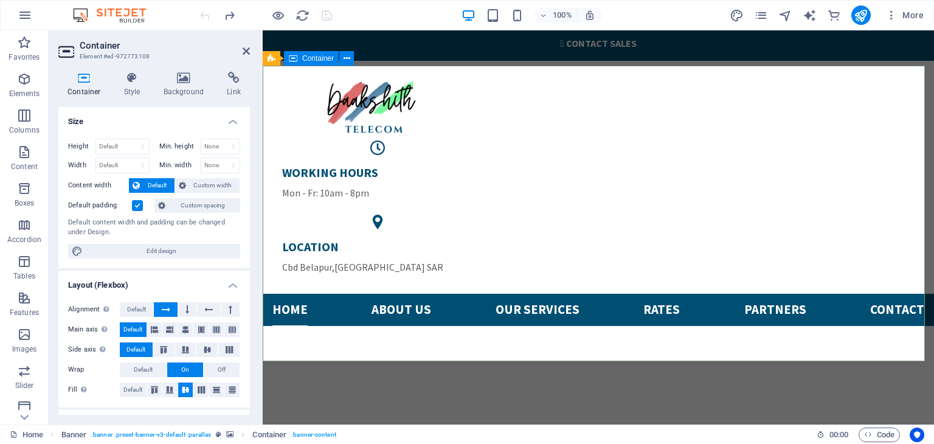
click at [343, 56] on icon at bounding box center [346, 58] width 7 height 13
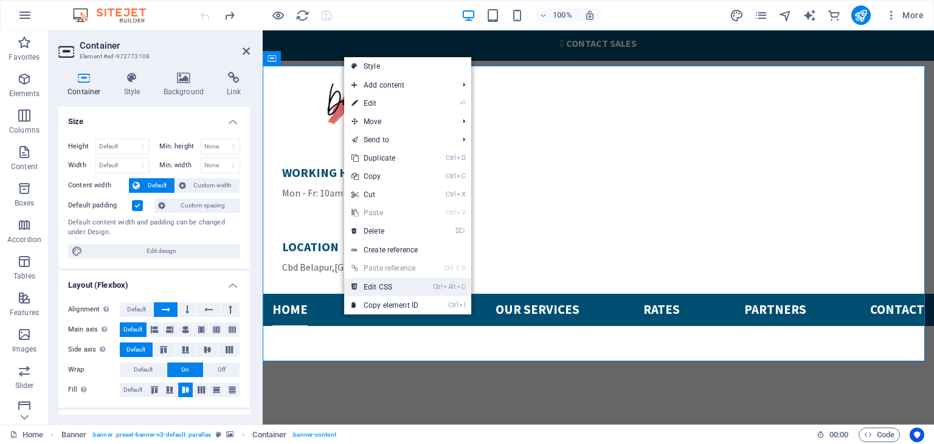
click at [395, 283] on link "Ctrl Alt C Edit CSS" at bounding box center [384, 287] width 81 height 18
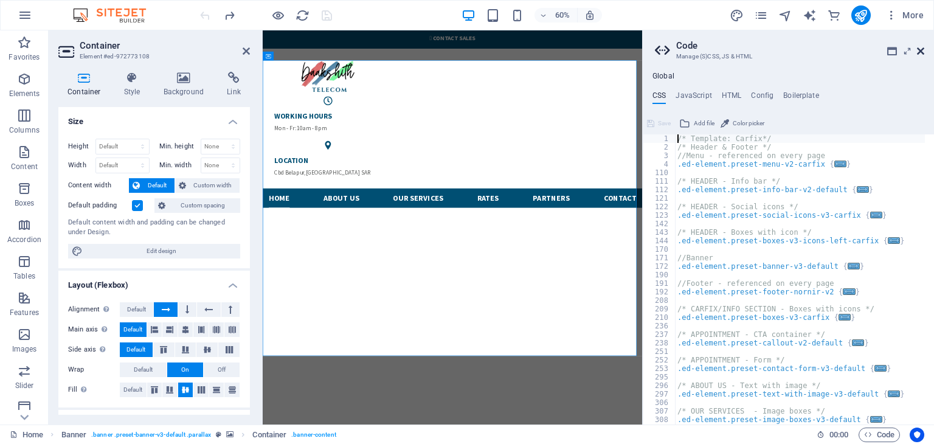
click at [918, 46] on icon at bounding box center [920, 51] width 7 height 10
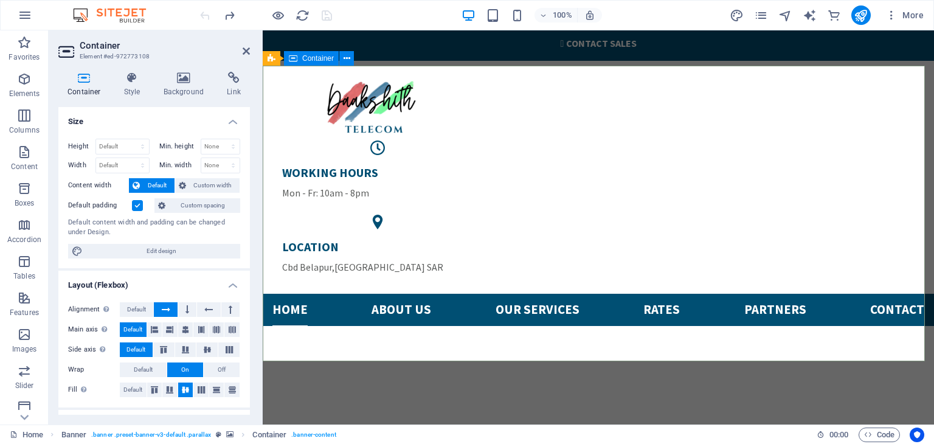
click at [178, 85] on h4 "Background" at bounding box center [186, 85] width 64 height 26
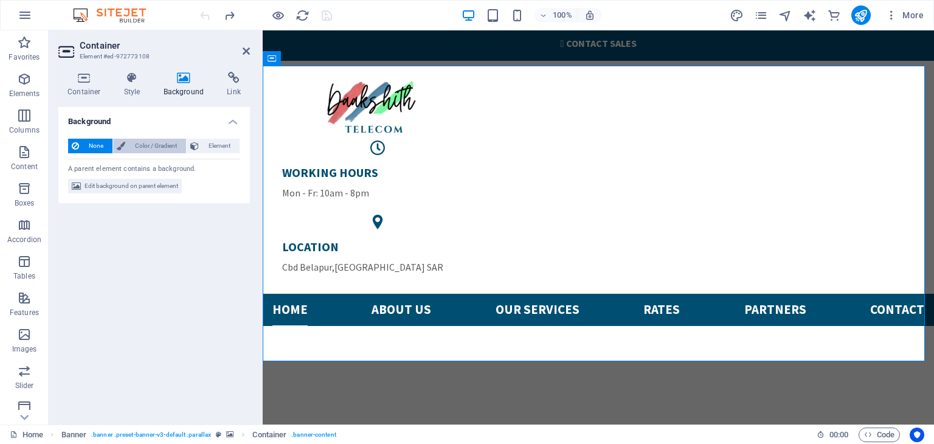
click at [141, 147] on span "Color / Gradient" at bounding box center [155, 146] width 53 height 15
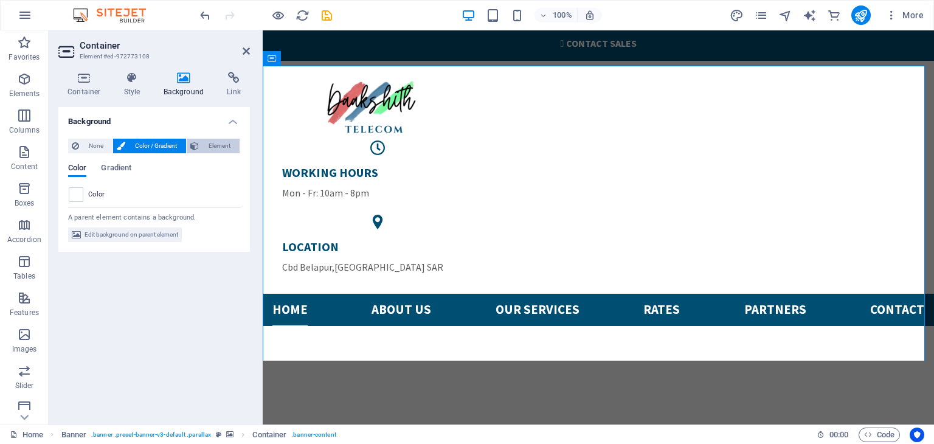
click at [221, 146] on span "Element" at bounding box center [218, 146] width 33 height 15
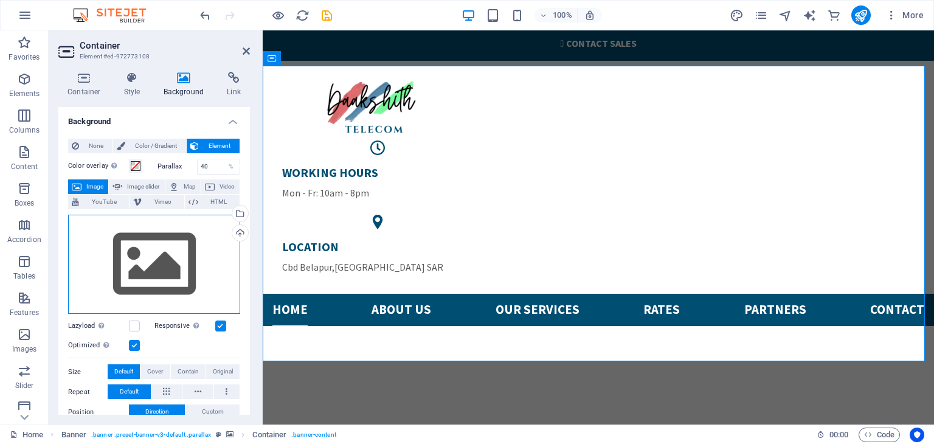
click at [135, 255] on div "Drag files here, click to choose files or select files from Files or our free s…" at bounding box center [154, 265] width 172 height 100
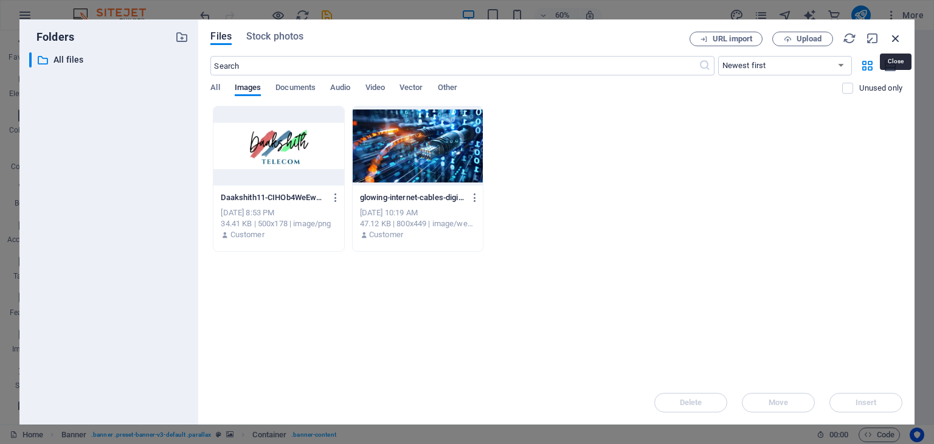
click at [894, 37] on icon "button" at bounding box center [895, 38] width 13 height 13
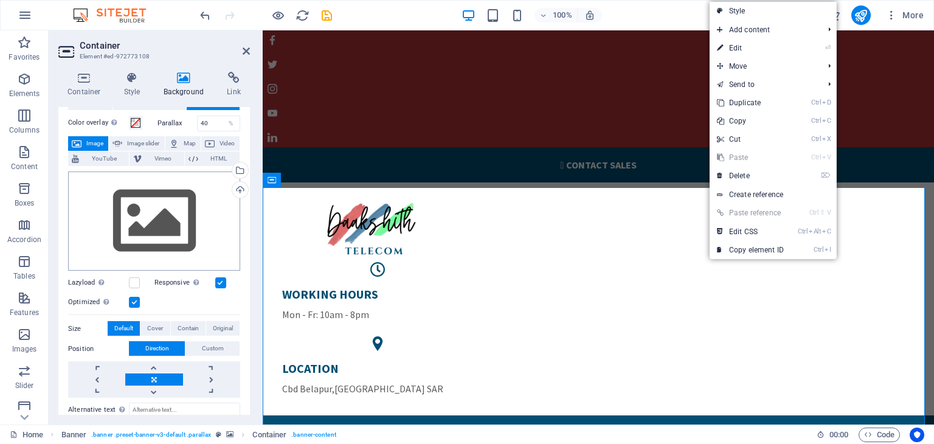
scroll to position [61, 0]
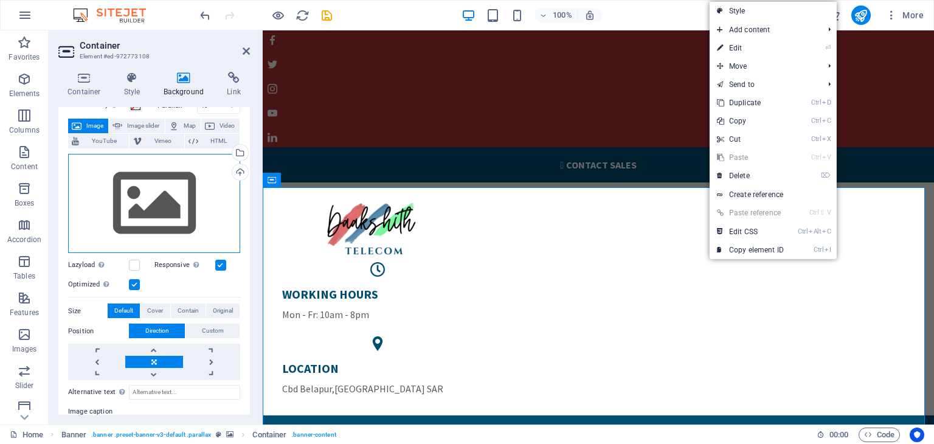
click at [153, 218] on div "Drag files here, click to choose files or select files from Files or our free s…" at bounding box center [154, 204] width 172 height 100
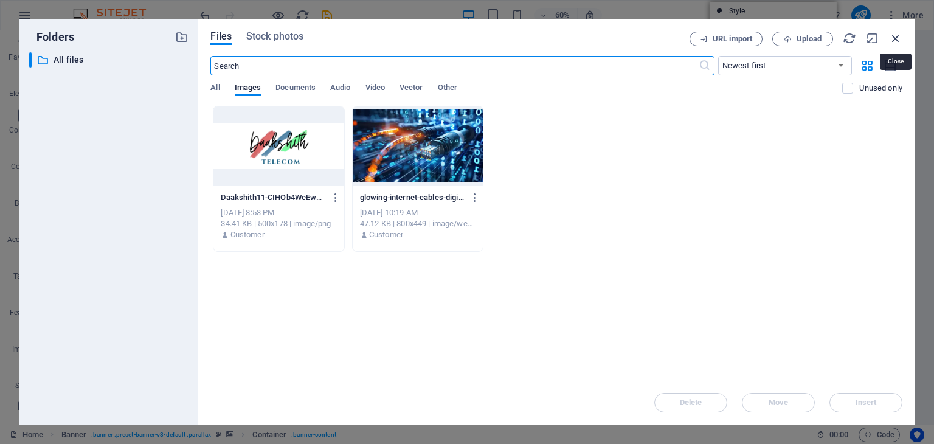
click at [902, 36] on icon "button" at bounding box center [895, 38] width 13 height 13
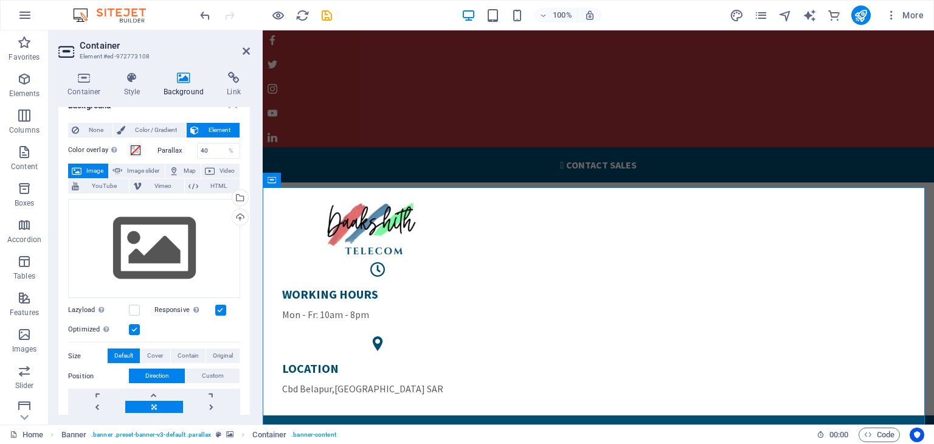
scroll to position [0, 0]
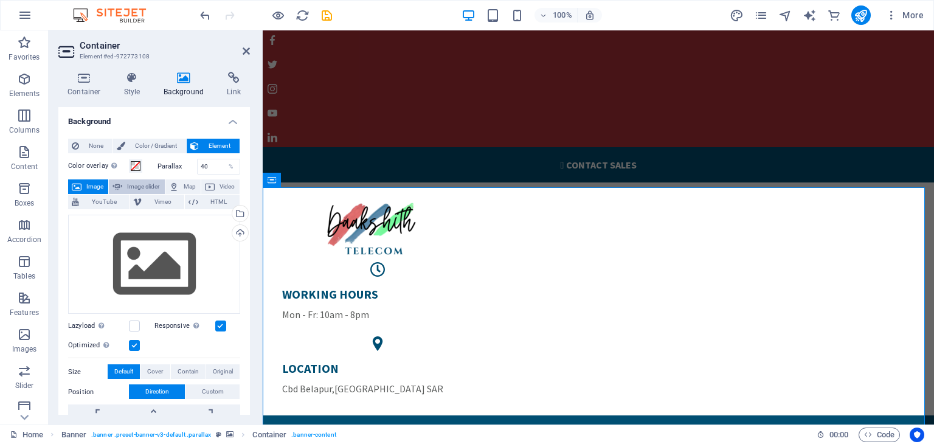
click at [139, 184] on span "Image slider" at bounding box center [143, 186] width 35 height 15
select select "ms"
select select "s"
select select "progressive"
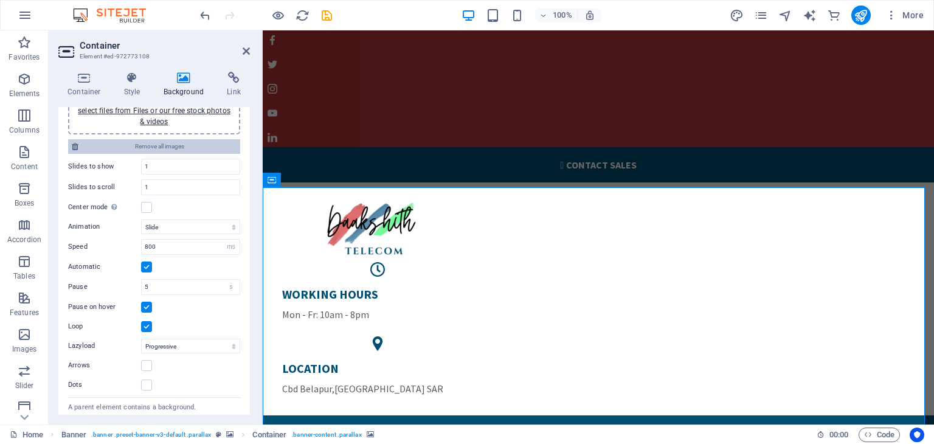
scroll to position [153, 0]
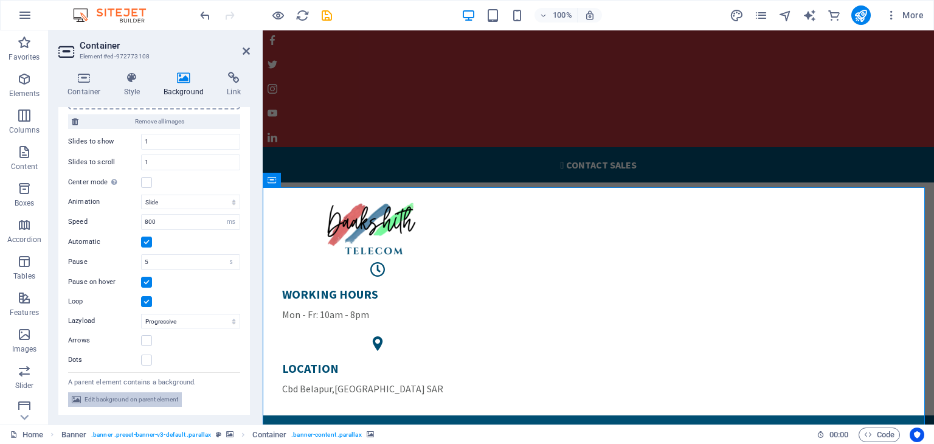
click at [123, 397] on span "Edit background on parent element" at bounding box center [131, 399] width 94 height 15
select select "ms"
select select "s"
select select "progressive"
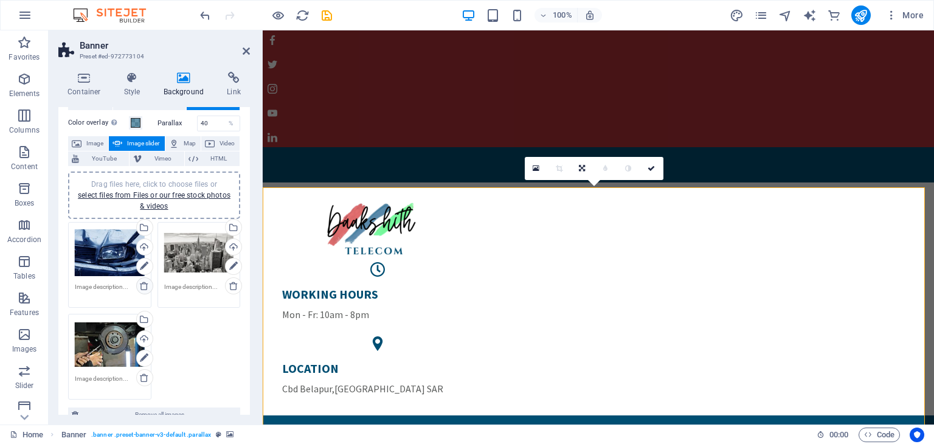
scroll to position [61, 0]
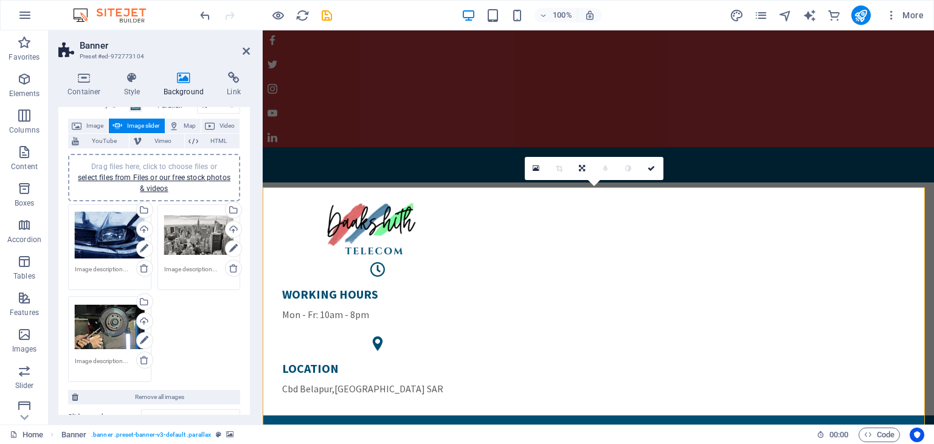
click at [105, 328] on div "Drag files here, click to choose files or select files from Files or our free s…" at bounding box center [110, 327] width 70 height 49
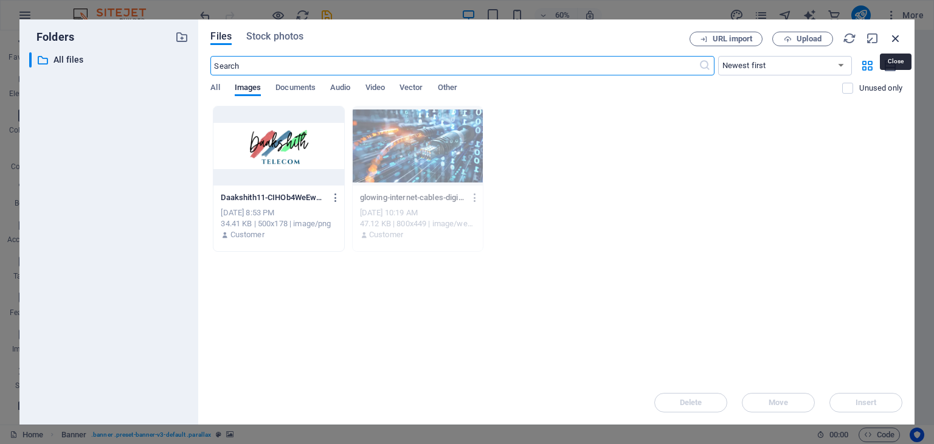
click at [894, 37] on icon "button" at bounding box center [895, 38] width 13 height 13
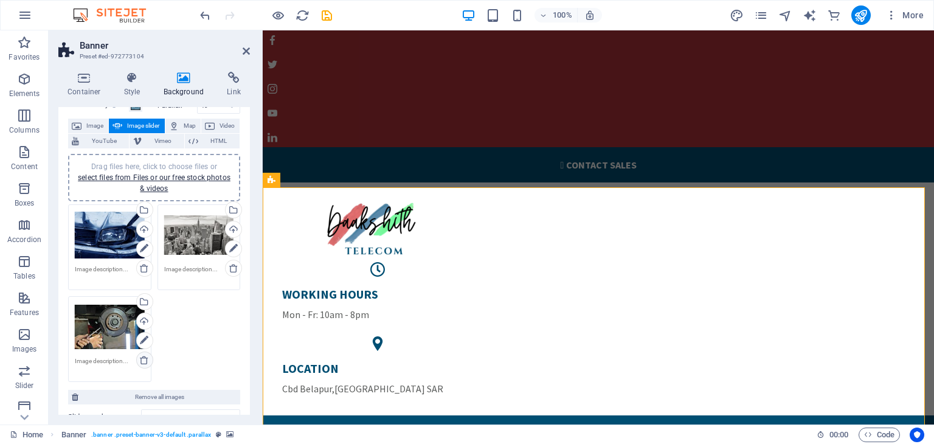
click at [143, 358] on icon at bounding box center [144, 360] width 10 height 10
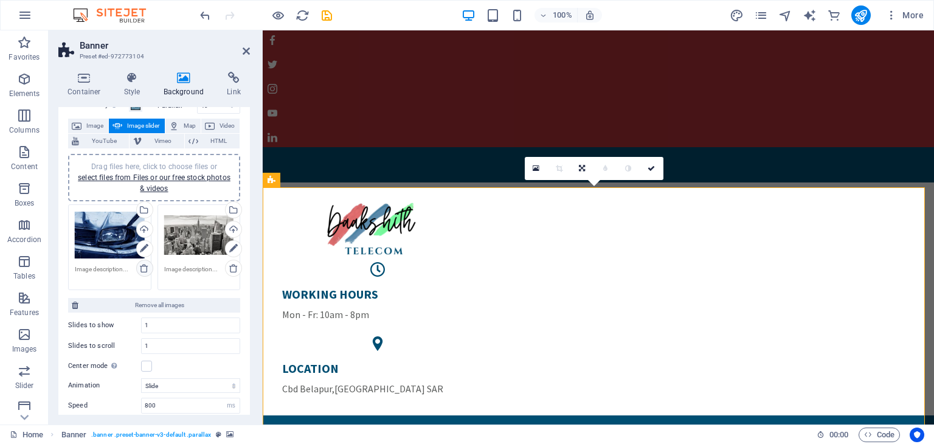
click at [146, 269] on icon at bounding box center [144, 268] width 10 height 10
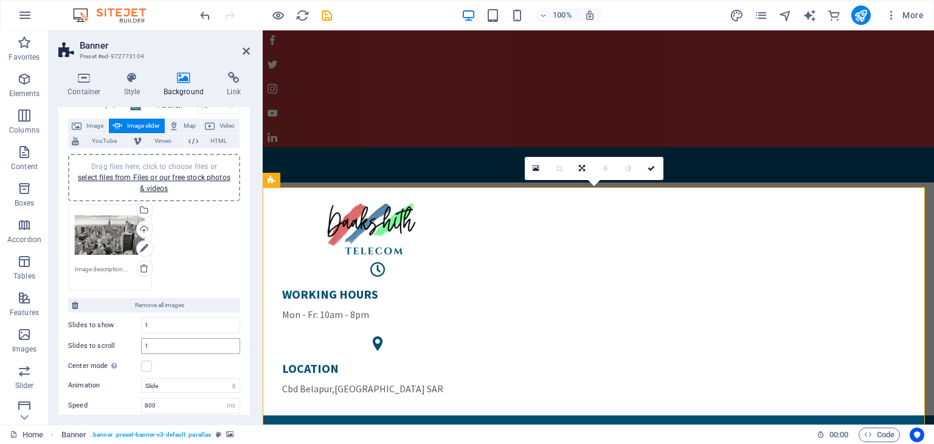
scroll to position [0, 0]
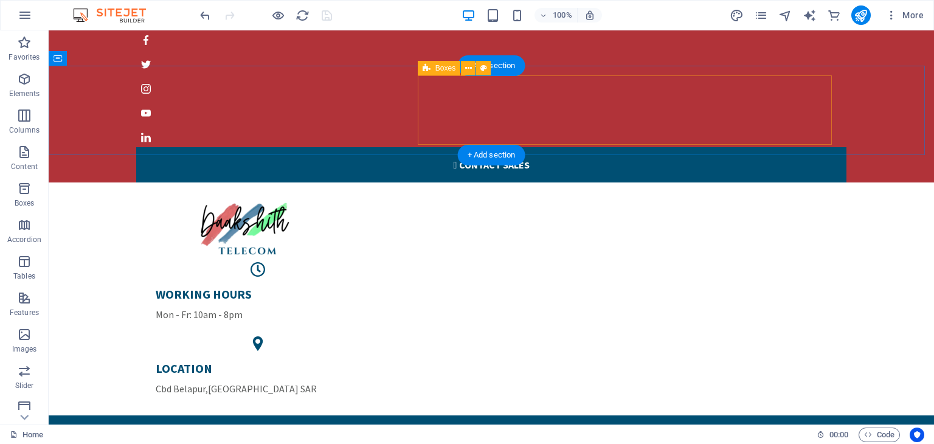
click at [792, 262] on div "WORKING HOURS Mon - Fr: 10am - 8pm LOCATION Cbd Belapur , Hong Kong SAR" at bounding box center [491, 333] width 691 height 143
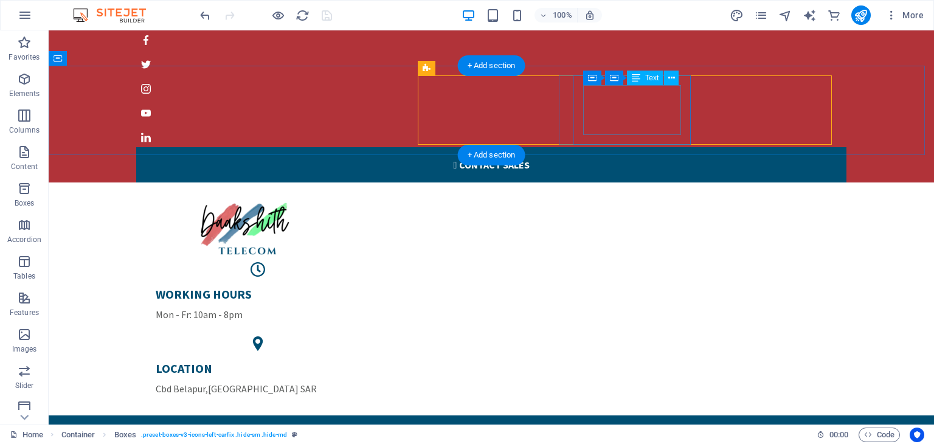
click at [205, 382] on span "Cbd Belapur" at bounding box center [181, 388] width 50 height 12
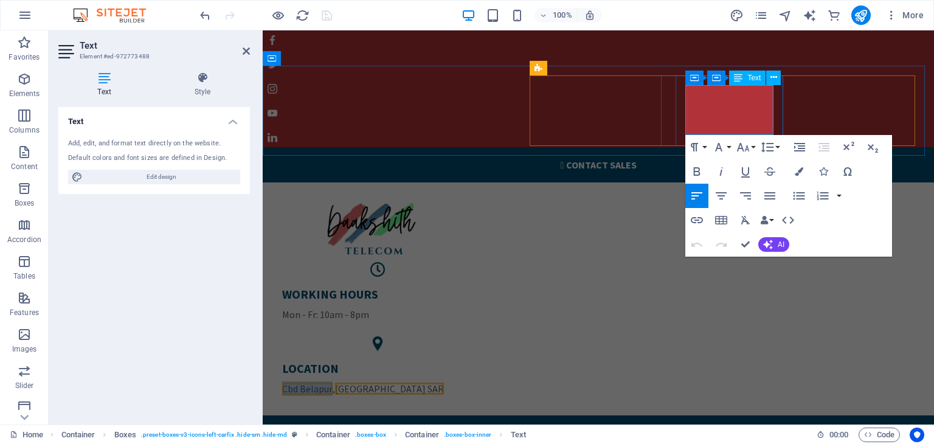
click at [333, 382] on span "Cbd Belapur" at bounding box center [307, 388] width 50 height 12
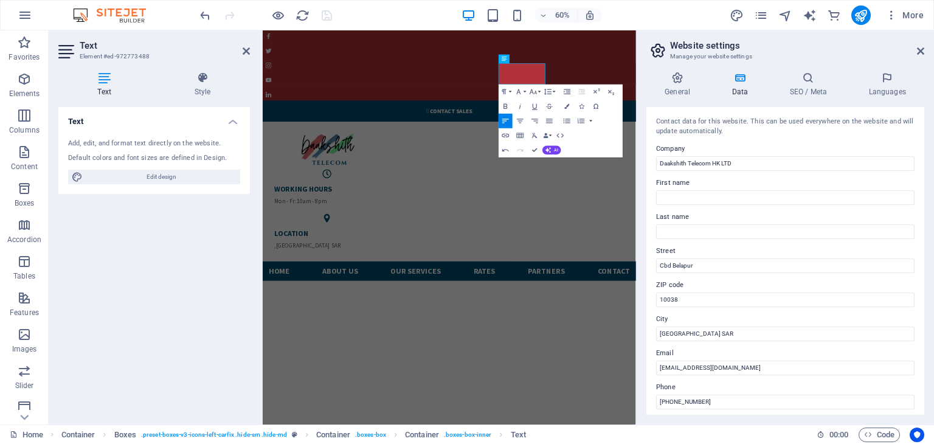
checkbox input "false"
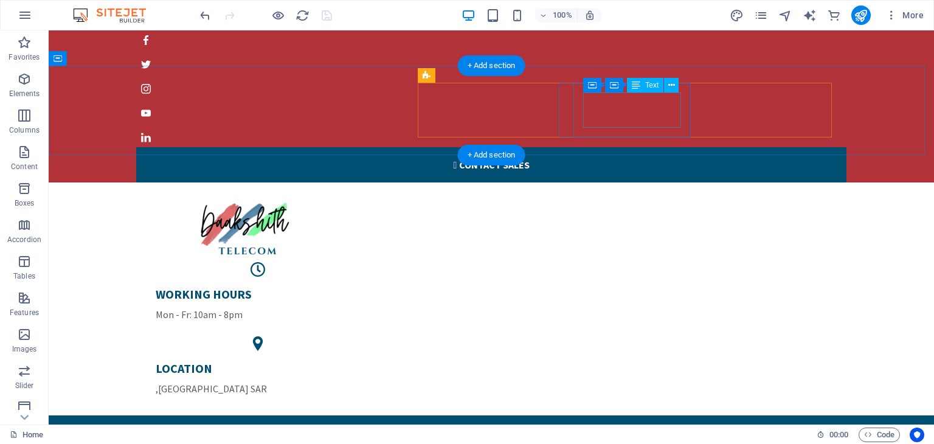
click at [360, 360] on div "LOCATION , Hong Kong SAR" at bounding box center [258, 377] width 204 height 35
drag, startPoint x: 585, startPoint y: 123, endPoint x: 371, endPoint y: 123, distance: 213.4
click at [360, 360] on div "LOCATION , Hong Kong SAR" at bounding box center [258, 377] width 204 height 35
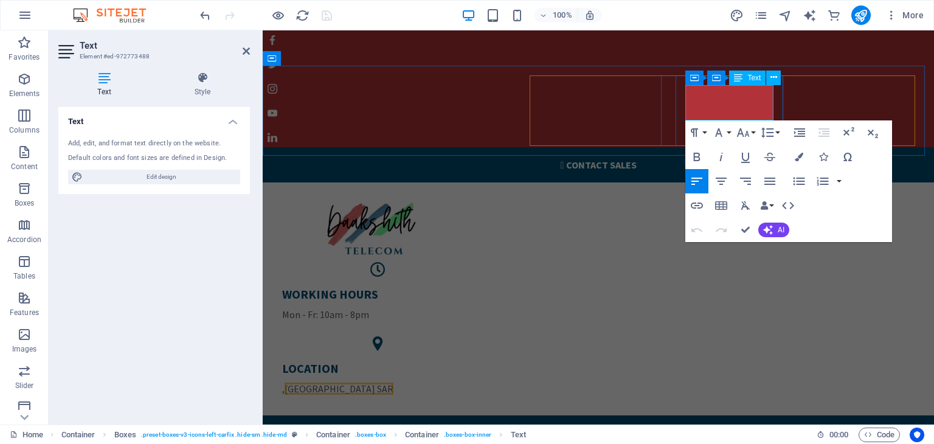
click at [393, 382] on span "[GEOGRAPHIC_DATA] SAR" at bounding box center [338, 388] width 109 height 12
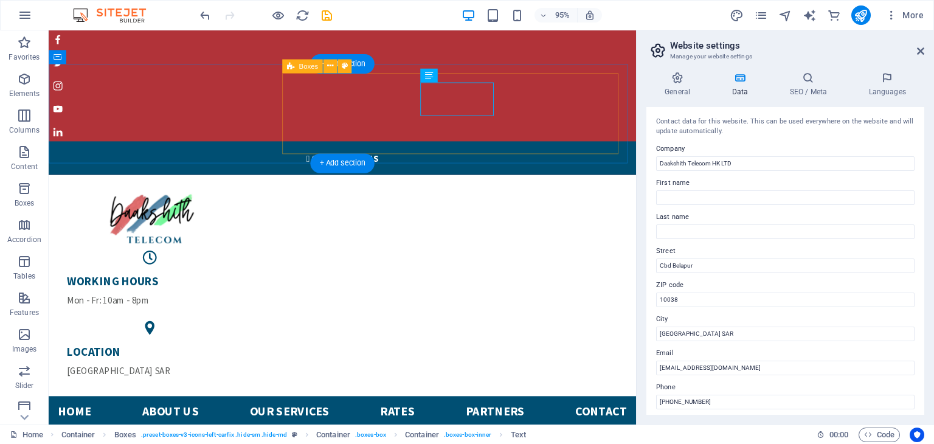
click at [570, 262] on div "WORKING HOURS Mon - Fr: 10am - 8pm LOCATION Hong Kong SAR" at bounding box center [357, 333] width 599 height 143
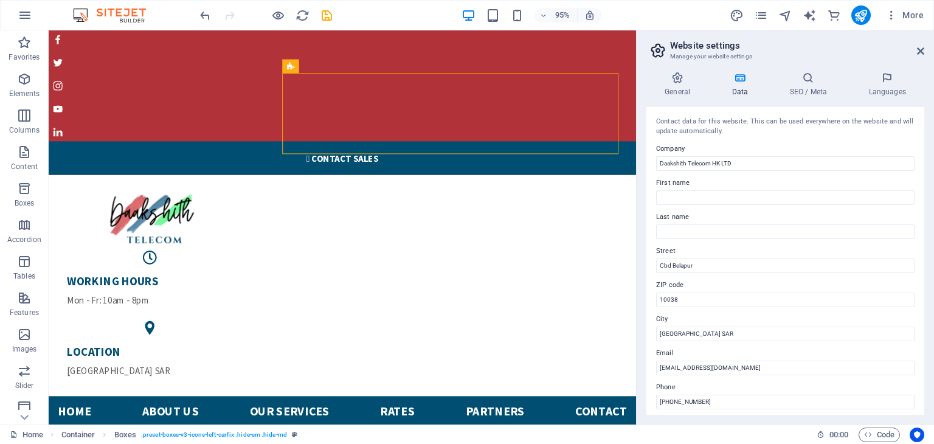
click at [924, 56] on aside "Website settings Manage your website settings General Data SEO / Meta Languages…" at bounding box center [785, 227] width 298 height 394
click at [922, 49] on icon at bounding box center [920, 51] width 7 height 10
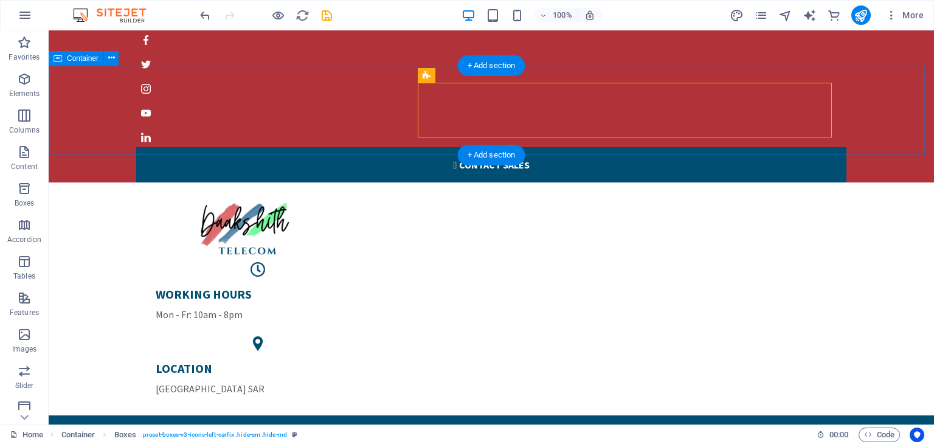
click at [885, 182] on div "WORKING HOURS Mon - Fr: 10am - 8pm LOCATION Hong Kong SAR" at bounding box center [491, 298] width 885 height 233
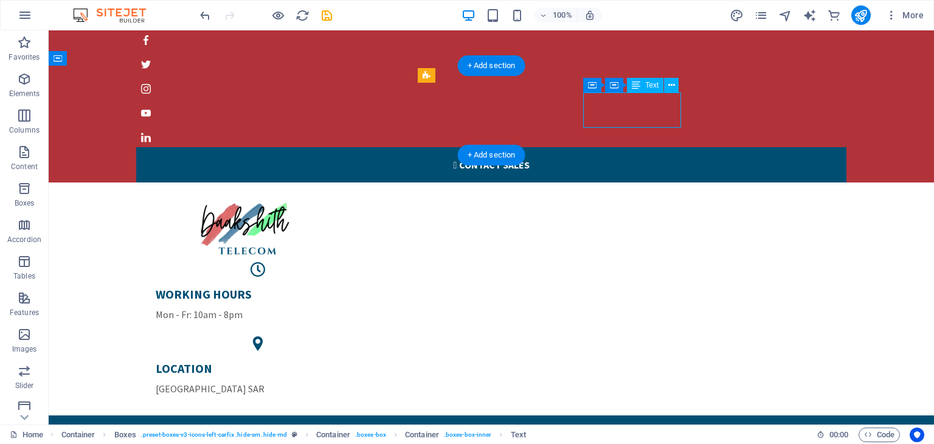
drag, startPoint x: 608, startPoint y: 104, endPoint x: 655, endPoint y: 108, distance: 46.9
click at [360, 360] on div "LOCATION Hong Kong SAR" at bounding box center [258, 377] width 204 height 35
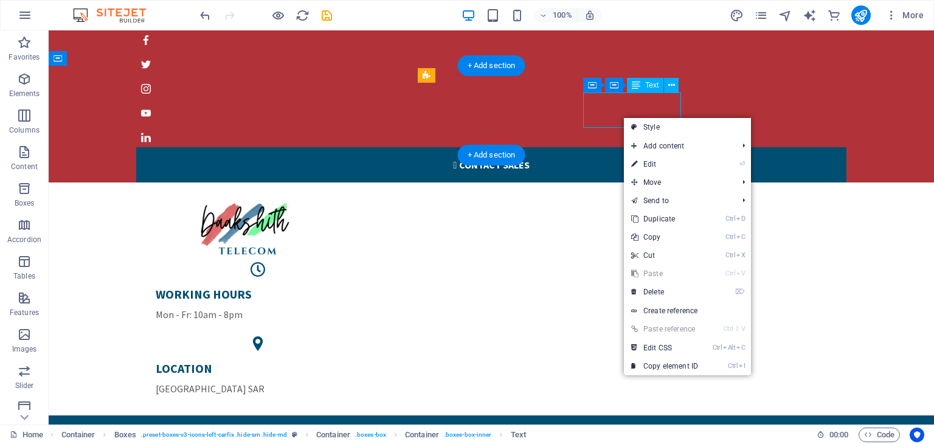
click at [360, 360] on div "LOCATION Hong Kong SAR" at bounding box center [258, 377] width 204 height 35
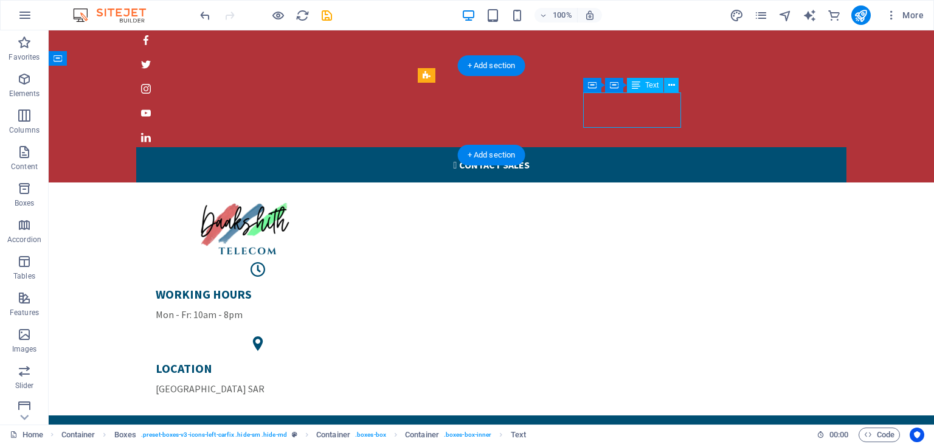
click at [360, 360] on div "LOCATION Hong Kong SAR" at bounding box center [258, 377] width 204 height 35
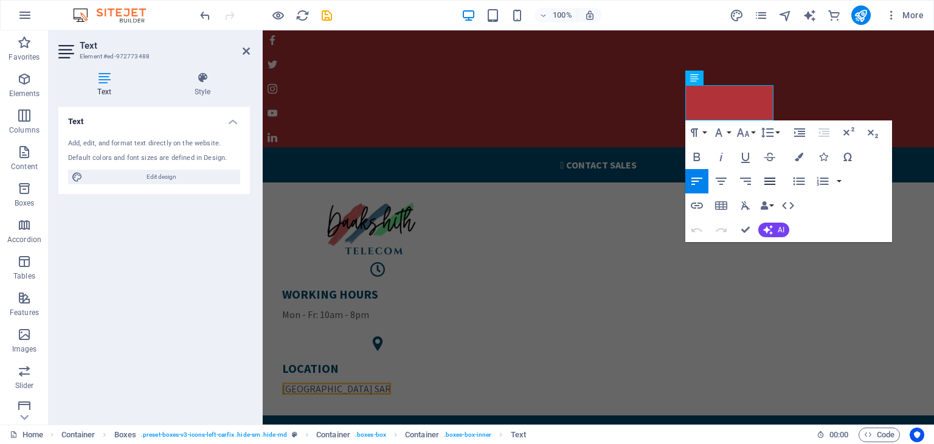
click at [773, 183] on icon "button" at bounding box center [769, 181] width 11 height 7
click at [807, 178] on button "Unordered List" at bounding box center [798, 181] width 23 height 24
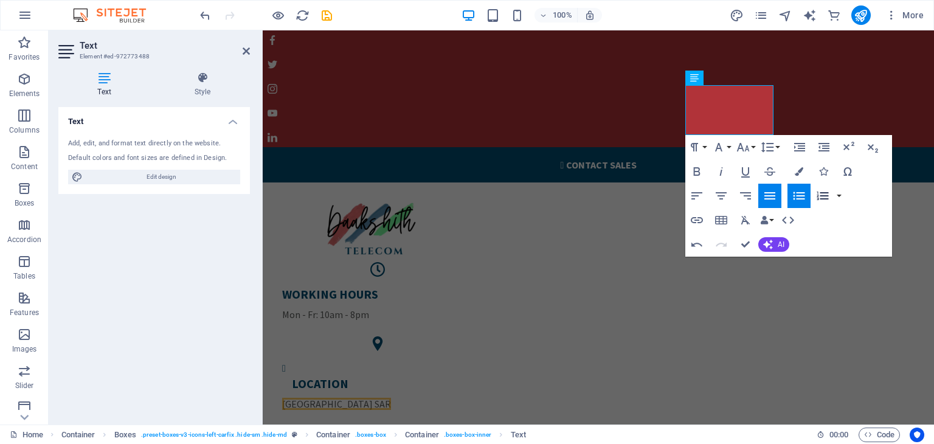
click at [818, 193] on icon "button" at bounding box center [822, 195] width 15 height 15
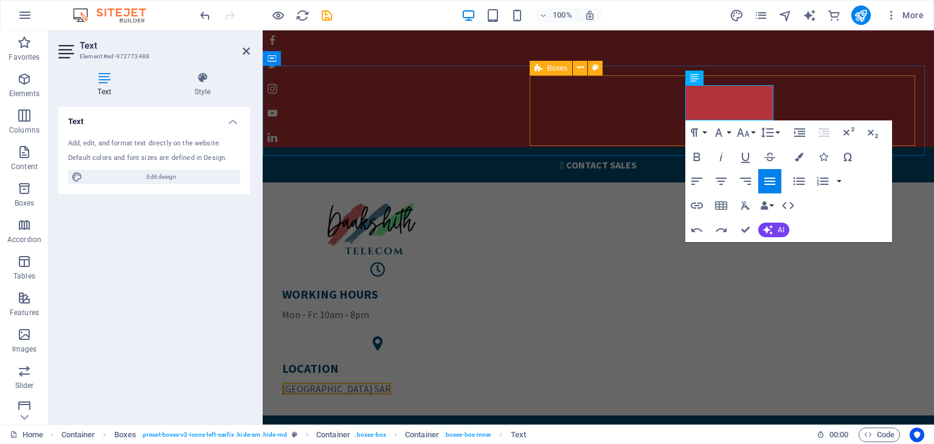
click at [817, 262] on div "WORKING HOURS Mon - Fr: 10am - 8pm LOCATION Hong Kong SAR" at bounding box center [598, 333] width 652 height 143
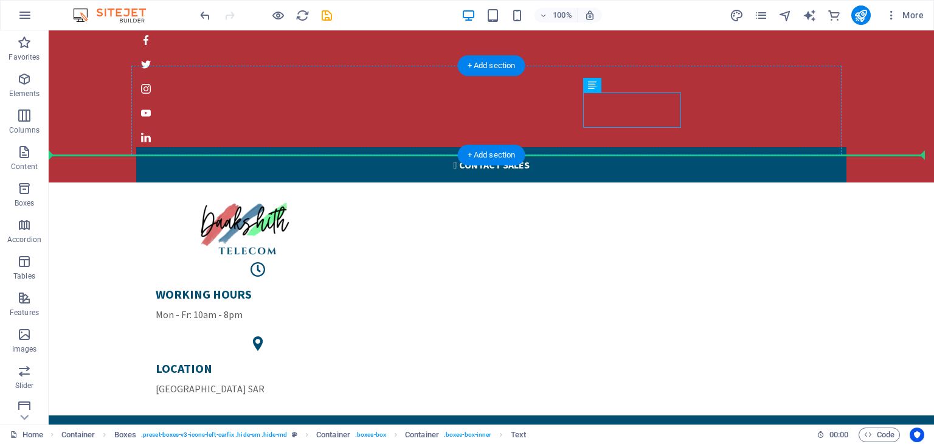
drag, startPoint x: 661, startPoint y: 117, endPoint x: 688, endPoint y: 114, distance: 26.9
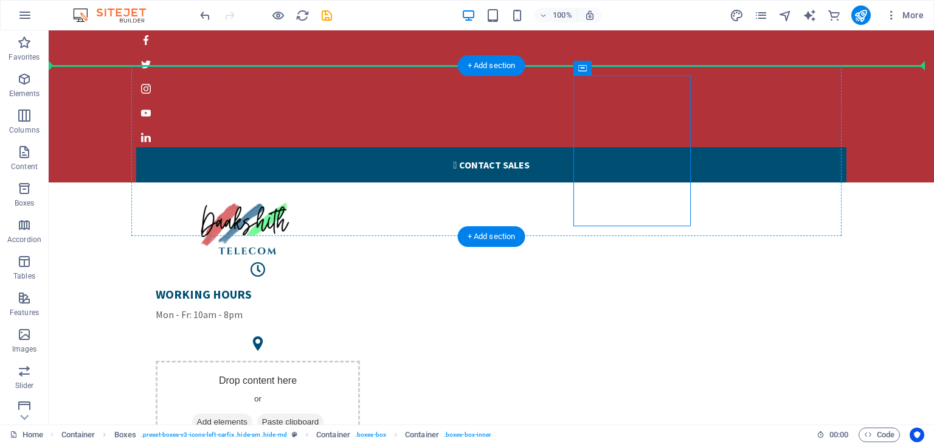
drag, startPoint x: 662, startPoint y: 135, endPoint x: 745, endPoint y: 130, distance: 82.8
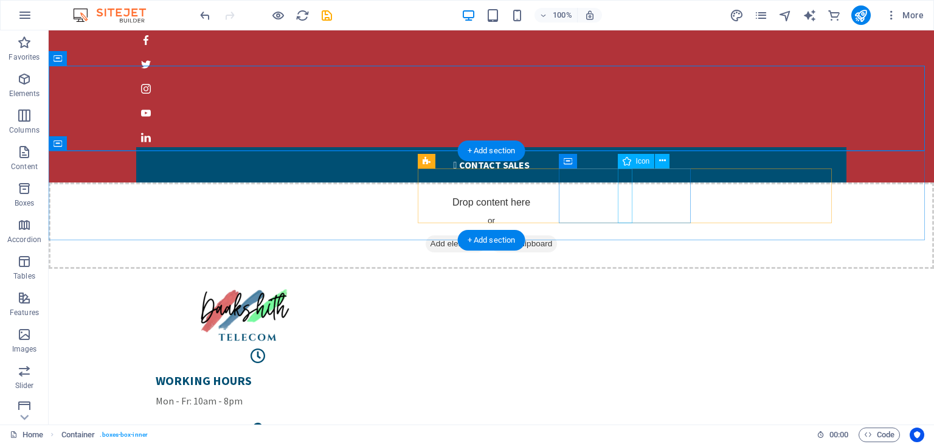
click at [370, 422] on figure at bounding box center [258, 429] width 224 height 15
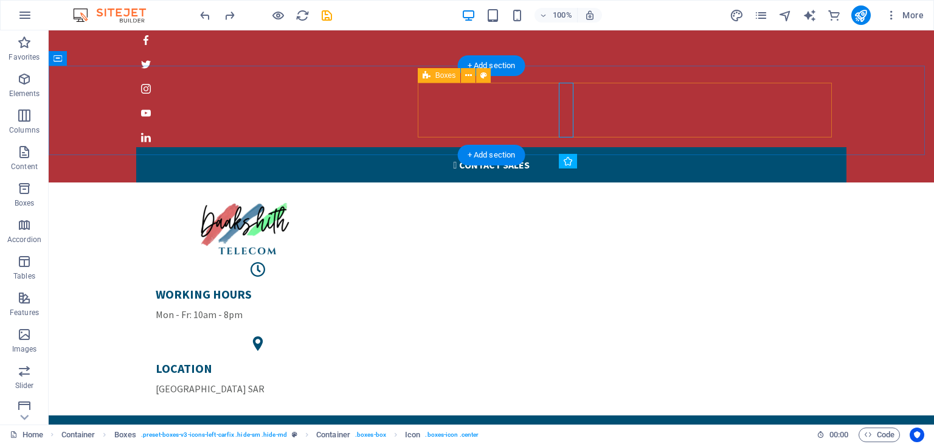
click at [767, 262] on div "WORKING HOURS Mon - Fr: 10am - 8pm LOCATION Hong Kong SAR" at bounding box center [491, 333] width 691 height 143
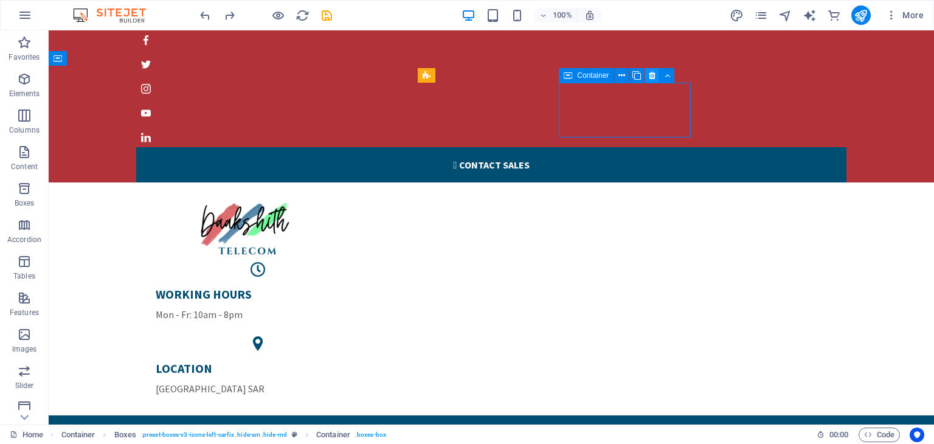
drag, startPoint x: 591, startPoint y: 80, endPoint x: 646, endPoint y: 82, distance: 55.4
click at [646, 82] on div "Container" at bounding box center [620, 75] width 123 height 15
click at [663, 77] on button at bounding box center [667, 75] width 15 height 15
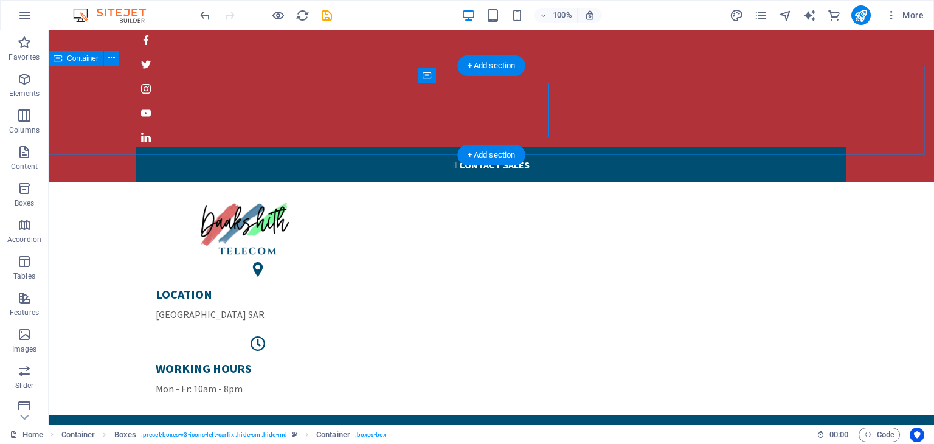
click at [838, 182] on div "LOCATION Hong Kong SAR WORKING HOURS Mon - Fr: 10am - 8pm" at bounding box center [491, 298] width 885 height 233
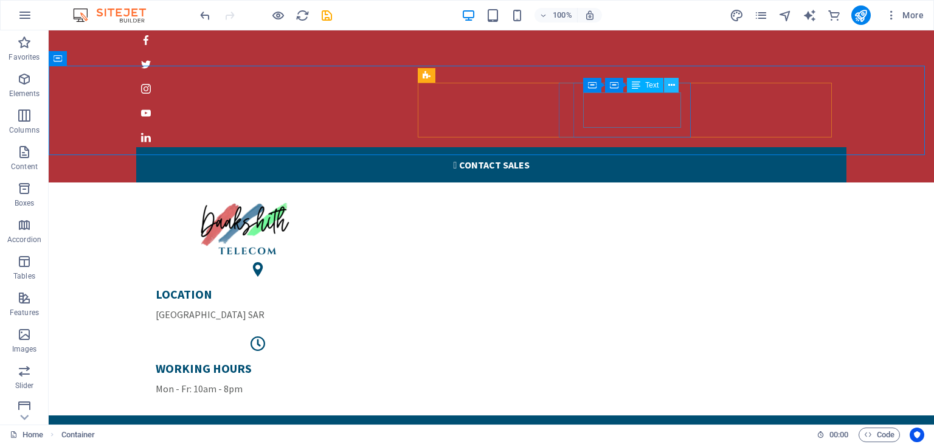
click at [672, 88] on icon at bounding box center [671, 85] width 7 height 13
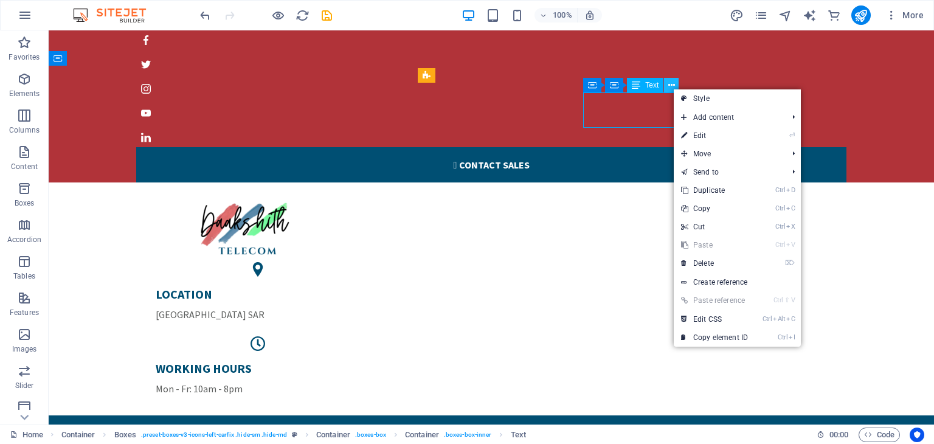
click at [672, 88] on icon at bounding box center [671, 85] width 7 height 13
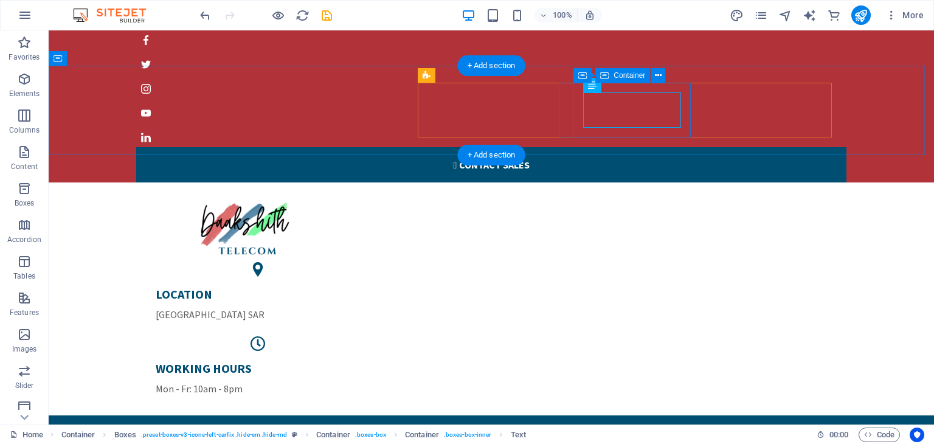
click at [370, 351] on div "WORKING HOURS Mon - Fr: 10am - 8pm" at bounding box center [258, 378] width 224 height 55
click at [767, 262] on div "LOCATION Hong Kong SAR WORKING HOURS Mon - Fr: 10am - 8pm" at bounding box center [491, 333] width 691 height 143
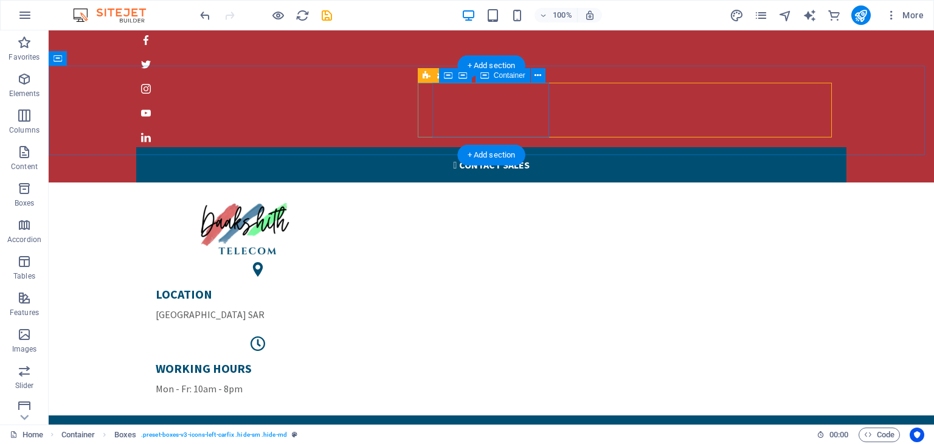
drag, startPoint x: 723, startPoint y: 119, endPoint x: 518, endPoint y: 89, distance: 207.0
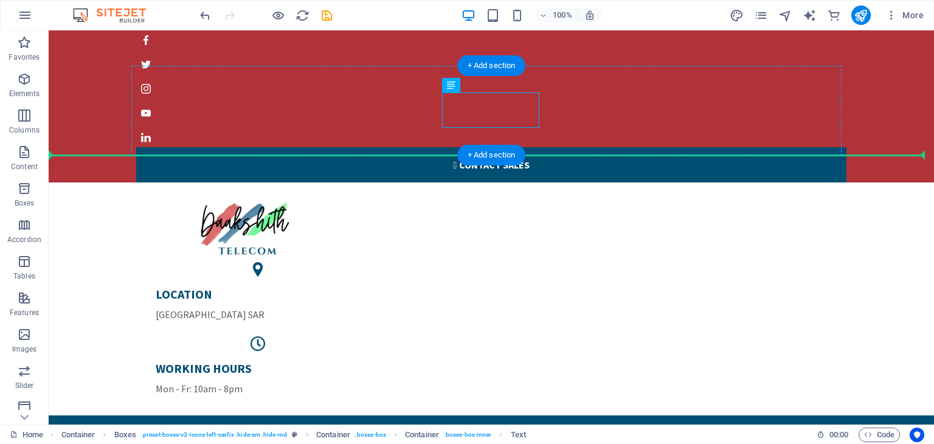
drag, startPoint x: 466, startPoint y: 111, endPoint x: 715, endPoint y: 125, distance: 249.0
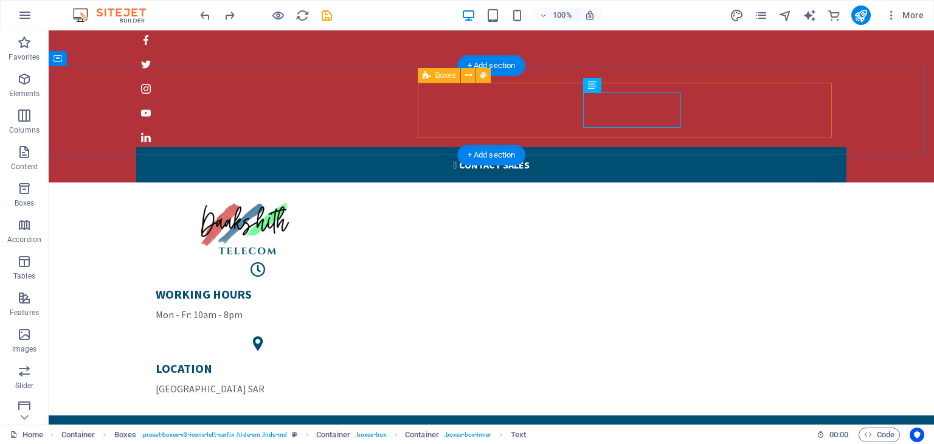
click at [787, 262] on div "WORKING HOURS Mon - Fr: 10am - 8pm LOCATION Hong Kong SAR" at bounding box center [491, 333] width 691 height 143
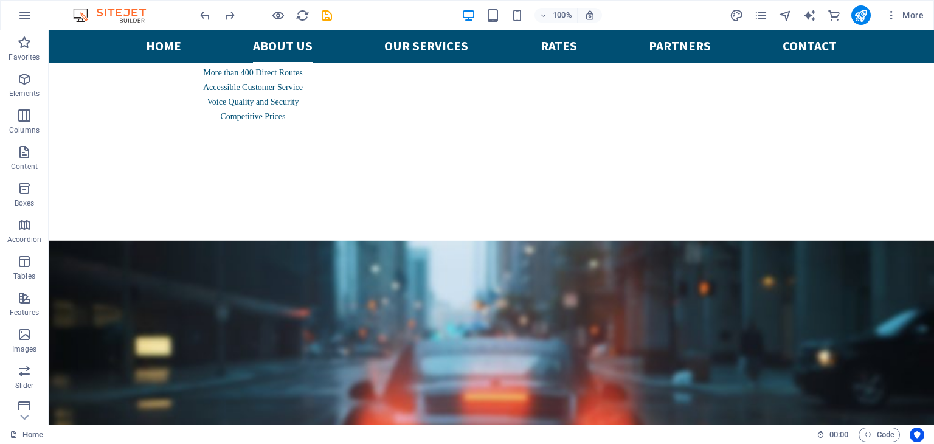
scroll to position [1627, 0]
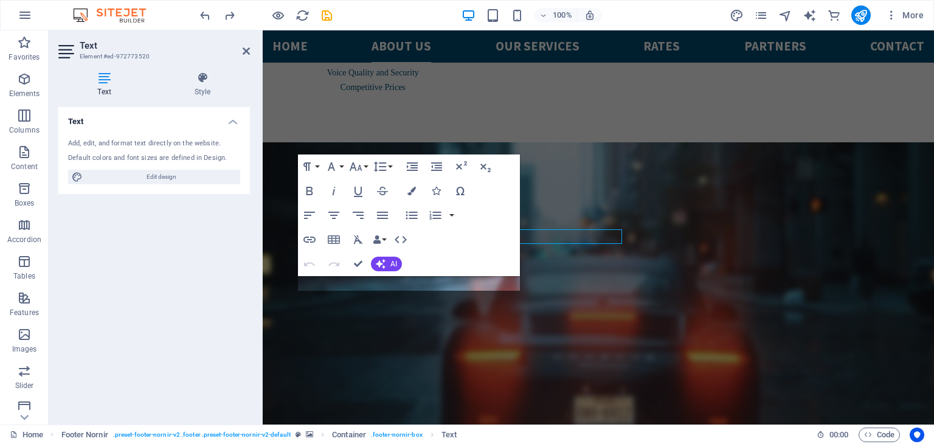
scroll to position [1673, 0]
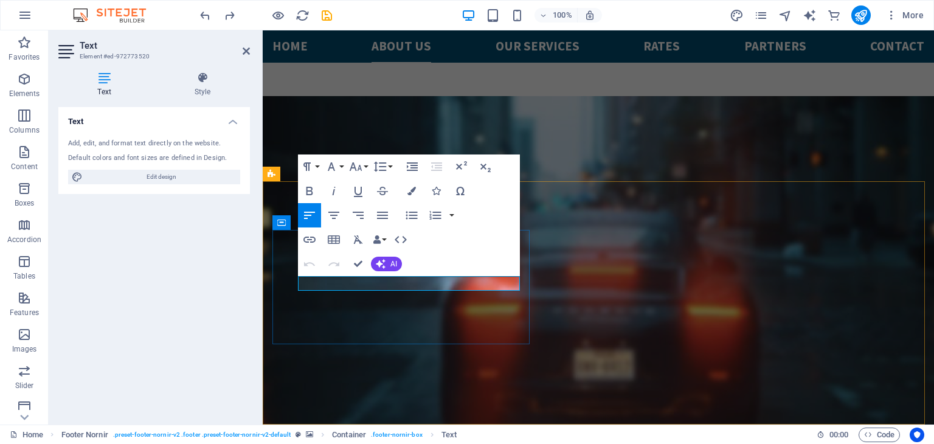
drag, startPoint x: 351, startPoint y: 282, endPoint x: 618, endPoint y: 318, distance: 269.3
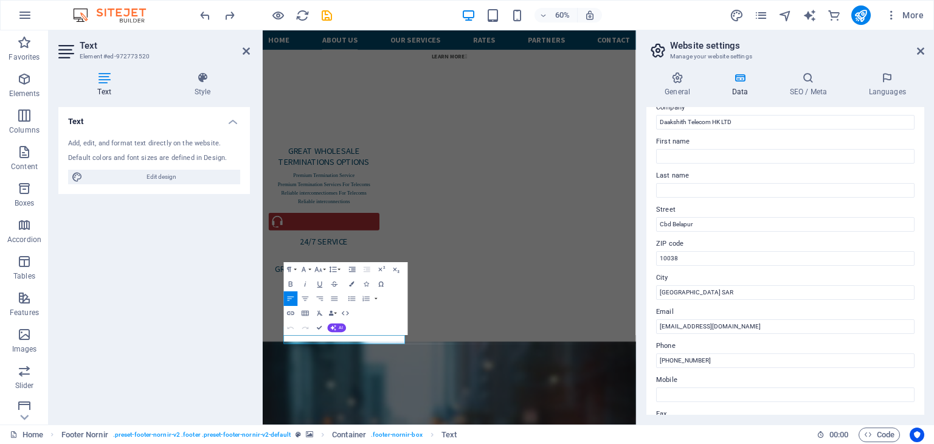
scroll to position [61, 0]
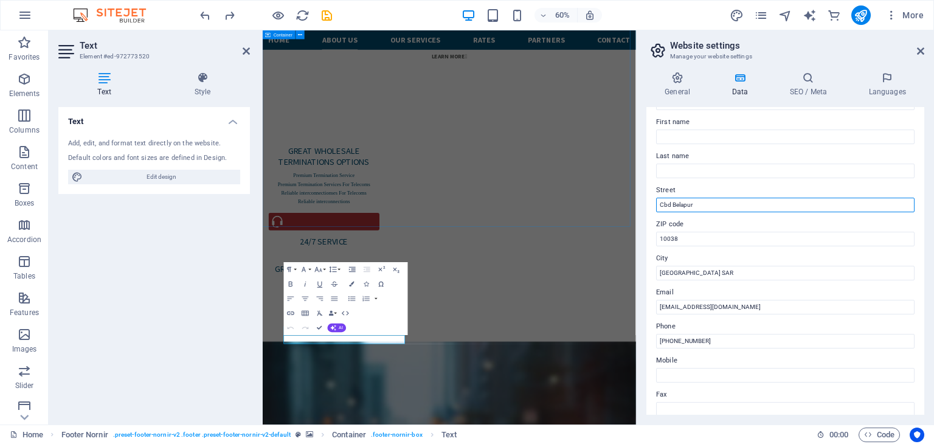
drag, startPoint x: 987, startPoint y: 232, endPoint x: 833, endPoint y: 338, distance: 187.5
drag, startPoint x: 712, startPoint y: 207, endPoint x: 654, endPoint y: 214, distance: 58.1
click at [654, 214] on div "Contact data for this website. This can be used everywhere on the website and w…" at bounding box center [785, 261] width 278 height 308
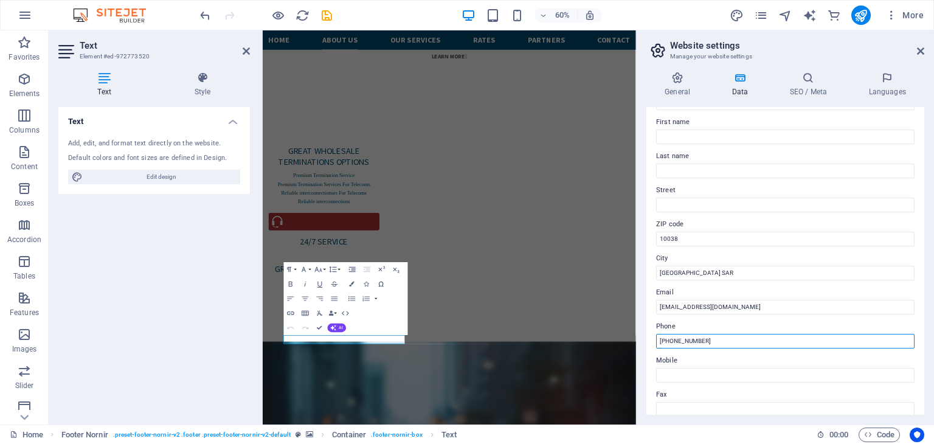
drag, startPoint x: 998, startPoint y: 371, endPoint x: 881, endPoint y: 552, distance: 215.5
type input "+"
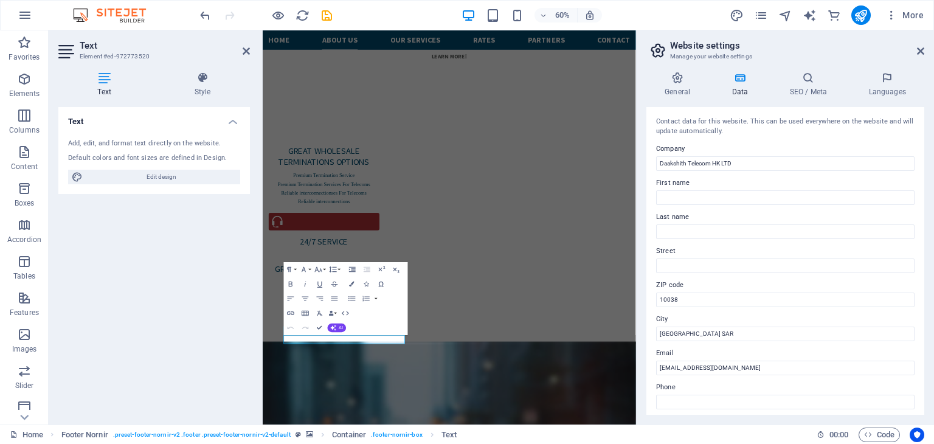
scroll to position [1621, 0]
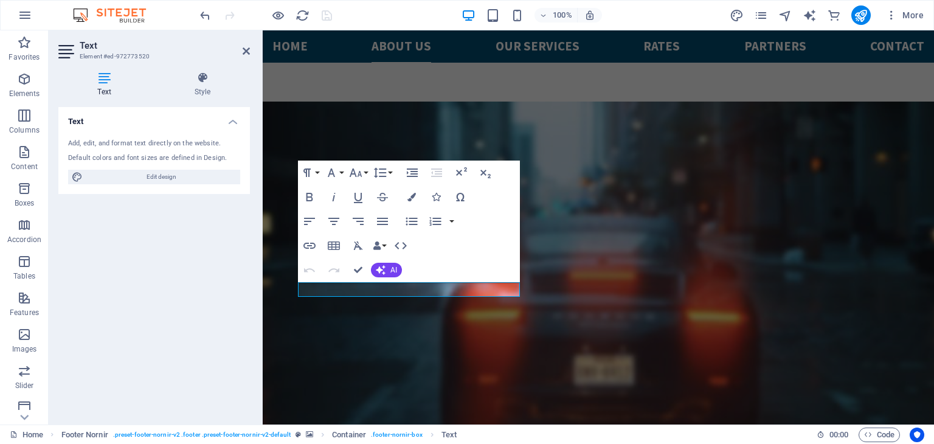
click at [207, 291] on div "Text Add, edit, and format text directly on the website. Default colors and fon…" at bounding box center [153, 261] width 191 height 308
drag, startPoint x: 371, startPoint y: 294, endPoint x: 633, endPoint y: 325, distance: 263.3
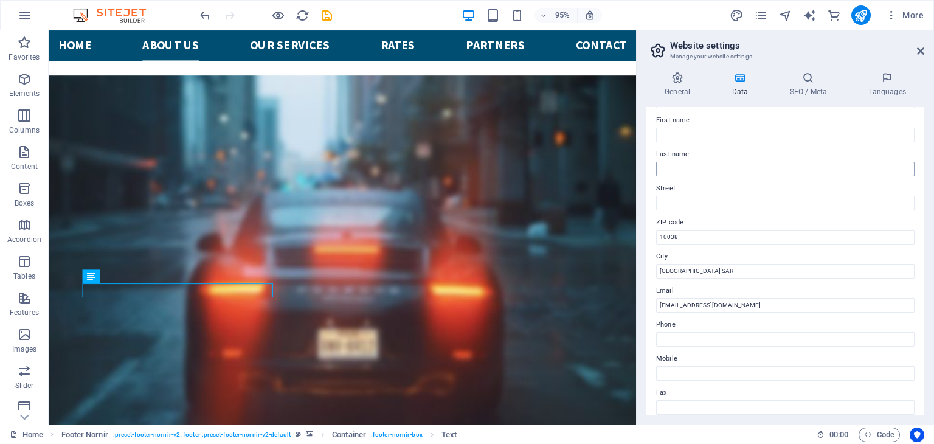
scroll to position [0, 0]
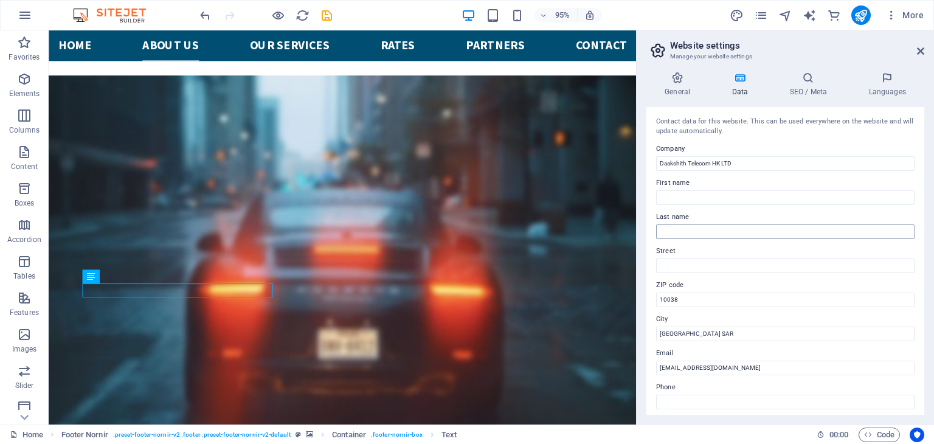
checkbox input "false"
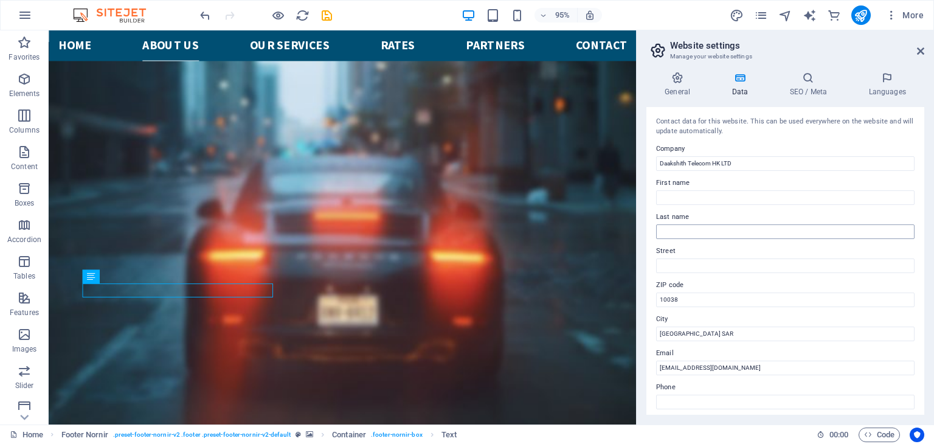
scroll to position [1621, 0]
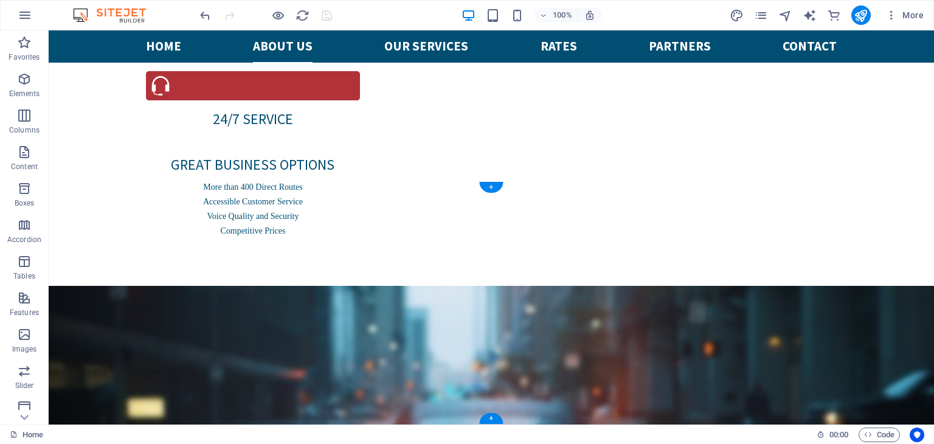
scroll to position [1627, 0]
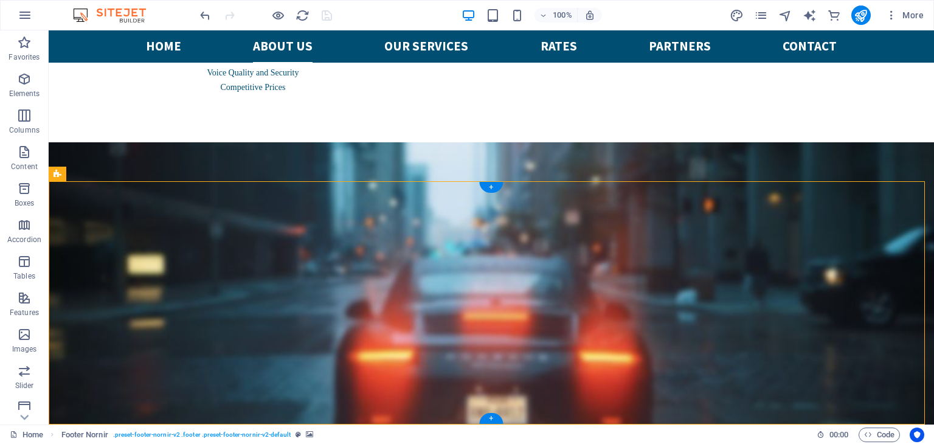
drag, startPoint x: 608, startPoint y: 241, endPoint x: 395, endPoint y: 241, distance: 213.4
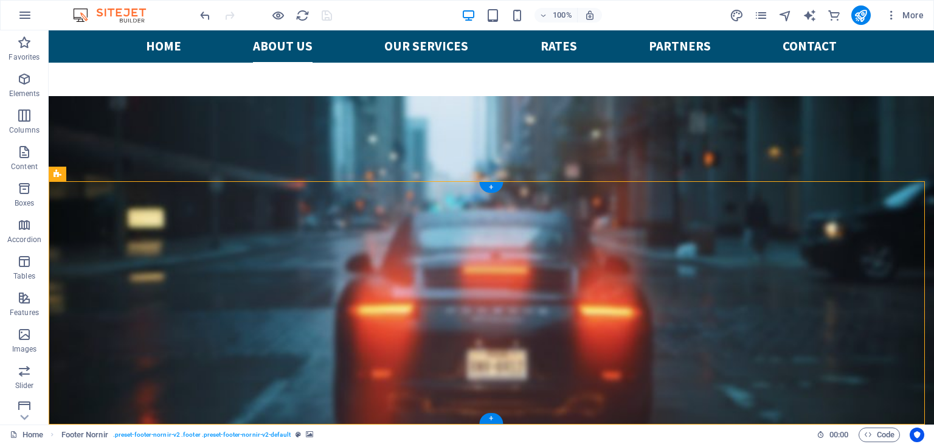
select select "px"
select select "footer"
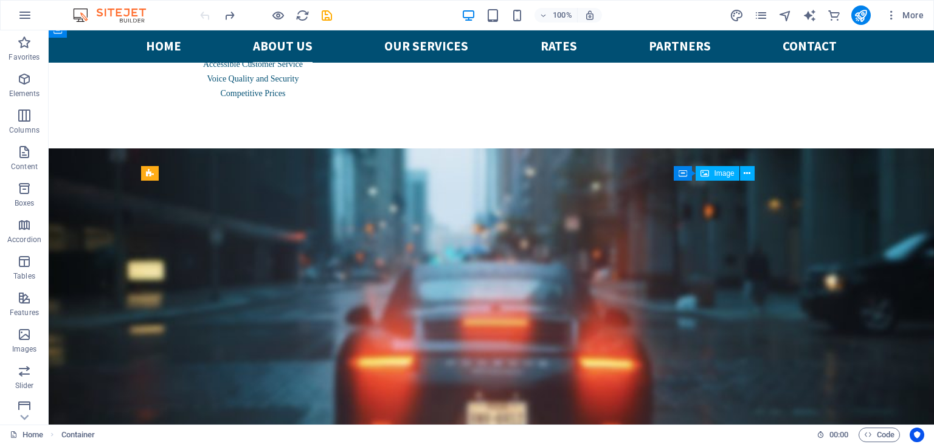
select select "px"
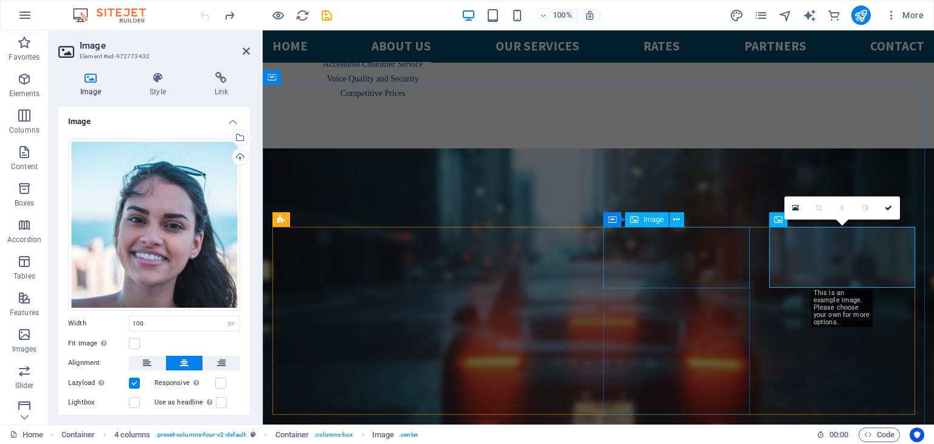
scroll to position [1306, 0]
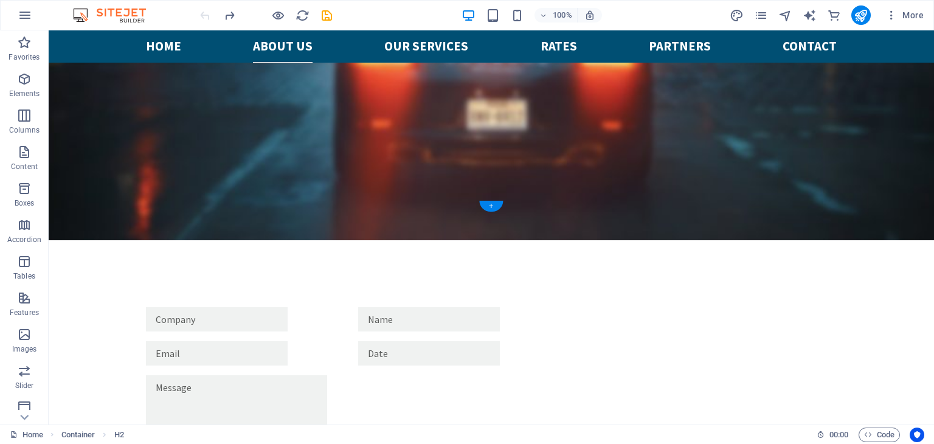
scroll to position [1627, 0]
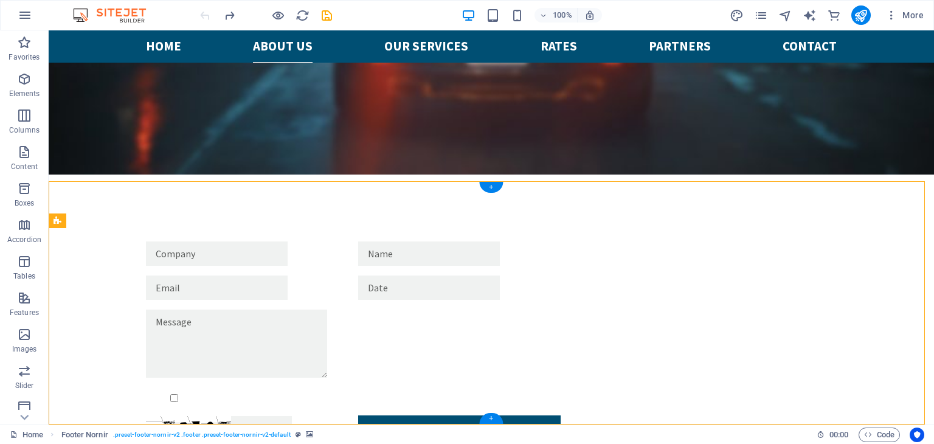
select select "px"
select select "footer"
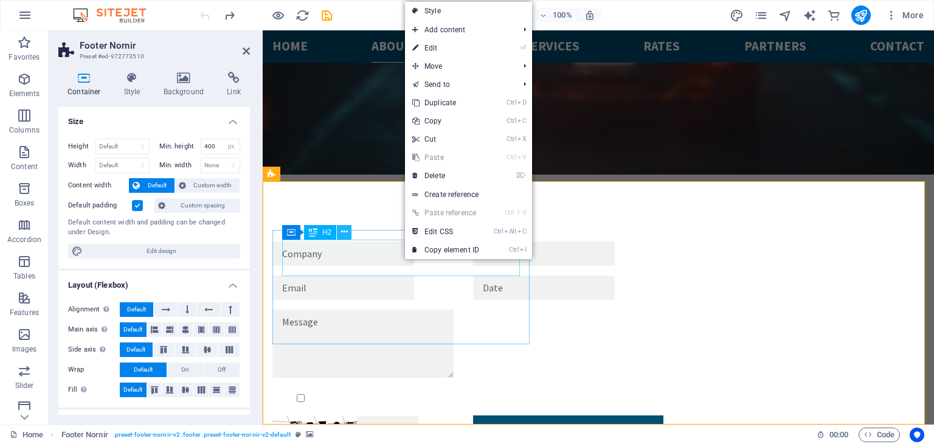
click at [345, 228] on icon at bounding box center [344, 232] width 7 height 13
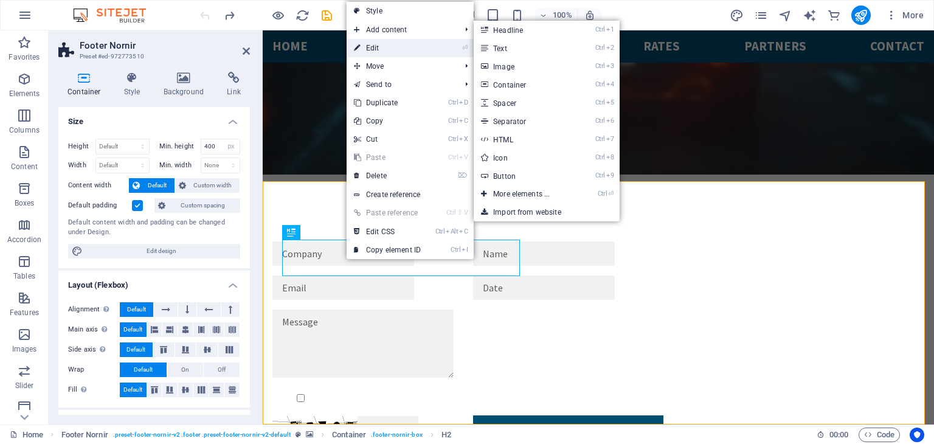
click at [394, 46] on link "⏎ Edit" at bounding box center [386, 48] width 81 height 18
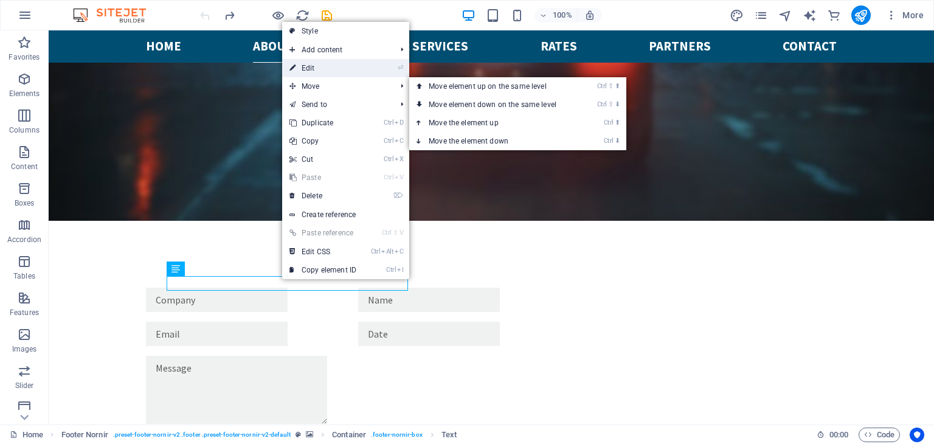
click at [364, 66] on link "⏎ Edit" at bounding box center [322, 68] width 81 height 18
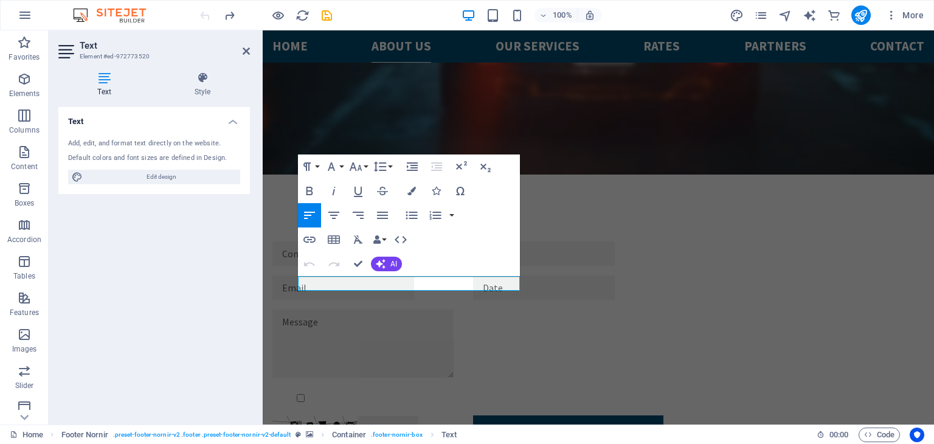
click at [182, 297] on div "Text Add, edit, and format text directly on the website. Default colors and fon…" at bounding box center [153, 261] width 191 height 308
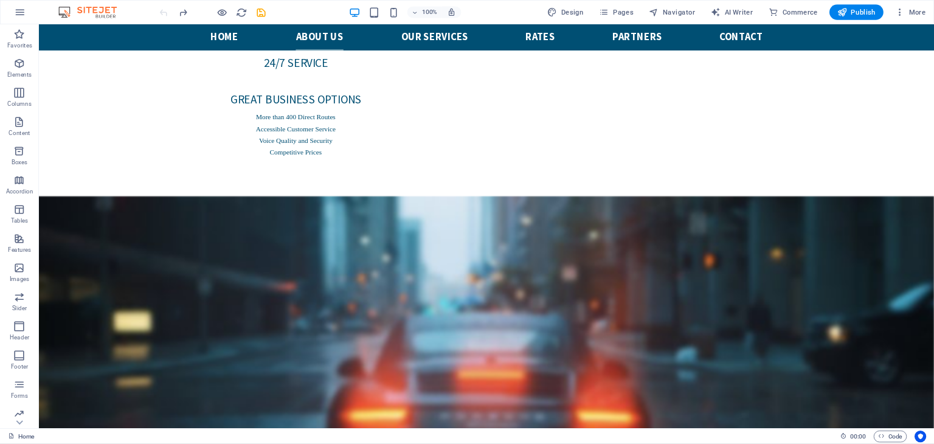
scroll to position [1302, 0]
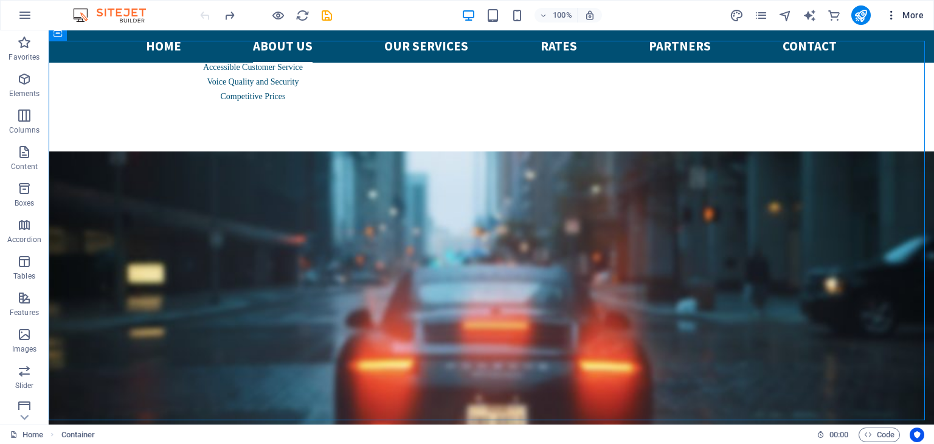
drag, startPoint x: 849, startPoint y: 2, endPoint x: 904, endPoint y: 20, distance: 58.2
click at [904, 20] on span "More" at bounding box center [904, 15] width 38 height 12
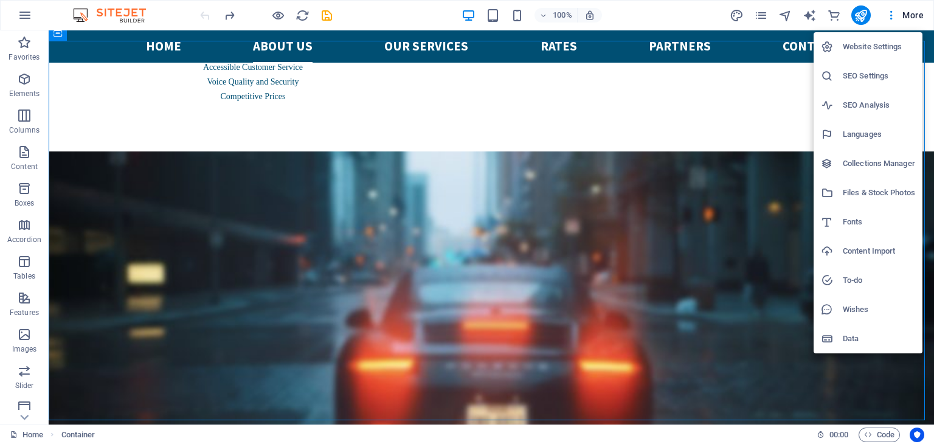
click at [863, 47] on h6 "Website Settings" at bounding box center [879, 47] width 72 height 15
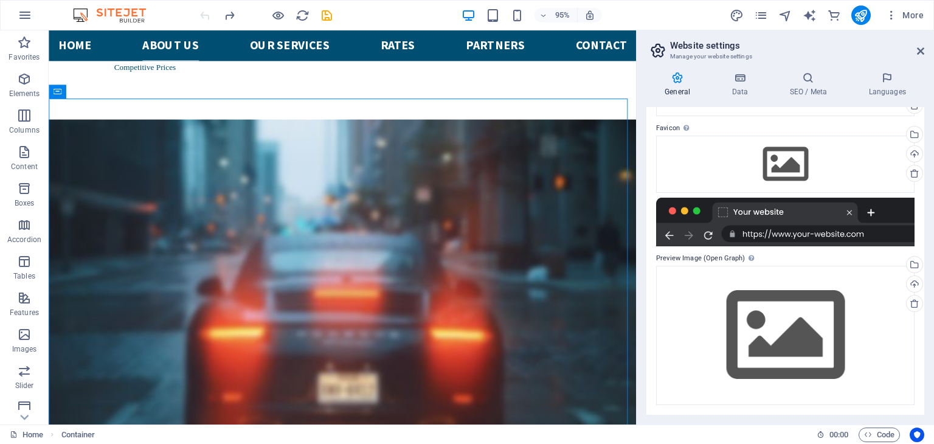
scroll to position [0, 0]
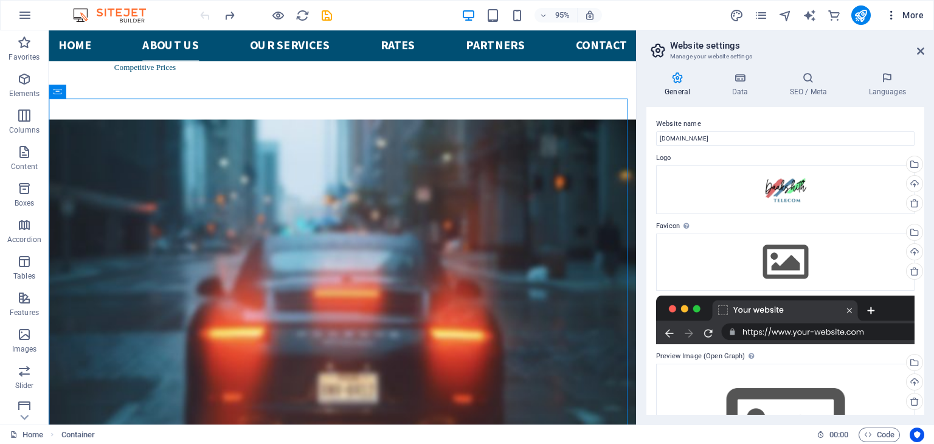
click at [906, 7] on button "More" at bounding box center [904, 14] width 48 height 19
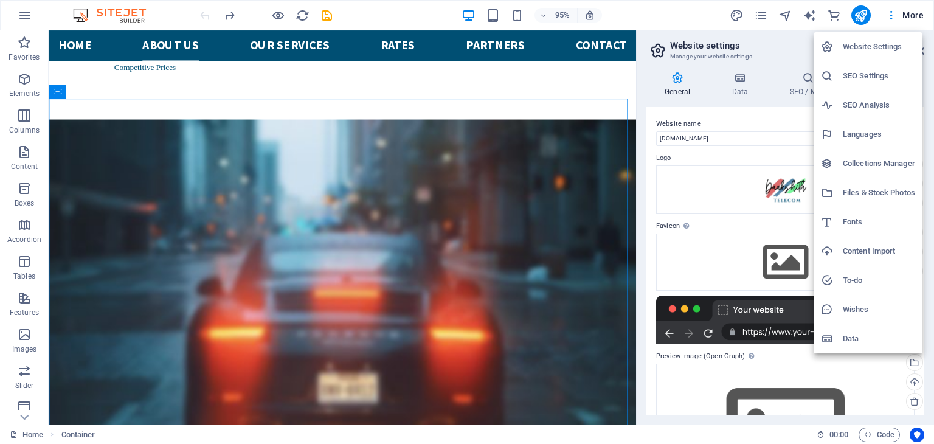
click at [866, 103] on h6 "SEO Analysis" at bounding box center [879, 105] width 72 height 15
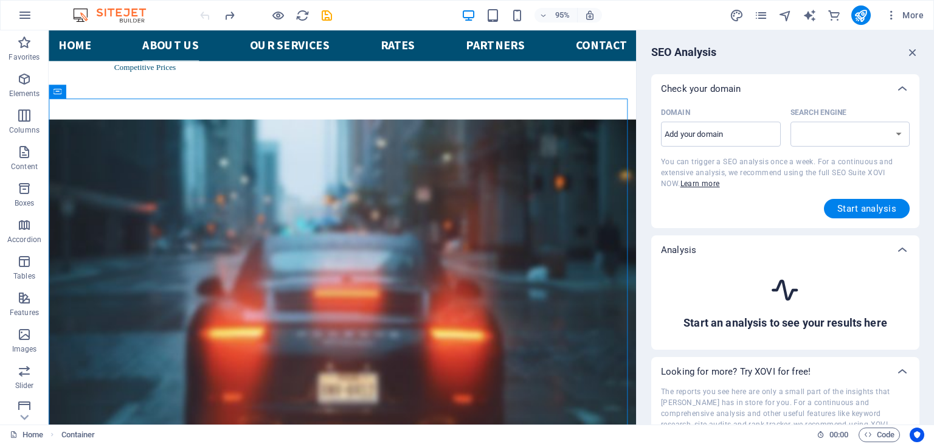
select select "google.com"
click at [25, 14] on icon "button" at bounding box center [25, 15] width 15 height 15
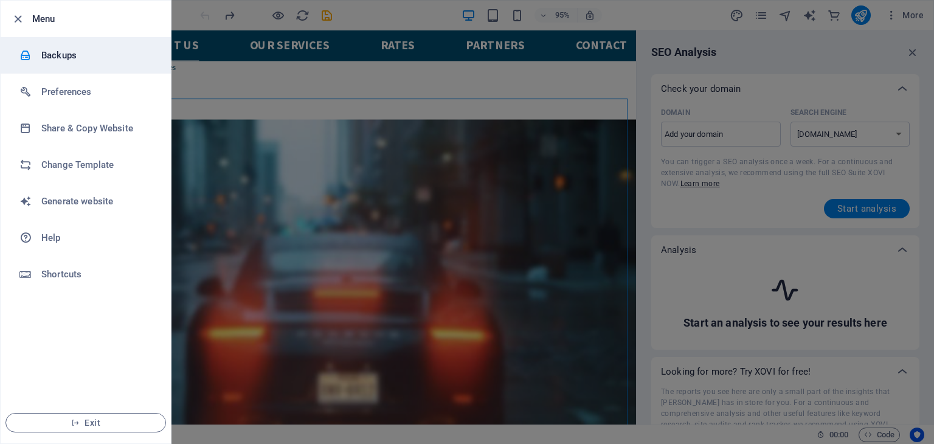
click at [77, 57] on h6 "Backups" at bounding box center [97, 55] width 112 height 15
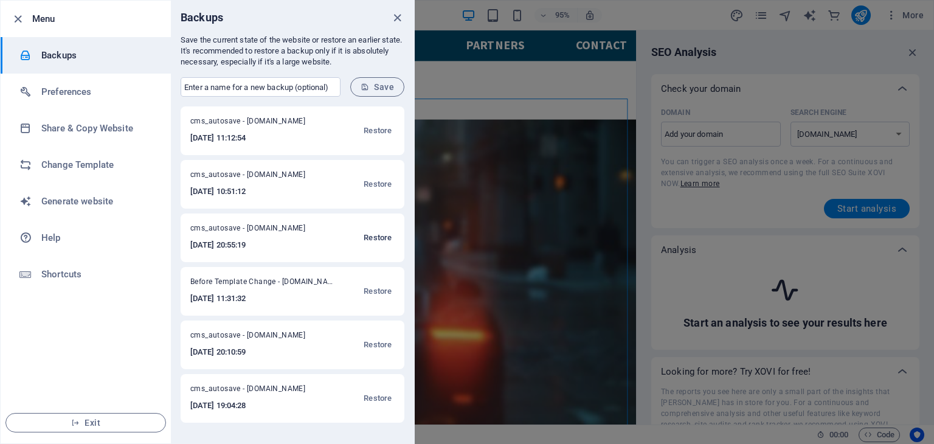
click at [374, 238] on span "Restore" at bounding box center [378, 237] width 28 height 15
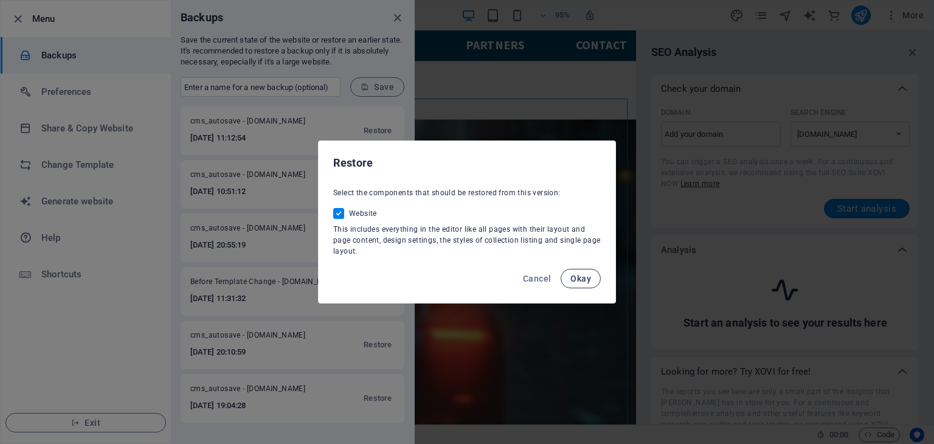
click at [588, 280] on span "Okay" at bounding box center [580, 279] width 21 height 10
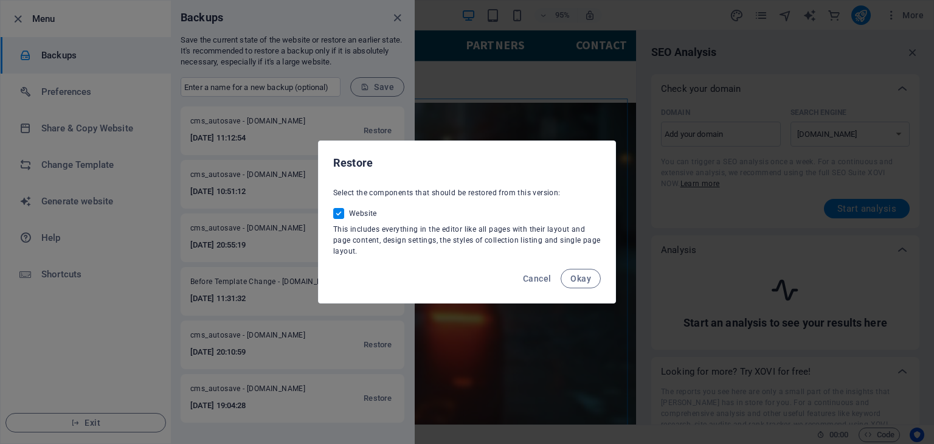
checkbox input "false"
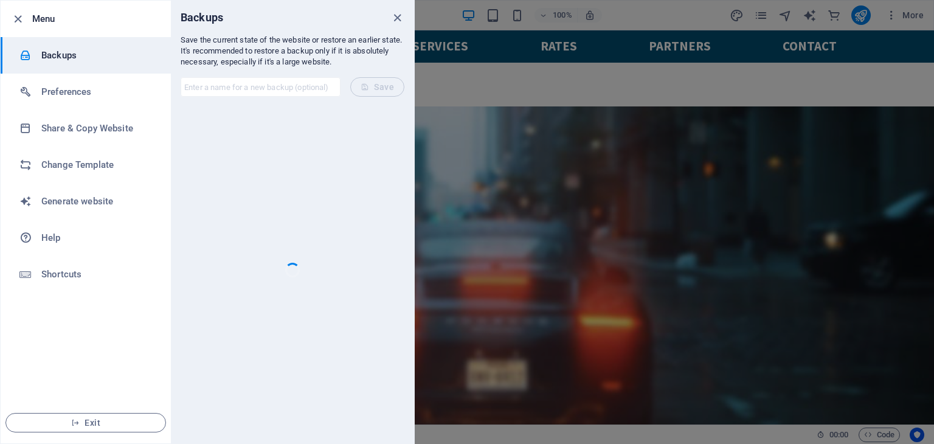
scroll to position [1302, 0]
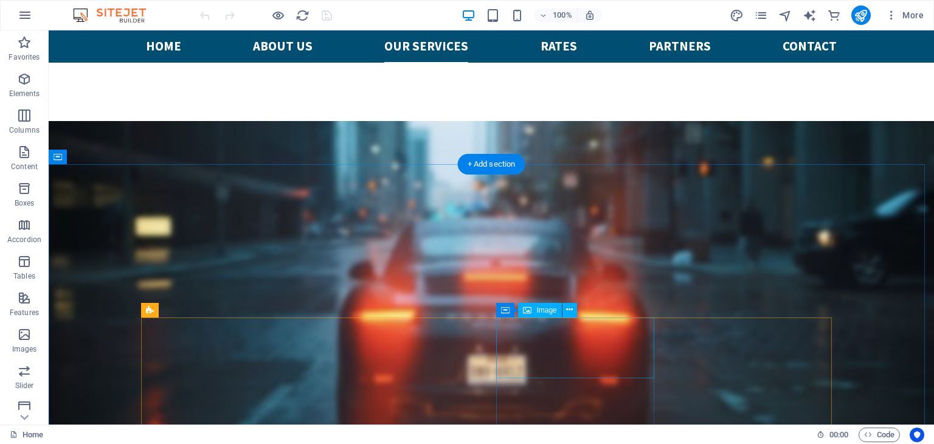
scroll to position [1725, 0]
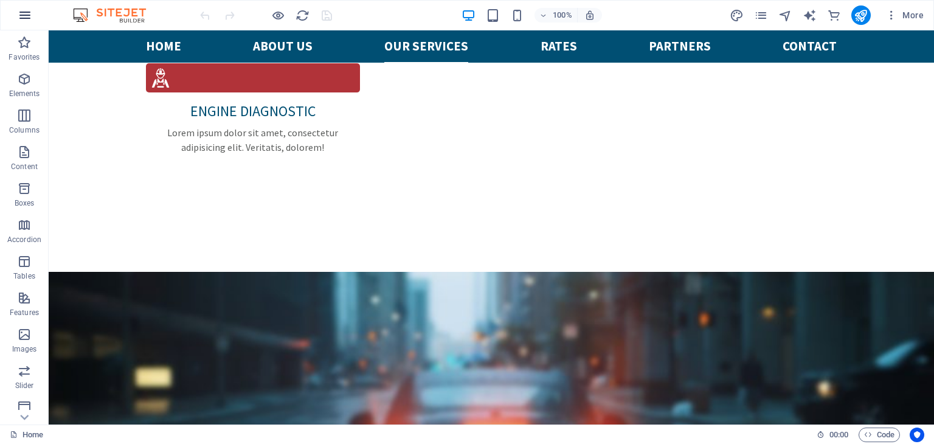
click at [24, 22] on button "button" at bounding box center [24, 15] width 29 height 29
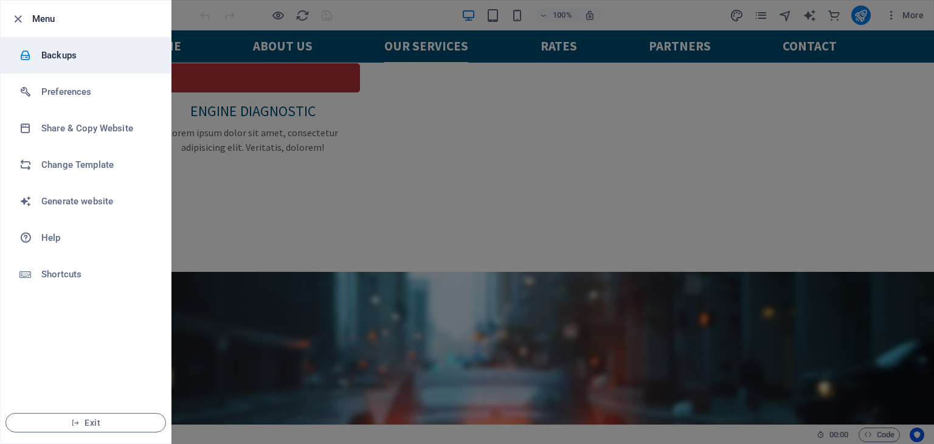
click at [85, 63] on li "Backups" at bounding box center [86, 55] width 170 height 36
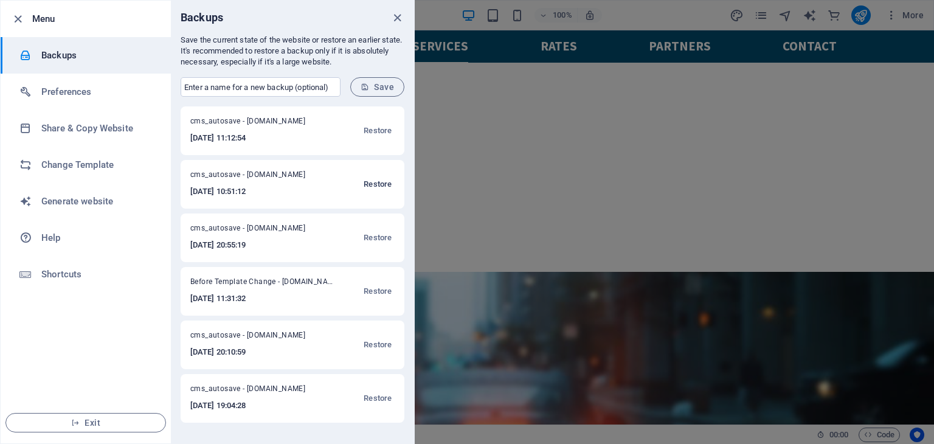
click at [377, 188] on span "Restore" at bounding box center [378, 184] width 28 height 15
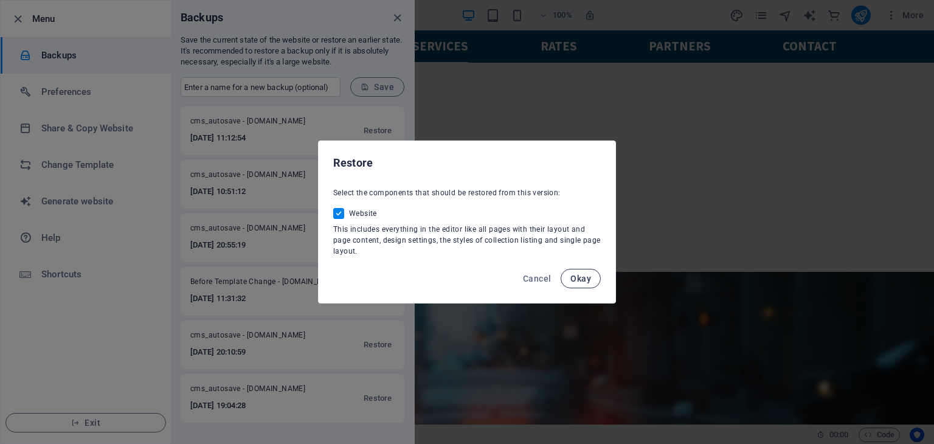
click at [573, 278] on span "Okay" at bounding box center [580, 279] width 21 height 10
checkbox input "false"
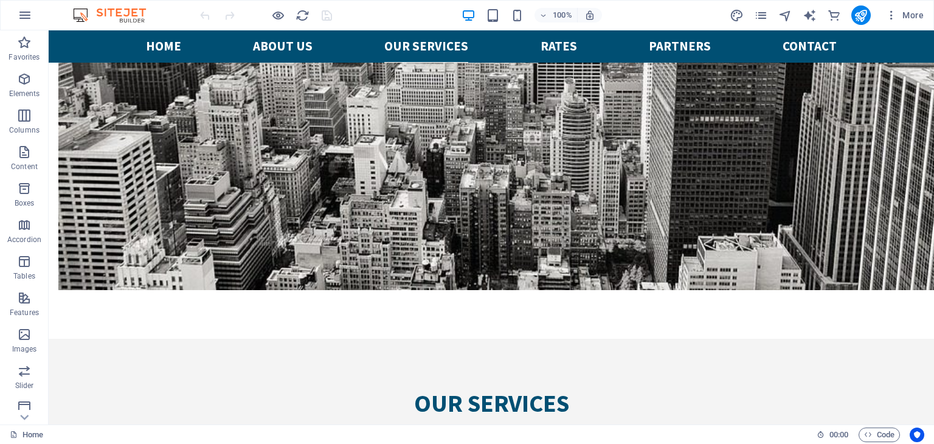
scroll to position [3050, 0]
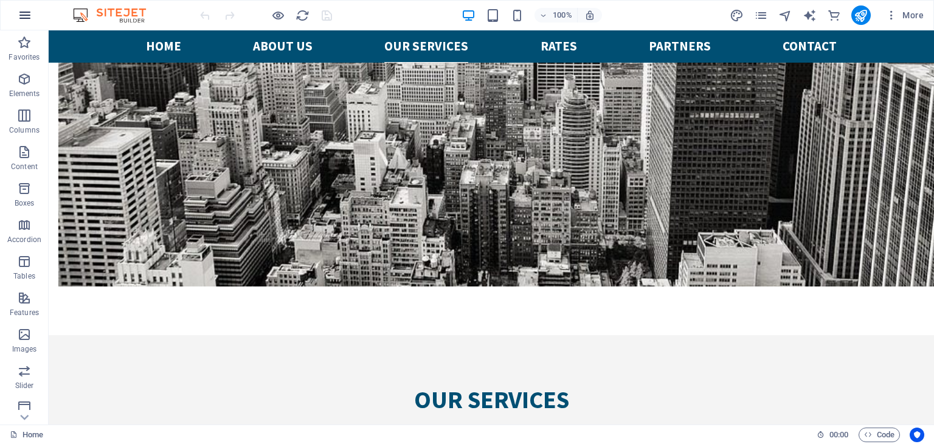
click at [23, 13] on icon "button" at bounding box center [25, 15] width 15 height 15
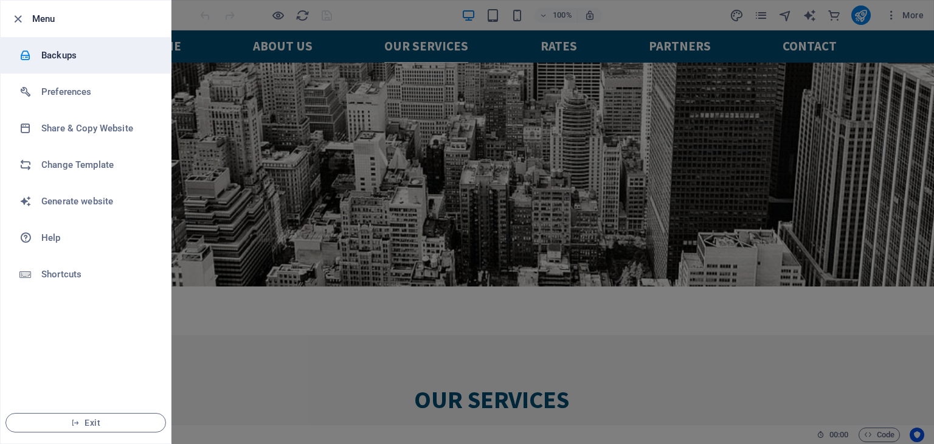
click at [94, 49] on h6 "Backups" at bounding box center [97, 55] width 112 height 15
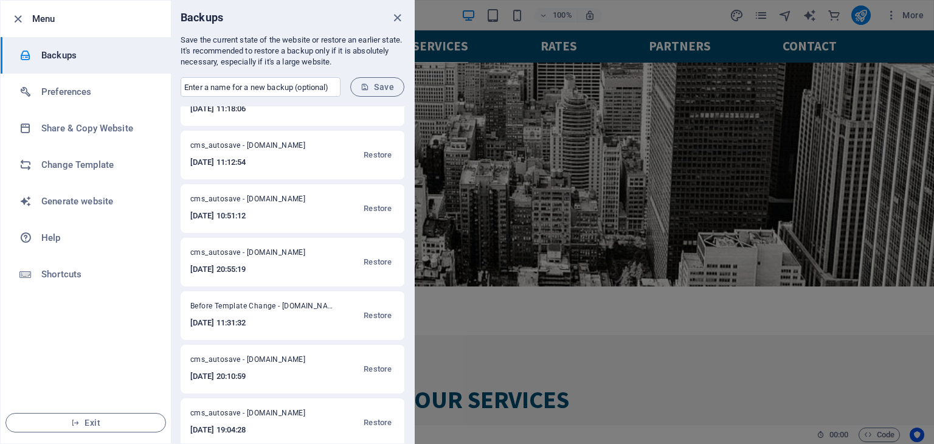
scroll to position [42, 0]
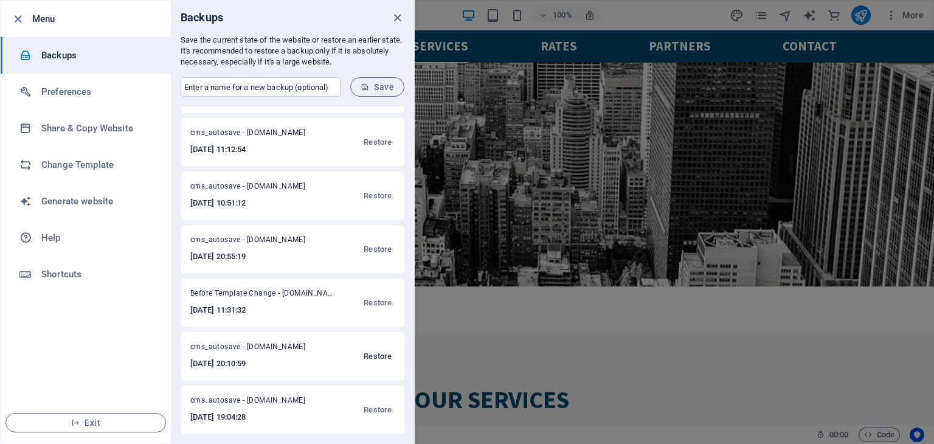
click at [374, 353] on span "Restore" at bounding box center [378, 356] width 28 height 15
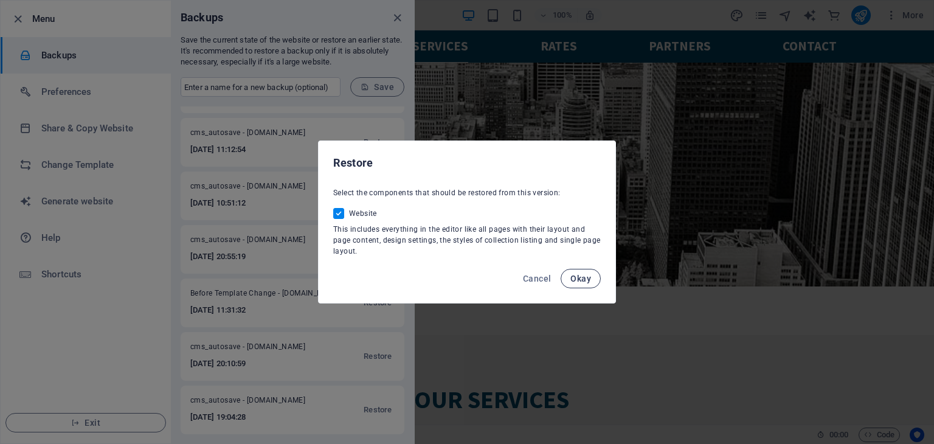
click at [573, 275] on span "Okay" at bounding box center [580, 279] width 21 height 10
checkbox input "false"
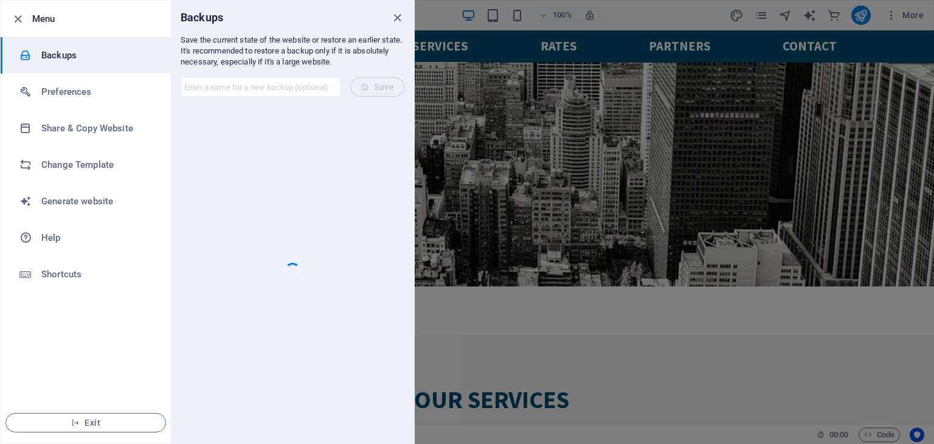
scroll to position [0, 0]
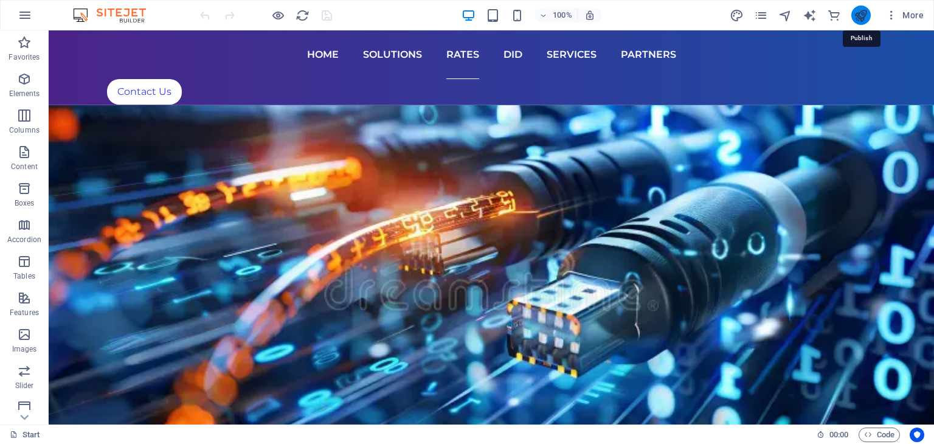
click at [861, 15] on icon "publish" at bounding box center [860, 16] width 14 height 14
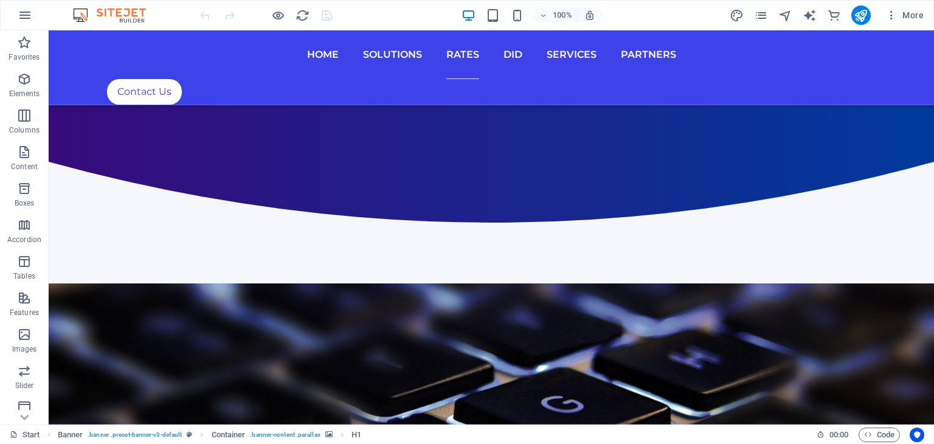
scroll to position [664, 0]
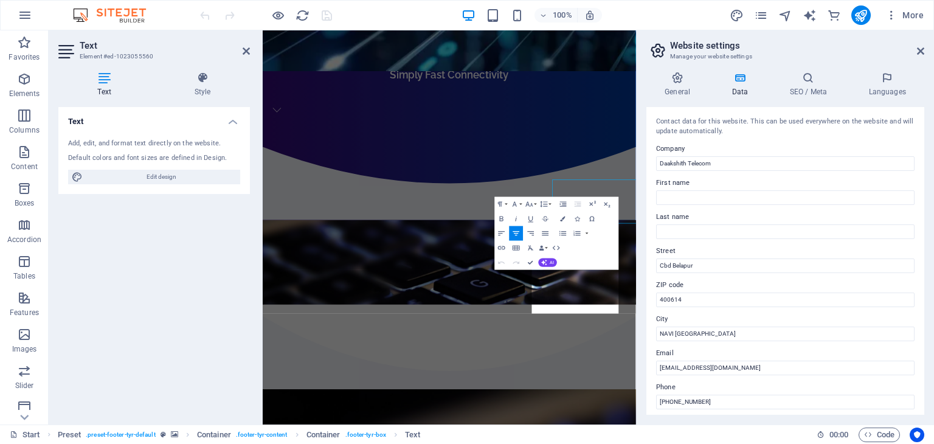
scroll to position [581, 0]
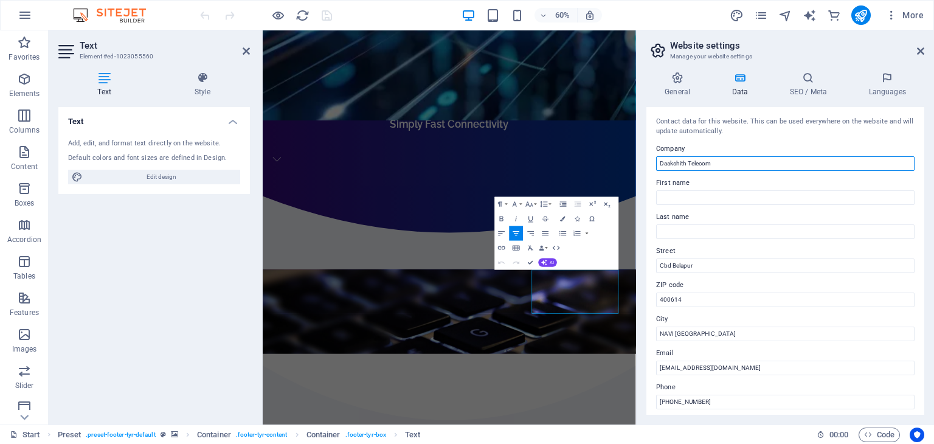
click at [745, 161] on input "Daakshith Telecom" at bounding box center [785, 163] width 258 height 15
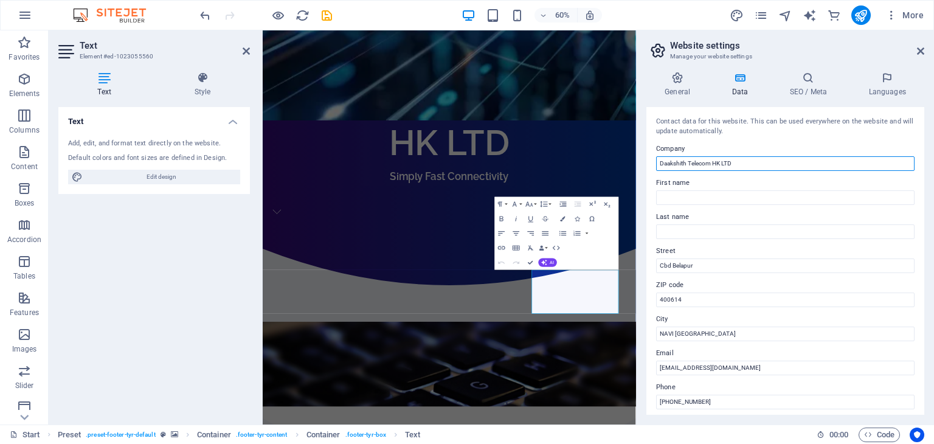
scroll to position [61, 0]
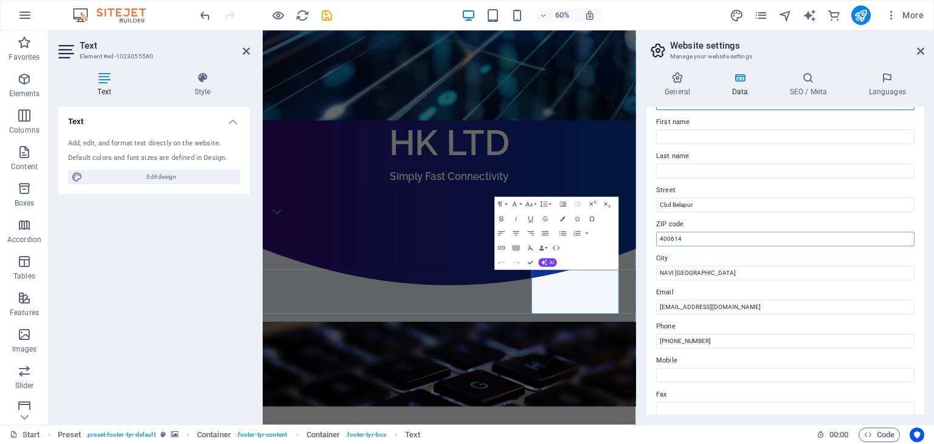
type input "Daakshith Telecom HK LTD"
click at [694, 239] on input "400614" at bounding box center [785, 239] width 258 height 15
type input "10038"
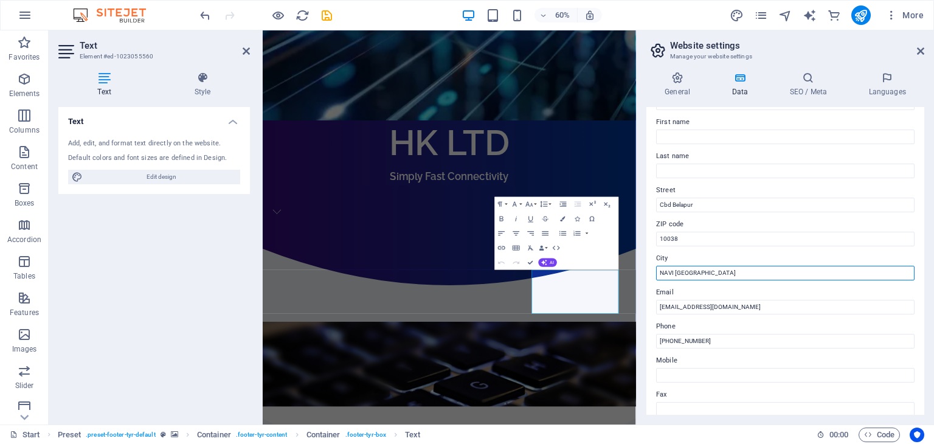
click at [723, 273] on input "NAVI MUMBAI" at bounding box center [785, 273] width 258 height 15
type input "[GEOGRAPHIC_DATA] SAR"
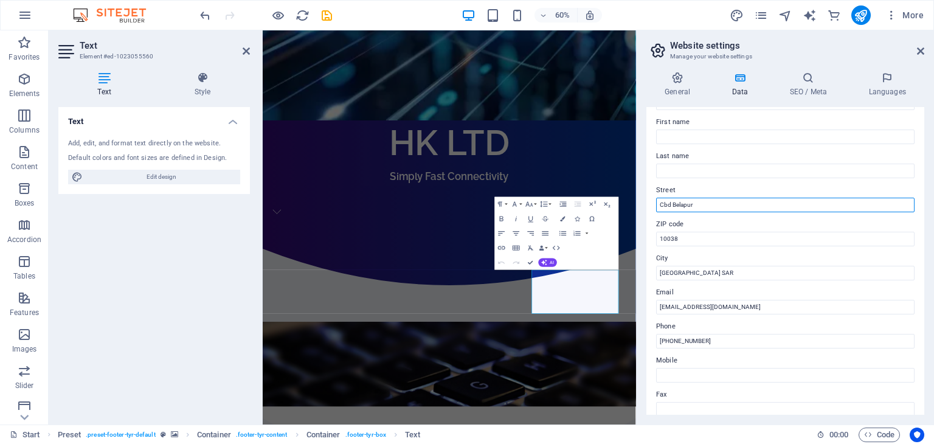
click at [705, 200] on input "Cbd Belapur" at bounding box center [785, 205] width 258 height 15
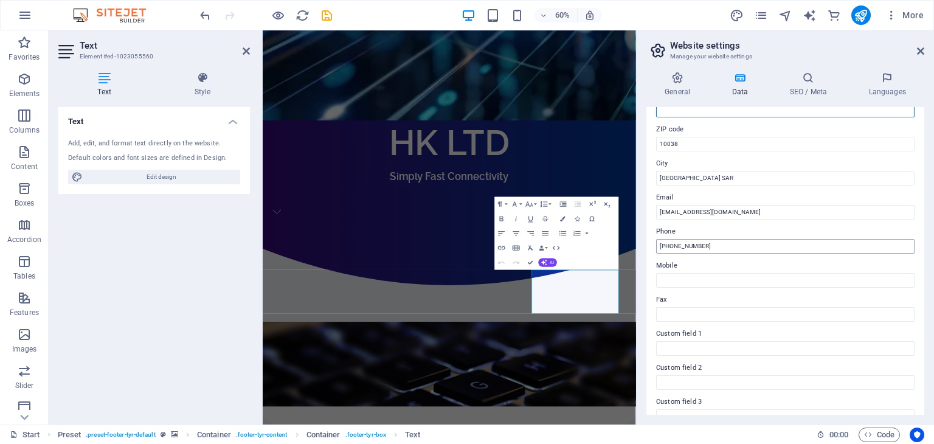
scroll to position [243, 0]
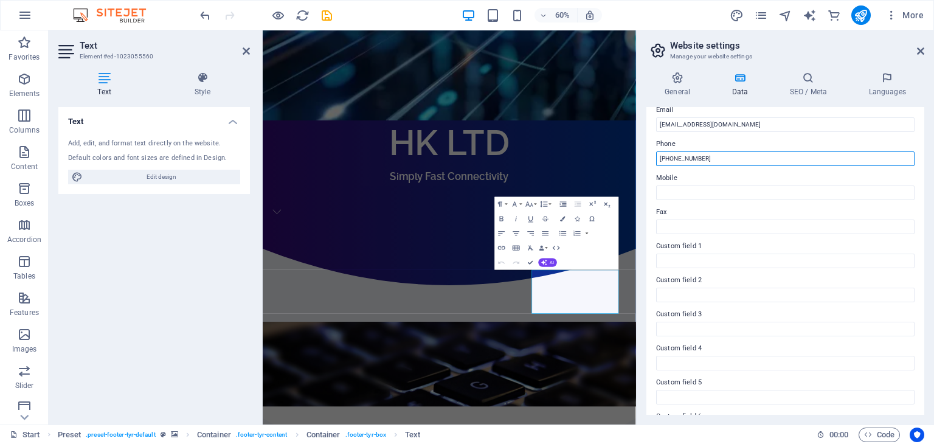
click at [710, 159] on input "+91 9888889769" at bounding box center [785, 158] width 258 height 15
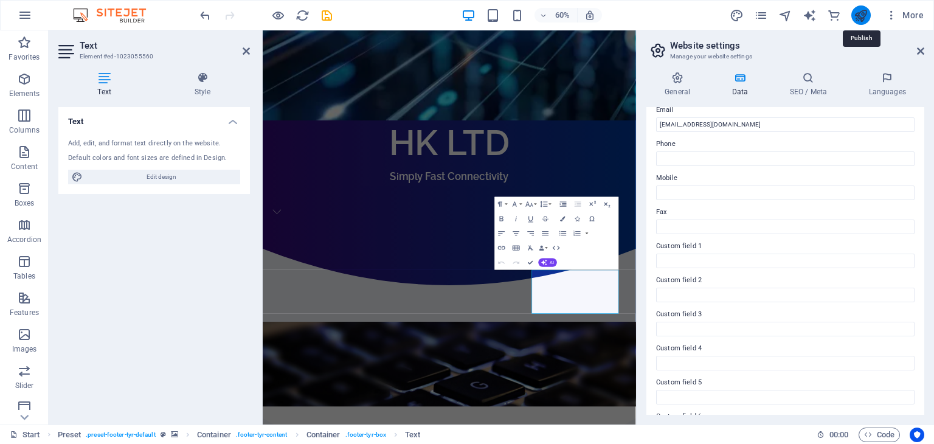
checkbox input "false"
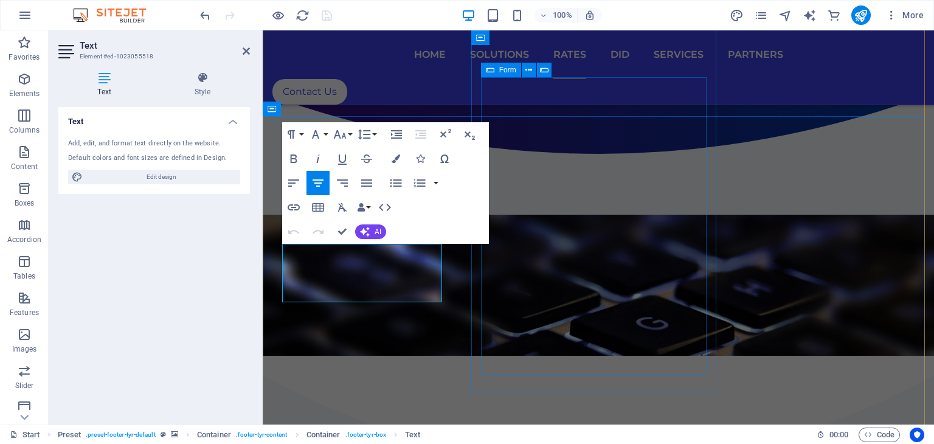
scroll to position [764, 0]
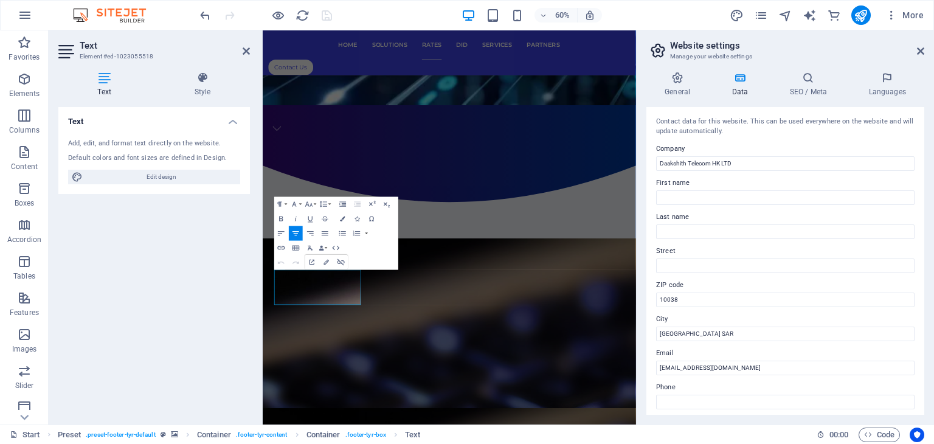
click at [385, 253] on div "Paragraph Format Normal Heading 1 Heading 2 Heading 3 Heading 4 Heading 5 Headi…" at bounding box center [336, 233] width 124 height 73
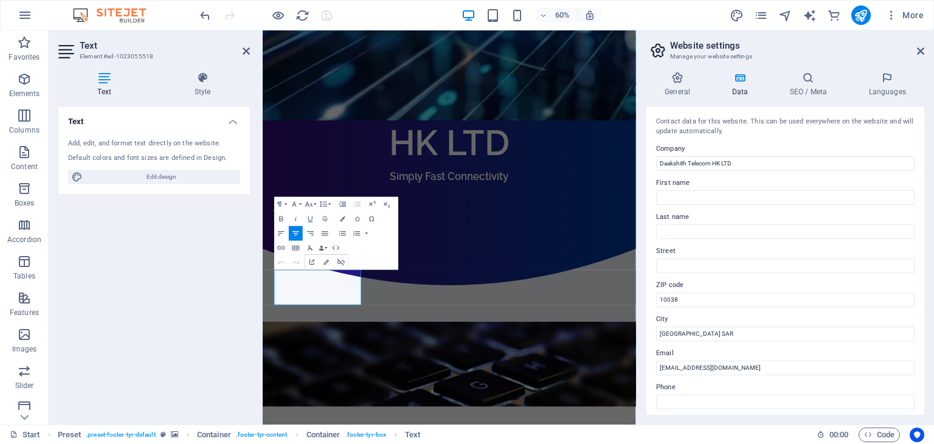
click at [385, 253] on div "Paragraph Format Normal Heading 1 Heading 2 Heading 3 Heading 4 Heading 5 Headi…" at bounding box center [336, 233] width 124 height 73
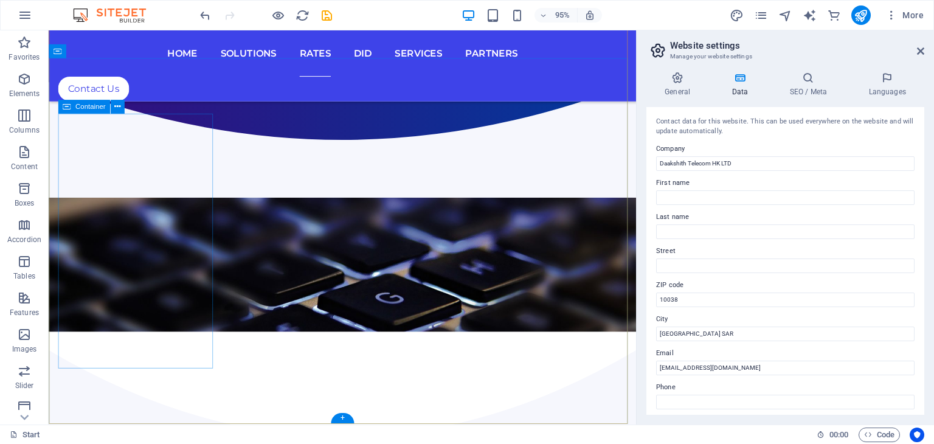
scroll to position [760, 0]
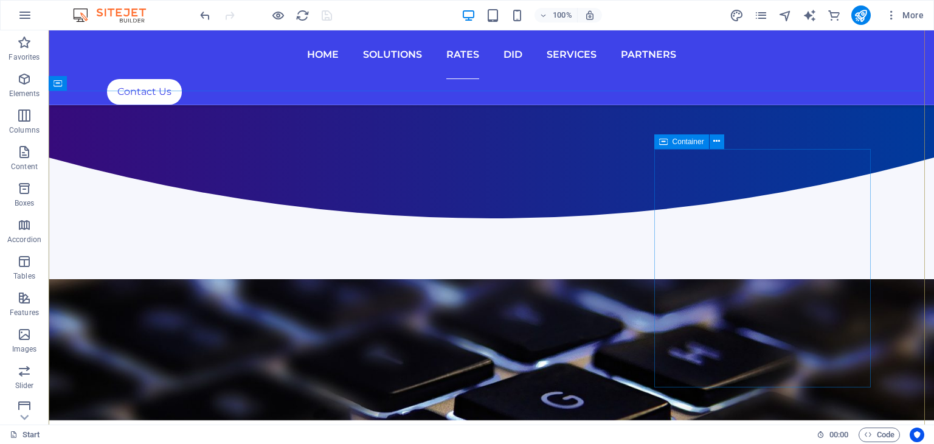
scroll to position [642, 0]
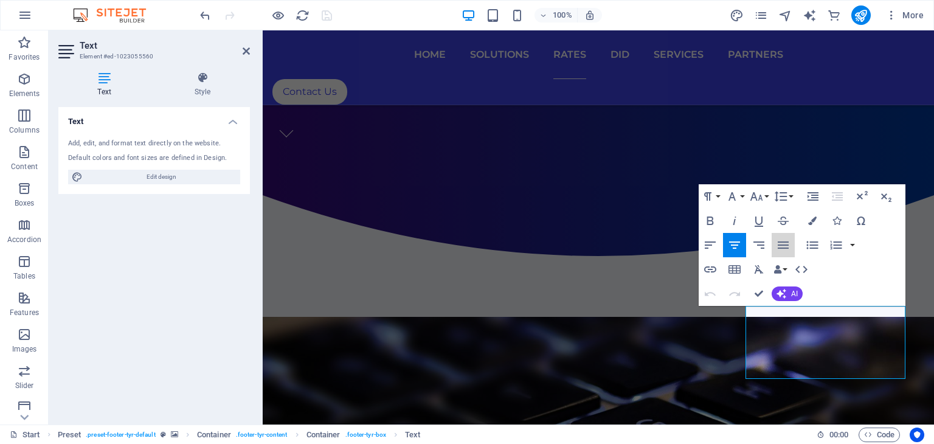
click at [778, 248] on icon "button" at bounding box center [782, 244] width 11 height 7
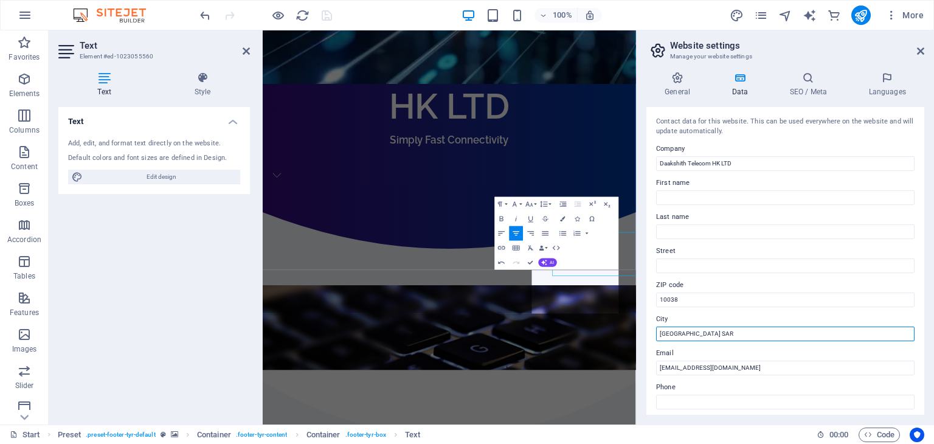
scroll to position [581, 0]
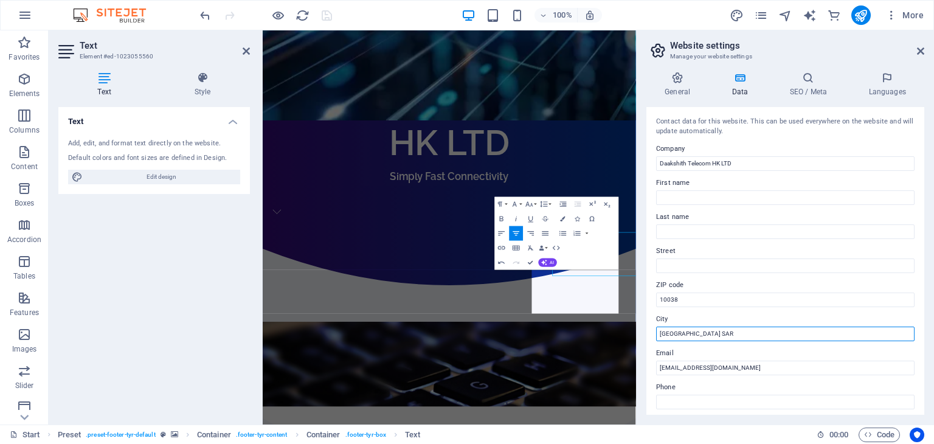
click at [829, 331] on input "[GEOGRAPHIC_DATA] SAR" at bounding box center [785, 333] width 258 height 15
drag, startPoint x: 759, startPoint y: 453, endPoint x: 811, endPoint y: 460, distance: 52.0
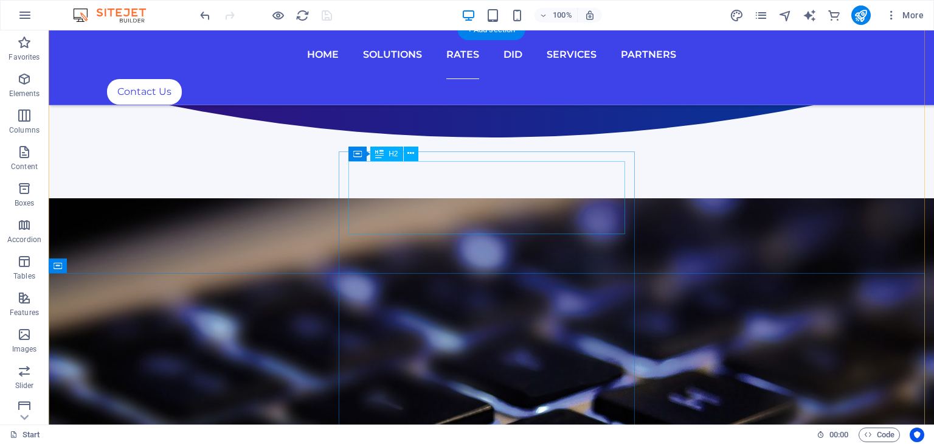
scroll to position [764, 0]
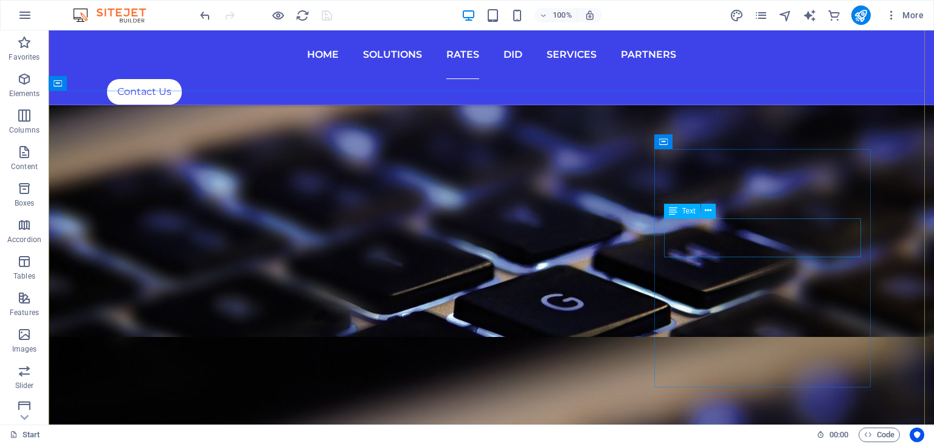
drag, startPoint x: 681, startPoint y: 246, endPoint x: 467, endPoint y: 246, distance: 213.4
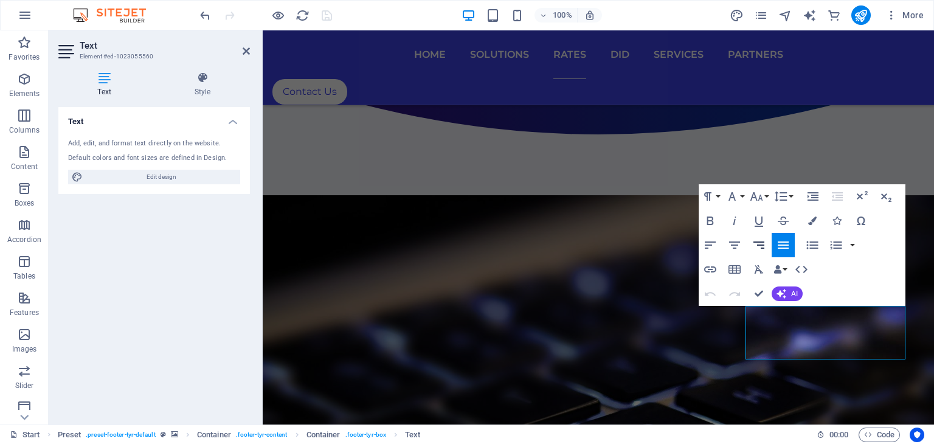
click at [759, 247] on icon "button" at bounding box center [758, 245] width 15 height 15
click at [782, 243] on icon "button" at bounding box center [783, 245] width 15 height 15
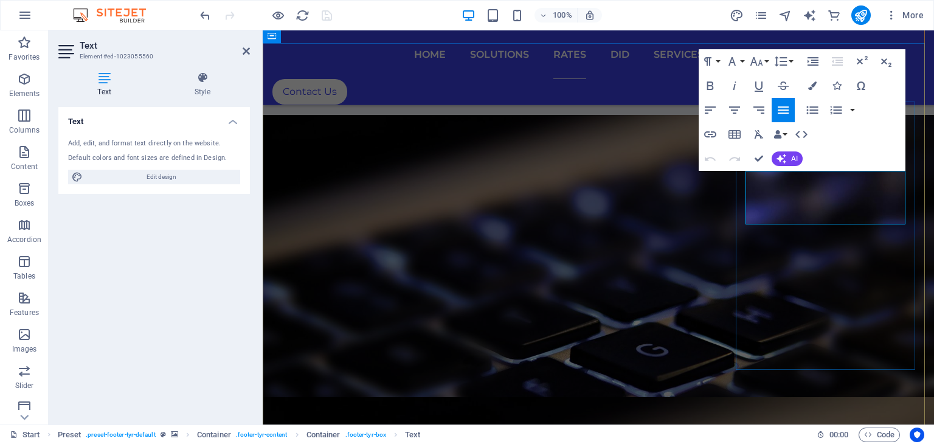
scroll to position [902, 0]
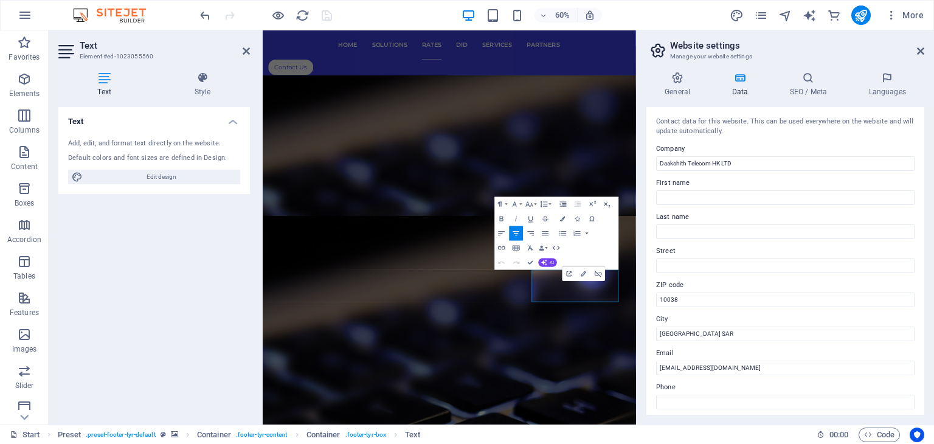
scroll to position [703, 0]
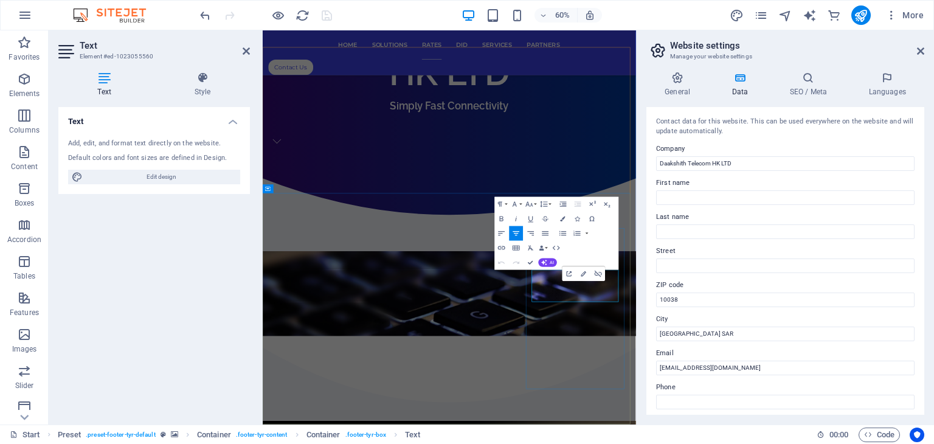
click at [502, 230] on icon "button" at bounding box center [501, 233] width 9 height 9
click at [516, 229] on icon "button" at bounding box center [516, 233] width 9 height 9
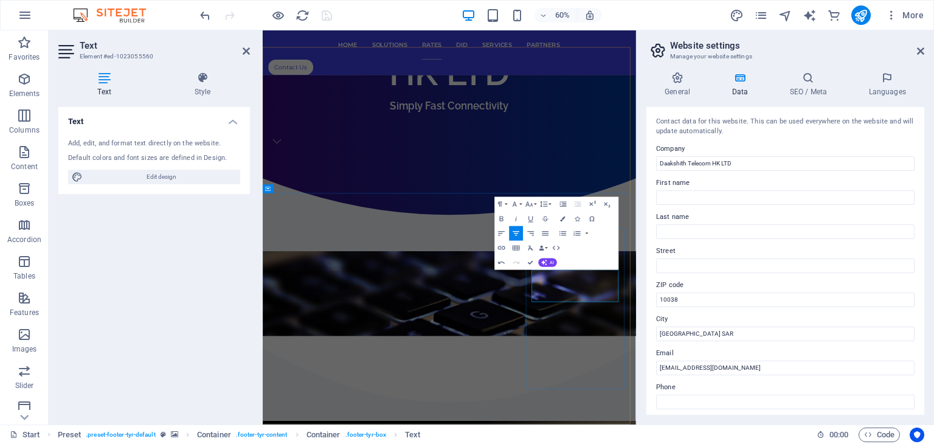
click at [528, 233] on icon "button" at bounding box center [530, 233] width 9 height 9
click at [545, 233] on icon "button" at bounding box center [545, 233] width 7 height 4
click at [526, 206] on icon "button" at bounding box center [528, 204] width 7 height 5
click at [525, 218] on link "8" at bounding box center [525, 218] width 26 height 11
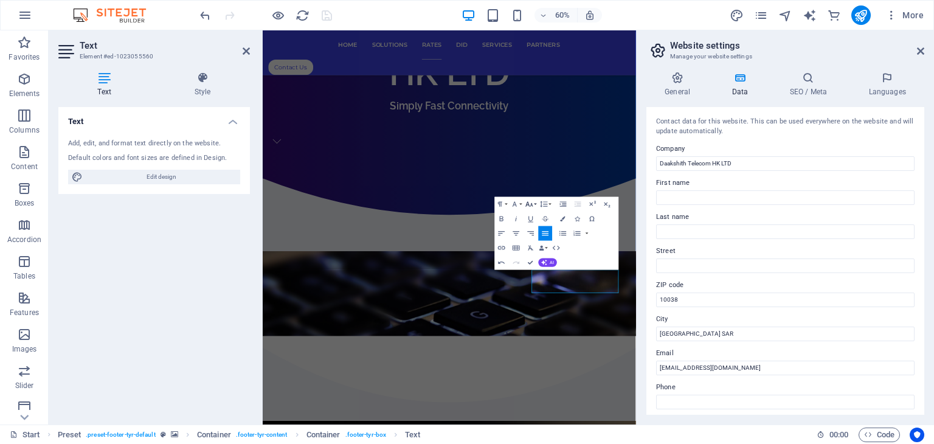
click at [529, 205] on icon "button" at bounding box center [529, 204] width 9 height 9
click at [525, 251] on link "12" at bounding box center [525, 253] width 26 height 11
click at [529, 202] on icon "button" at bounding box center [529, 204] width 9 height 9
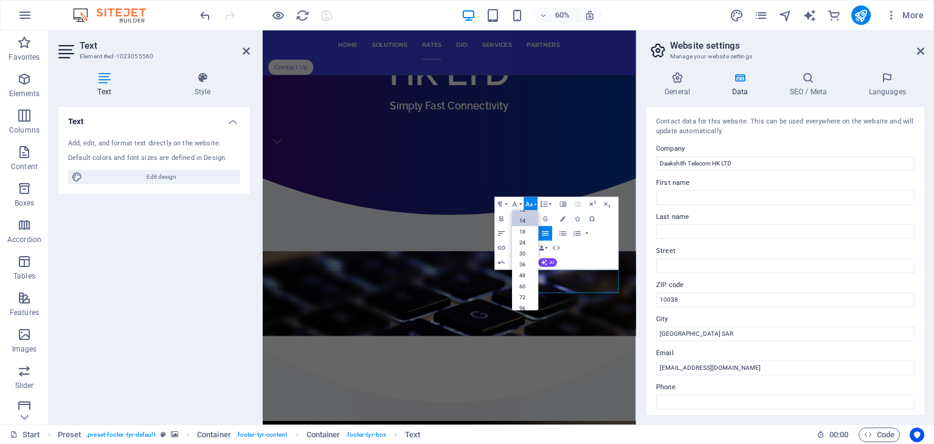
click at [525, 217] on link "14" at bounding box center [525, 220] width 26 height 11
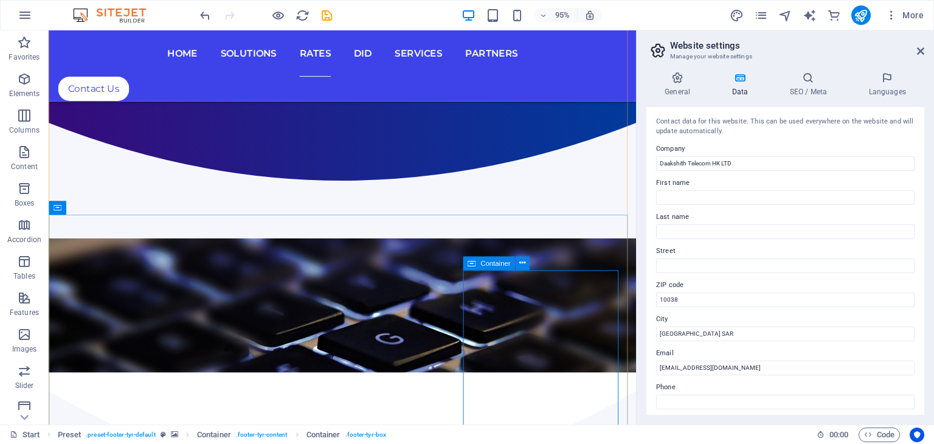
scroll to position [822, 0]
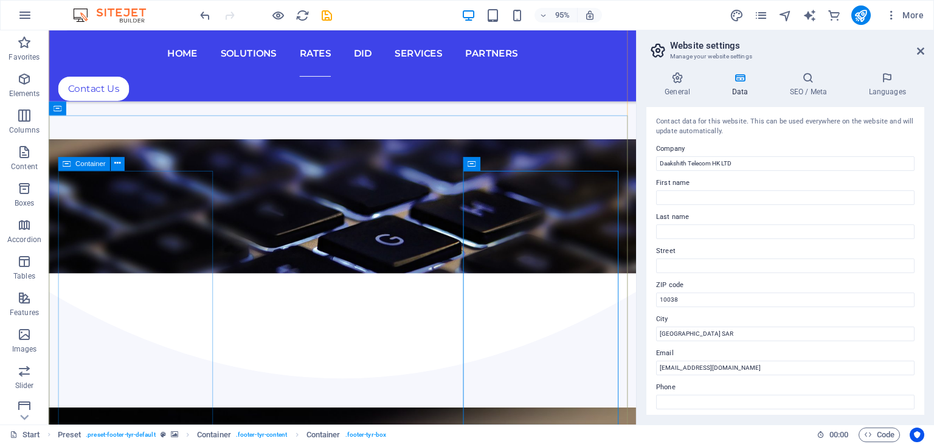
checkbox input "false"
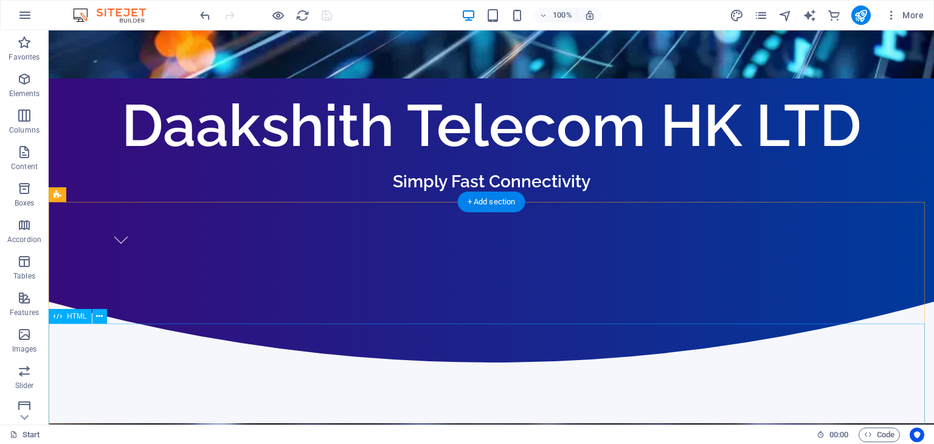
scroll to position [0, 0]
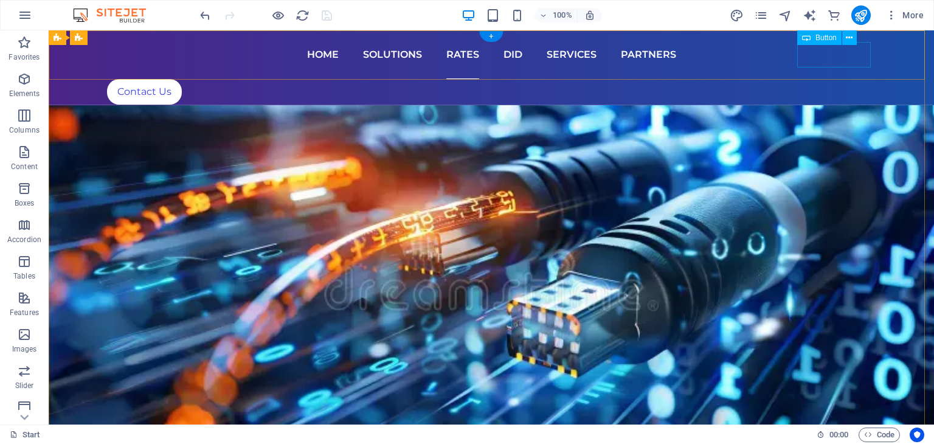
click at [847, 79] on div "Contact Us" at bounding box center [491, 92] width 768 height 26
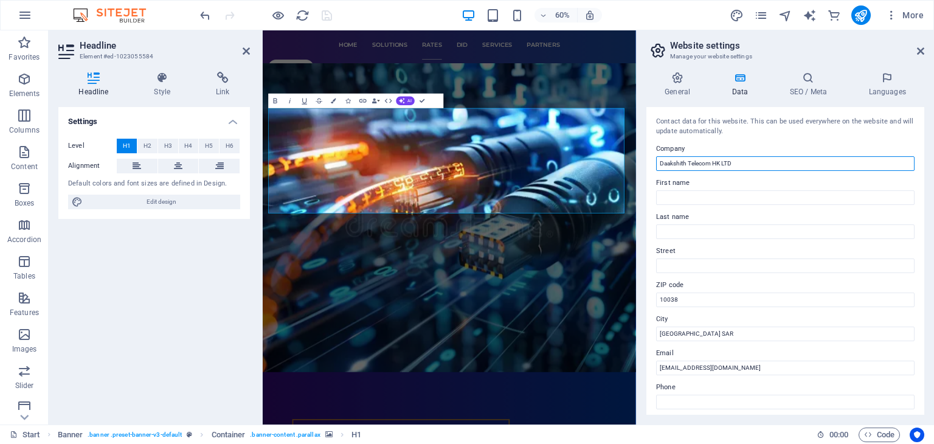
drag, startPoint x: 714, startPoint y: 165, endPoint x: 736, endPoint y: 168, distance: 21.6
click at [736, 168] on input "Daakshith Telecom HK LTD" at bounding box center [785, 163] width 258 height 15
type input "Daakshith Telecom"
checkbox input "false"
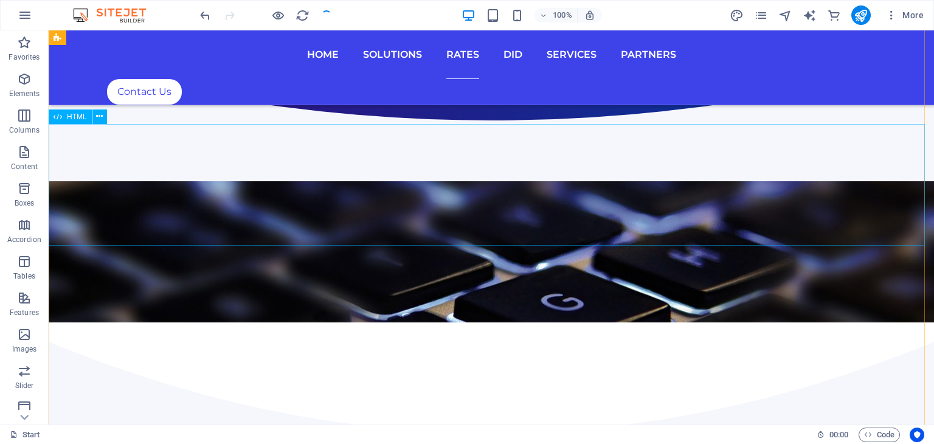
scroll to position [785, 0]
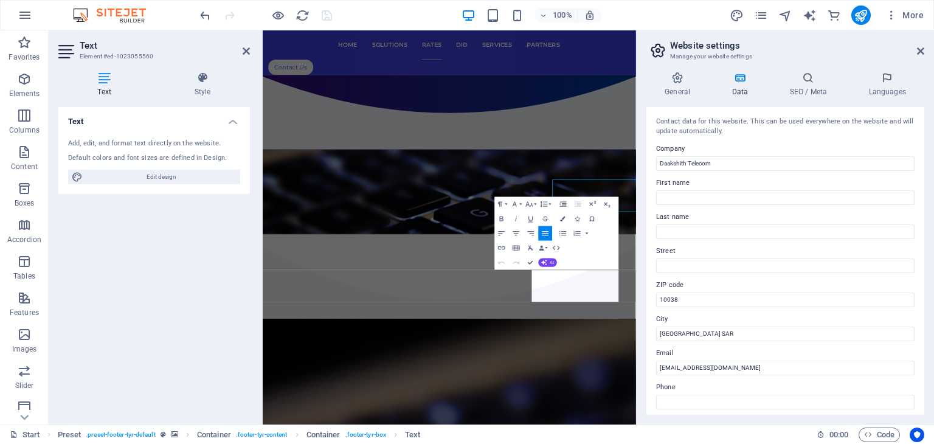
scroll to position [703, 0]
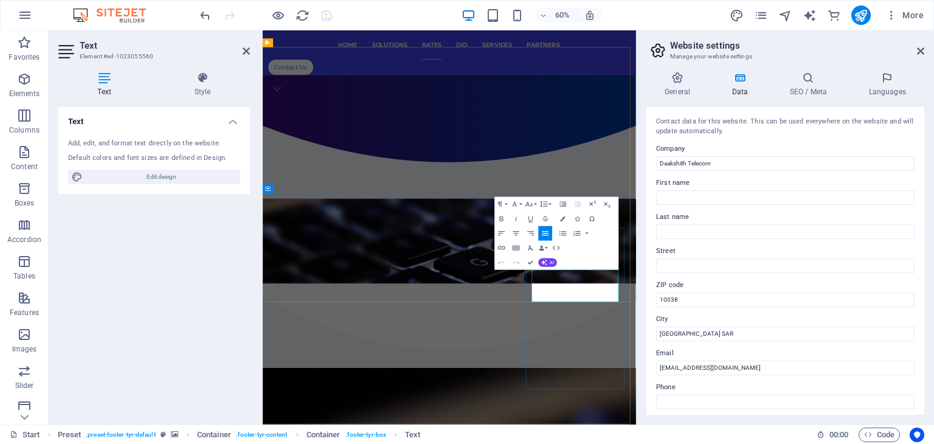
click at [581, 276] on icon "button" at bounding box center [583, 273] width 5 height 5
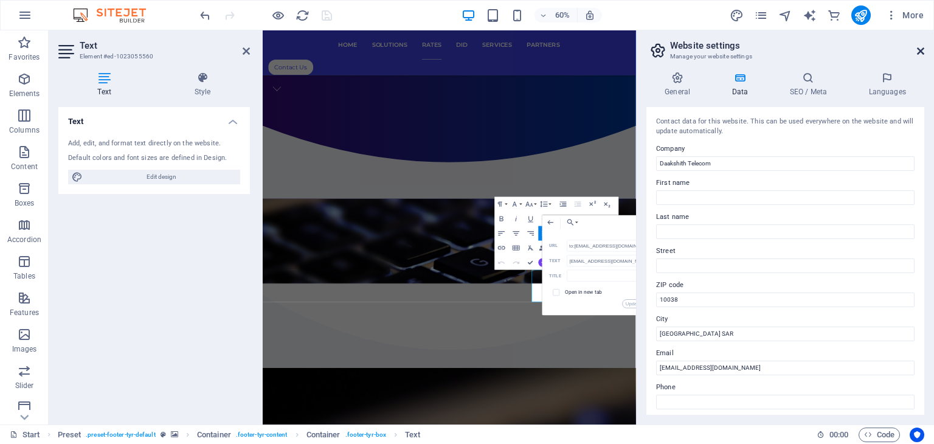
scroll to position [0, 0]
click at [919, 51] on icon at bounding box center [920, 51] width 7 height 10
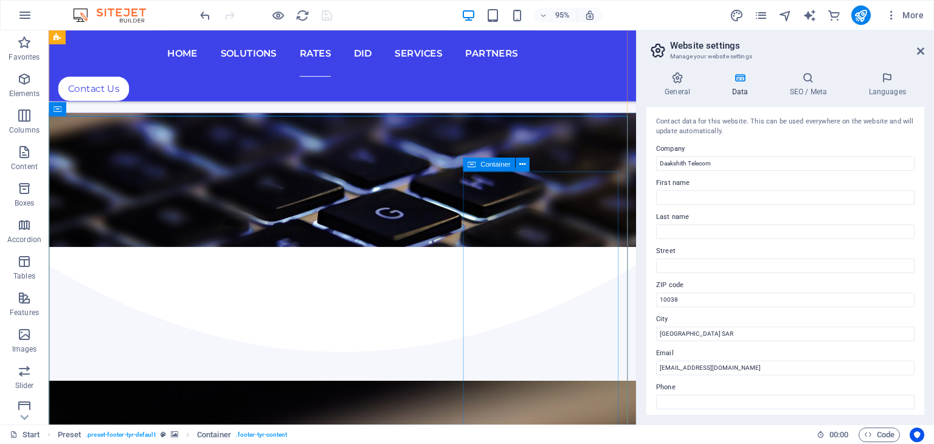
scroll to position [734, 0]
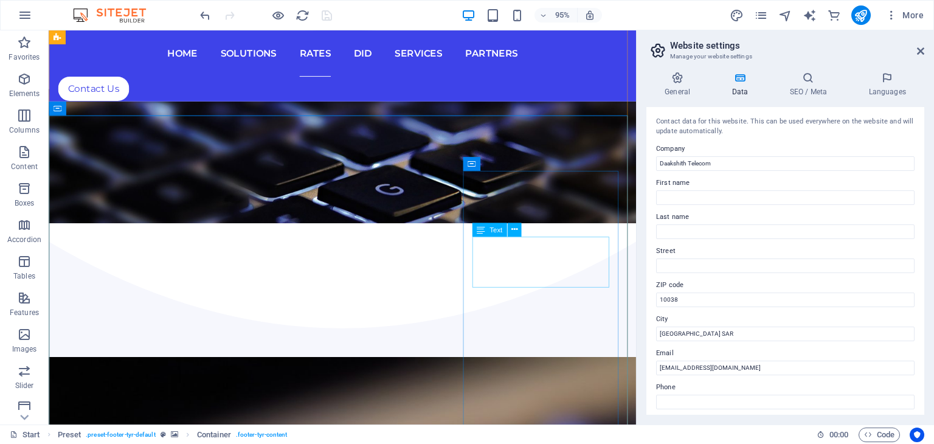
click at [498, 232] on span "Text" at bounding box center [495, 229] width 13 height 7
click at [517, 227] on button at bounding box center [514, 229] width 14 height 14
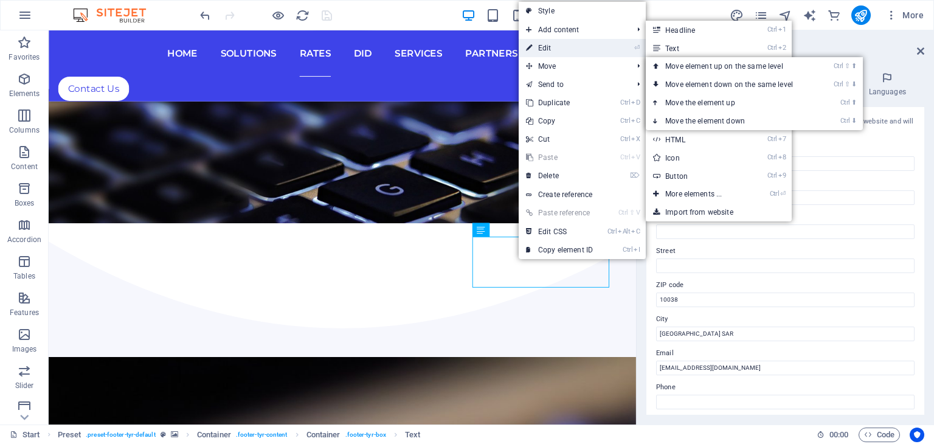
click at [550, 57] on link "⏎ Edit" at bounding box center [559, 48] width 81 height 18
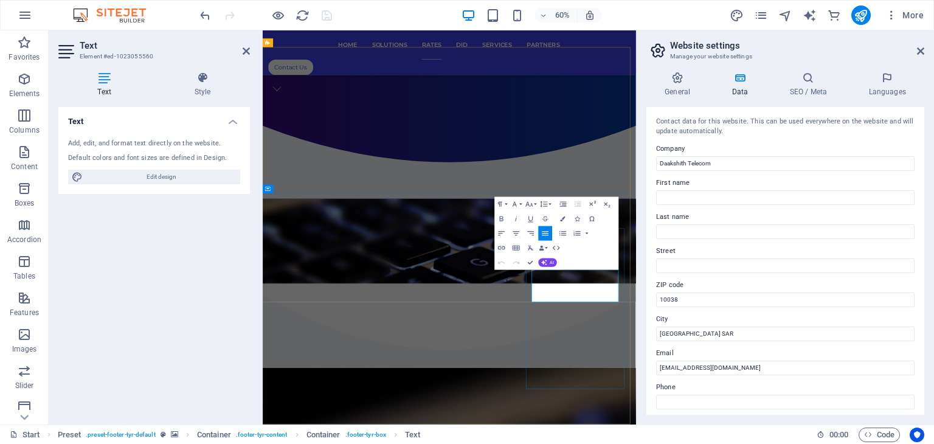
checkbox input "false"
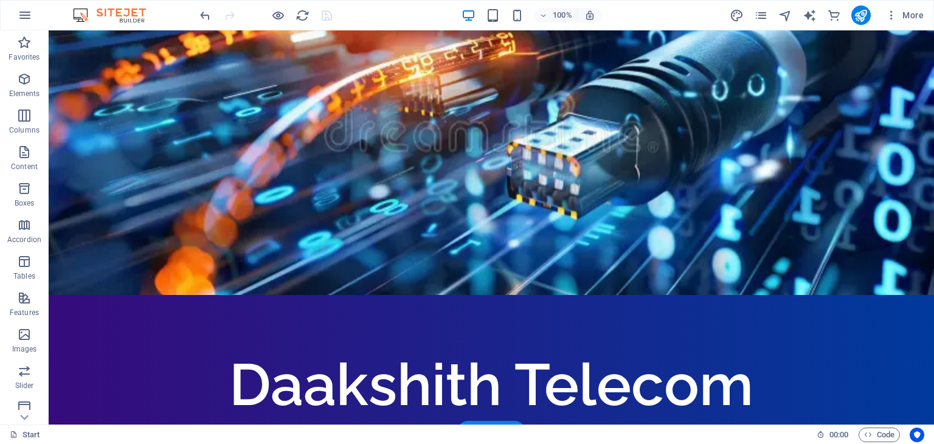
scroll to position [0, 0]
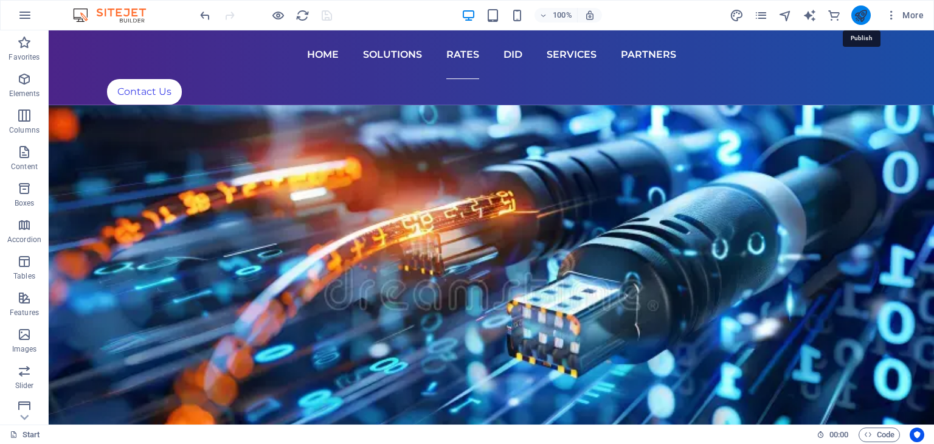
click at [860, 21] on icon "publish" at bounding box center [860, 16] width 14 height 14
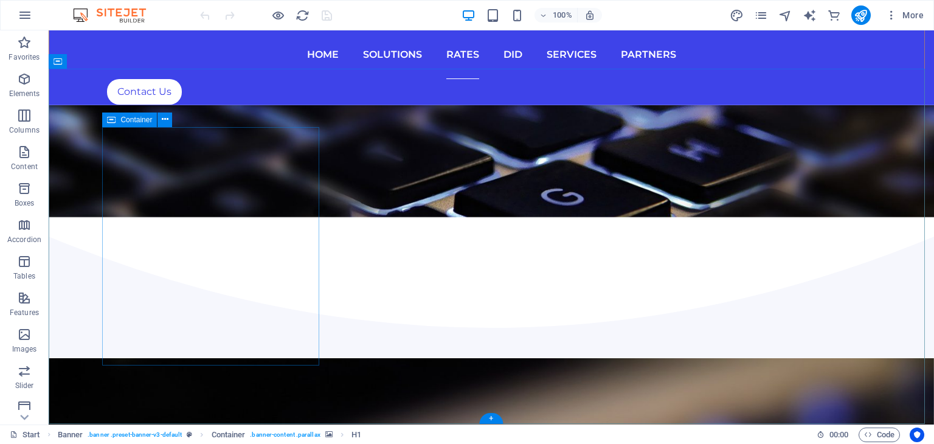
scroll to position [785, 0]
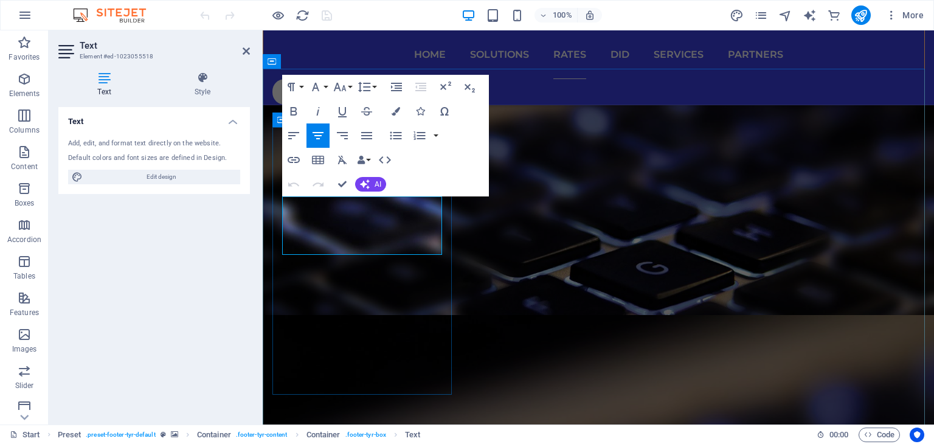
checkbox input "false"
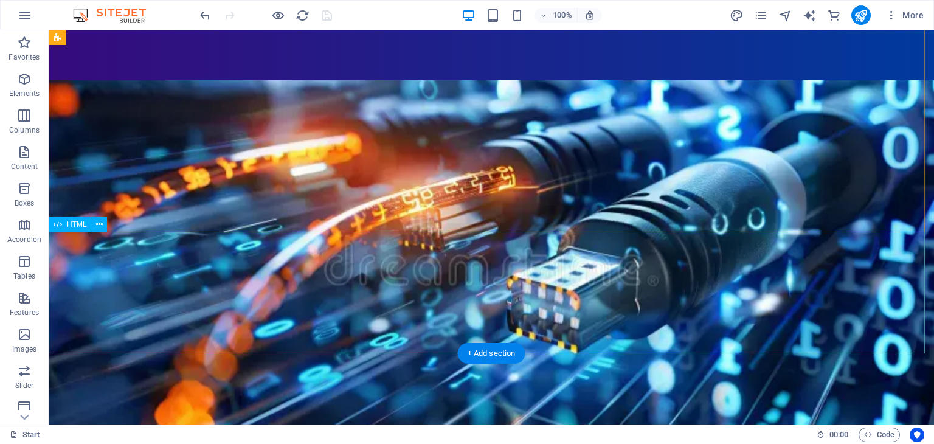
scroll to position [421, 0]
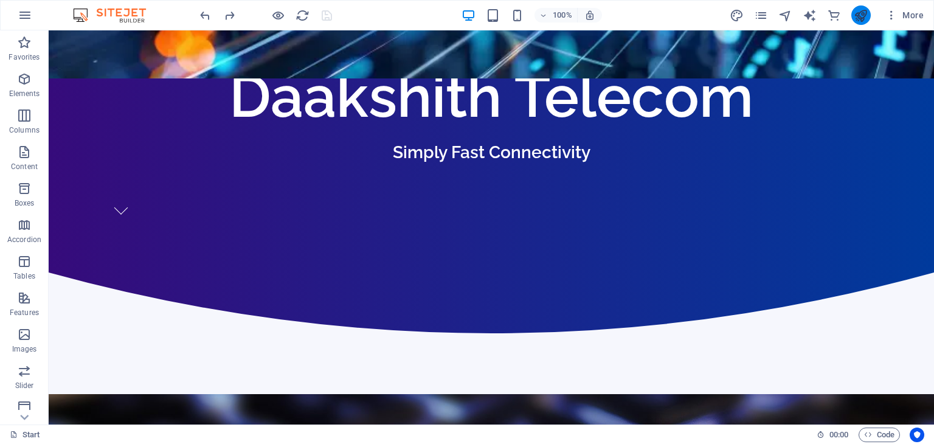
click at [852, 13] on button "publish" at bounding box center [860, 14] width 19 height 19
